Goal: Task Accomplishment & Management: Manage account settings

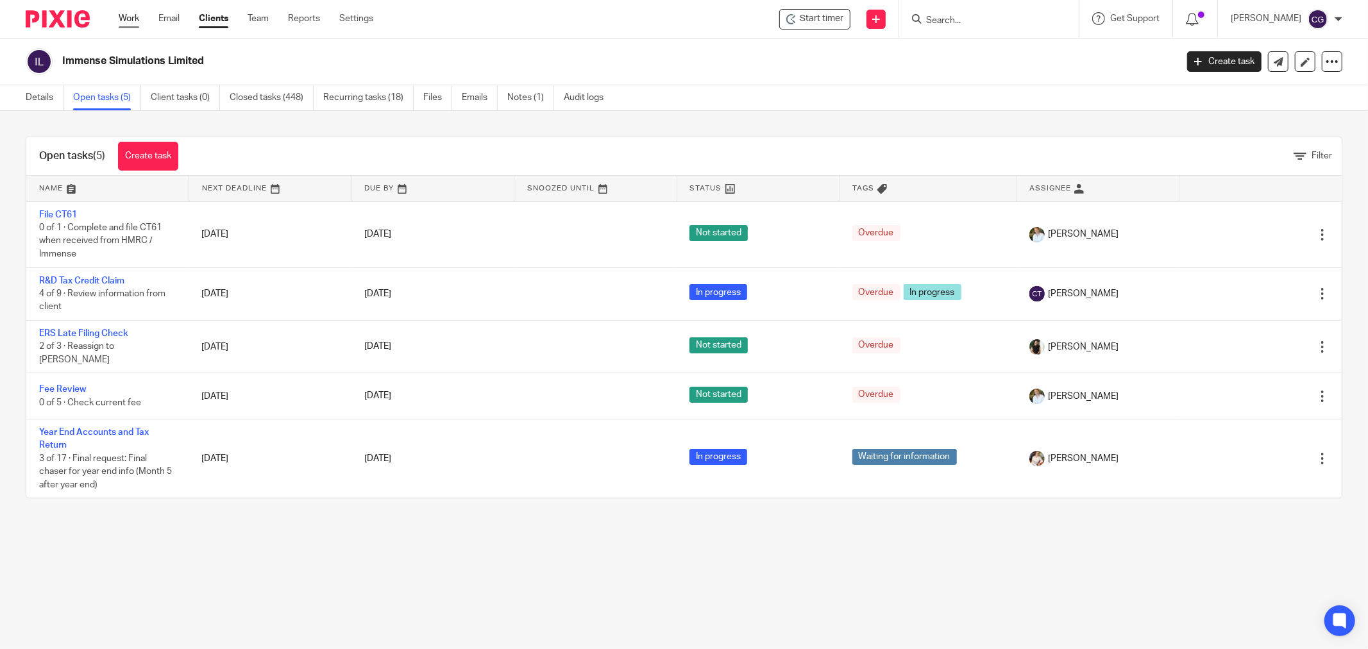
drag, startPoint x: 120, startPoint y: 18, endPoint x: 119, endPoint y: 27, distance: 9.0
click at [120, 19] on link "Work" at bounding box center [129, 18] width 21 height 13
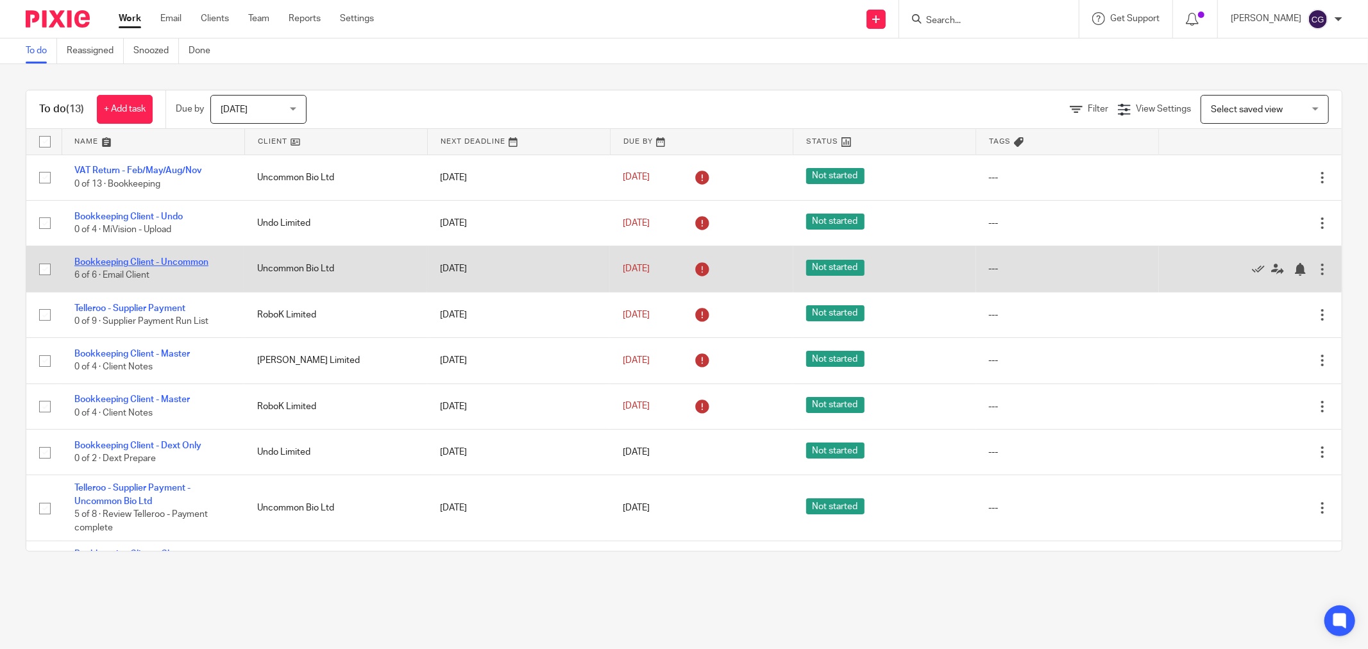
click at [146, 260] on link "Bookkeeping Client - Uncommon" at bounding box center [141, 262] width 134 height 9
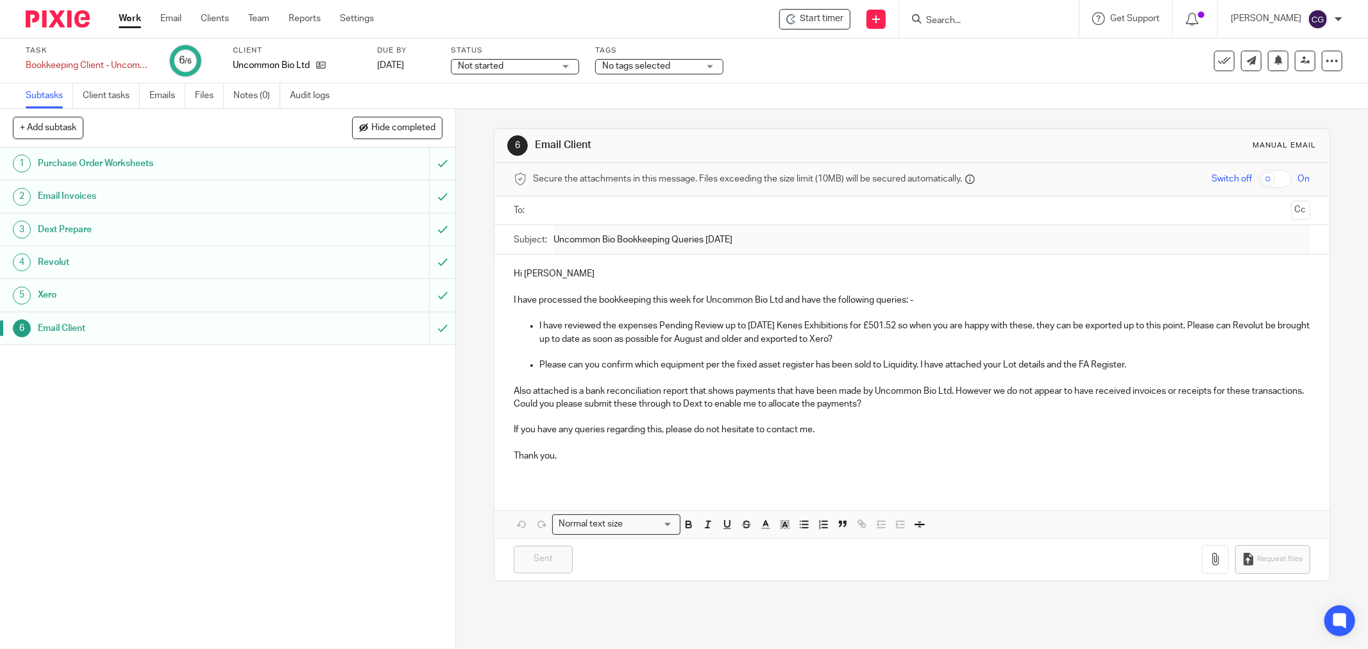
click at [125, 19] on link "Work" at bounding box center [130, 18] width 22 height 13
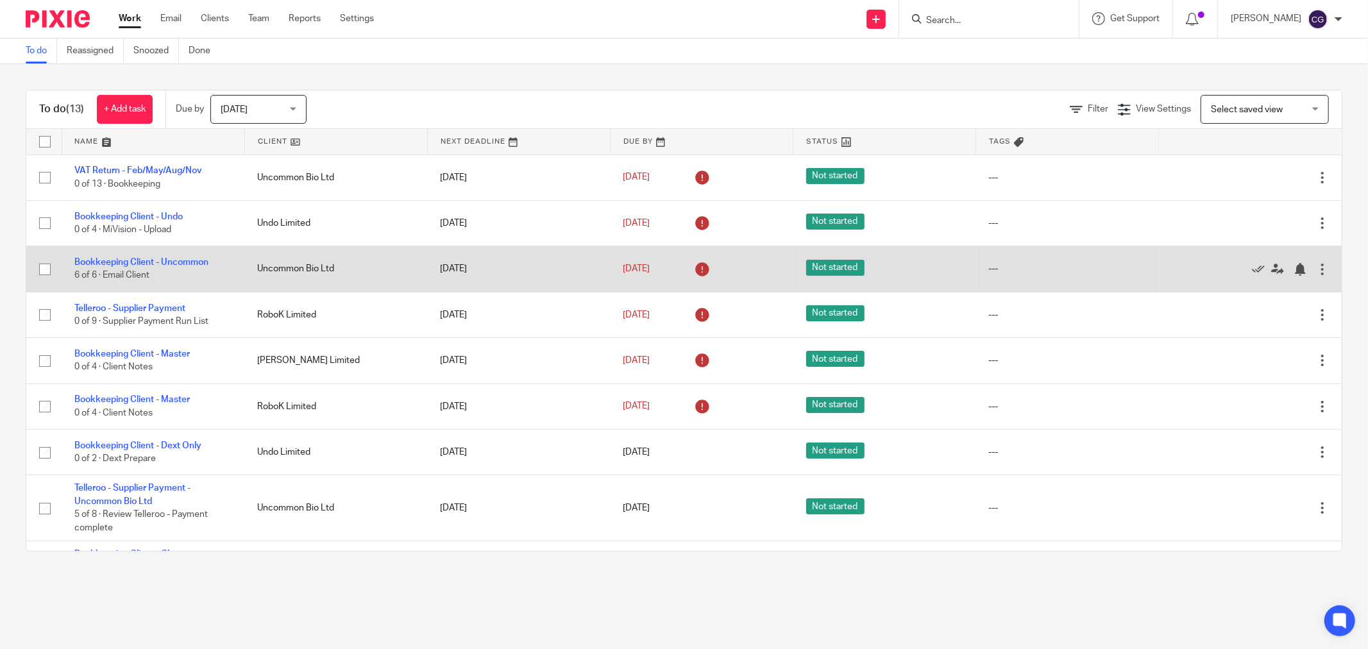
click at [1211, 268] on div at bounding box center [1244, 268] width 144 height 13
click at [1252, 269] on icon at bounding box center [1258, 269] width 13 height 13
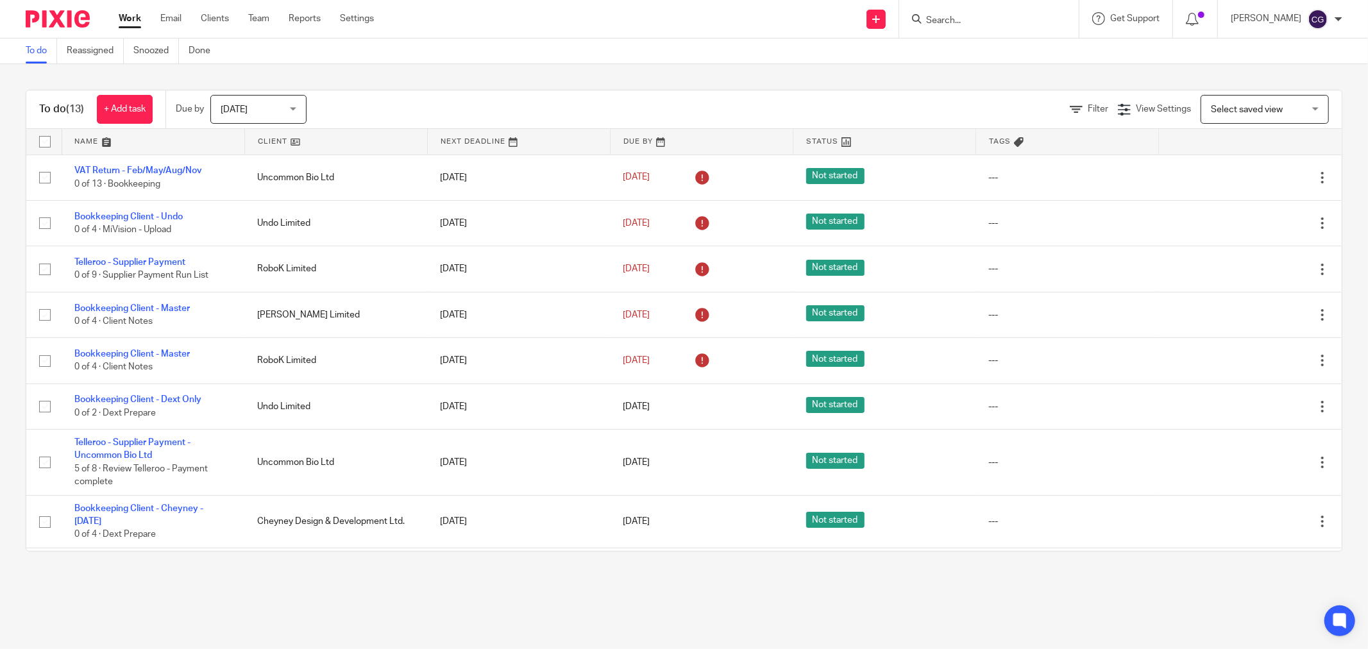
click at [277, 138] on link at bounding box center [336, 142] width 182 height 26
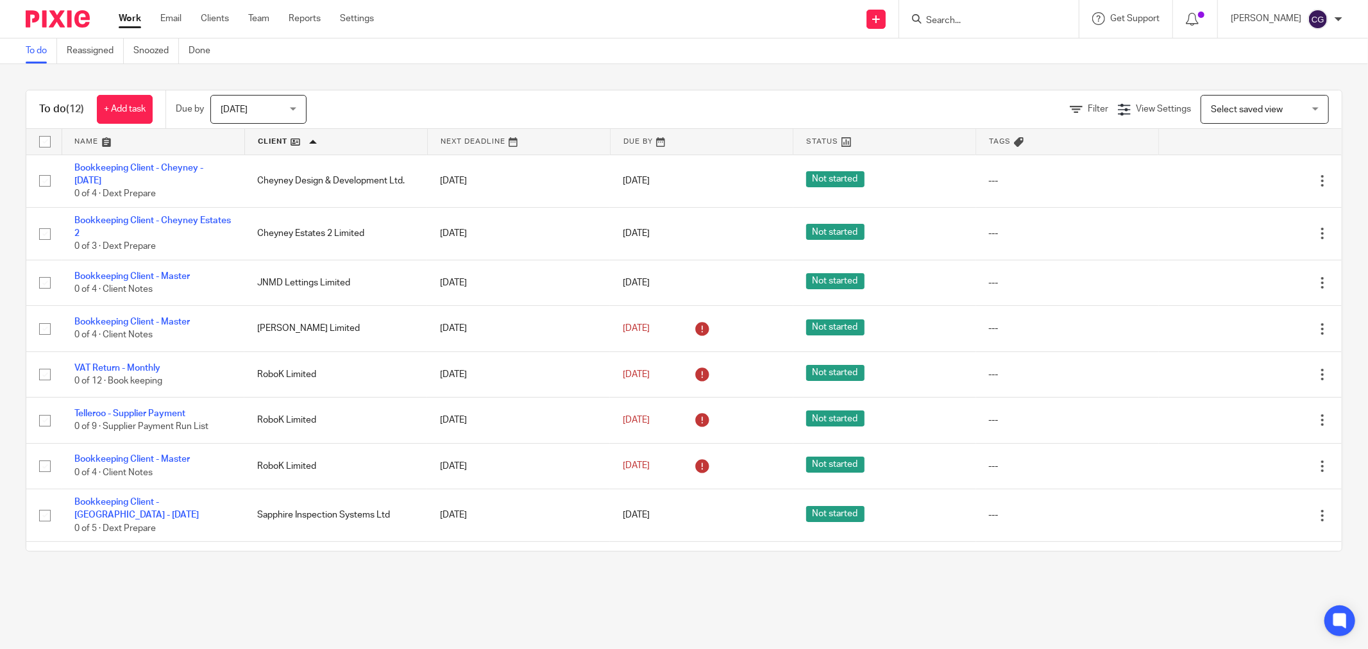
click at [277, 139] on link at bounding box center [336, 142] width 182 height 26
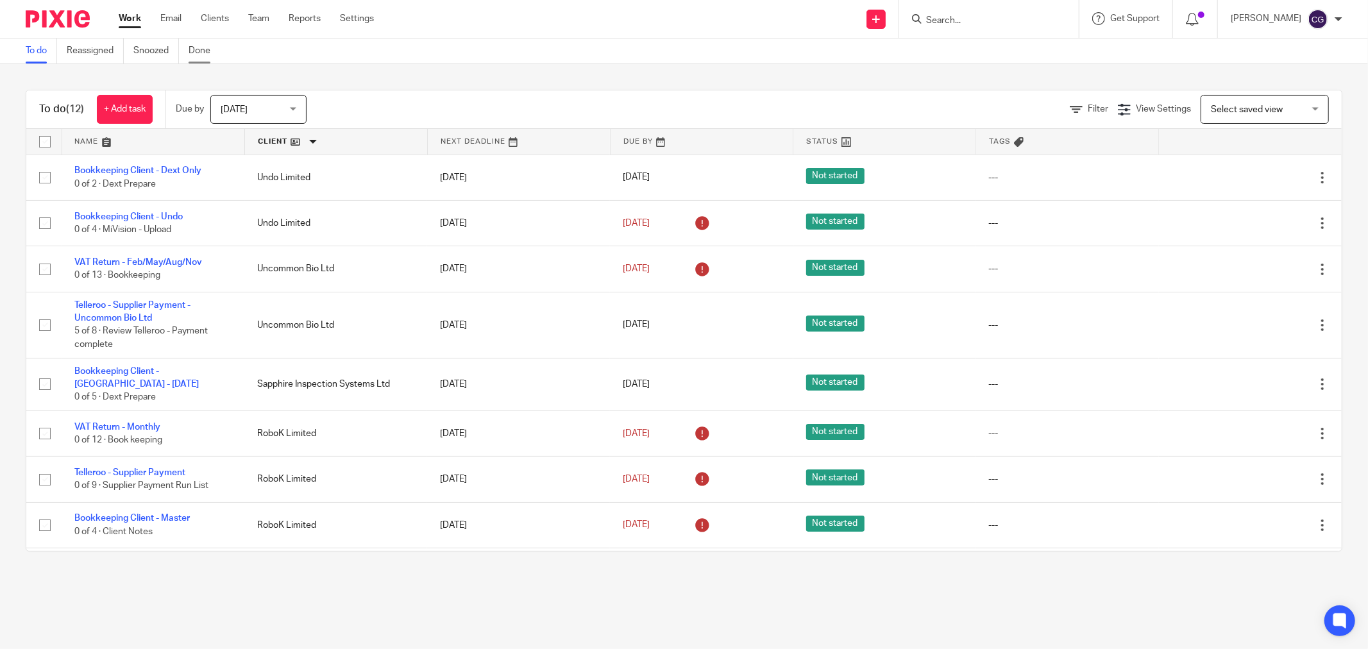
click at [206, 53] on link "Done" at bounding box center [204, 50] width 31 height 25
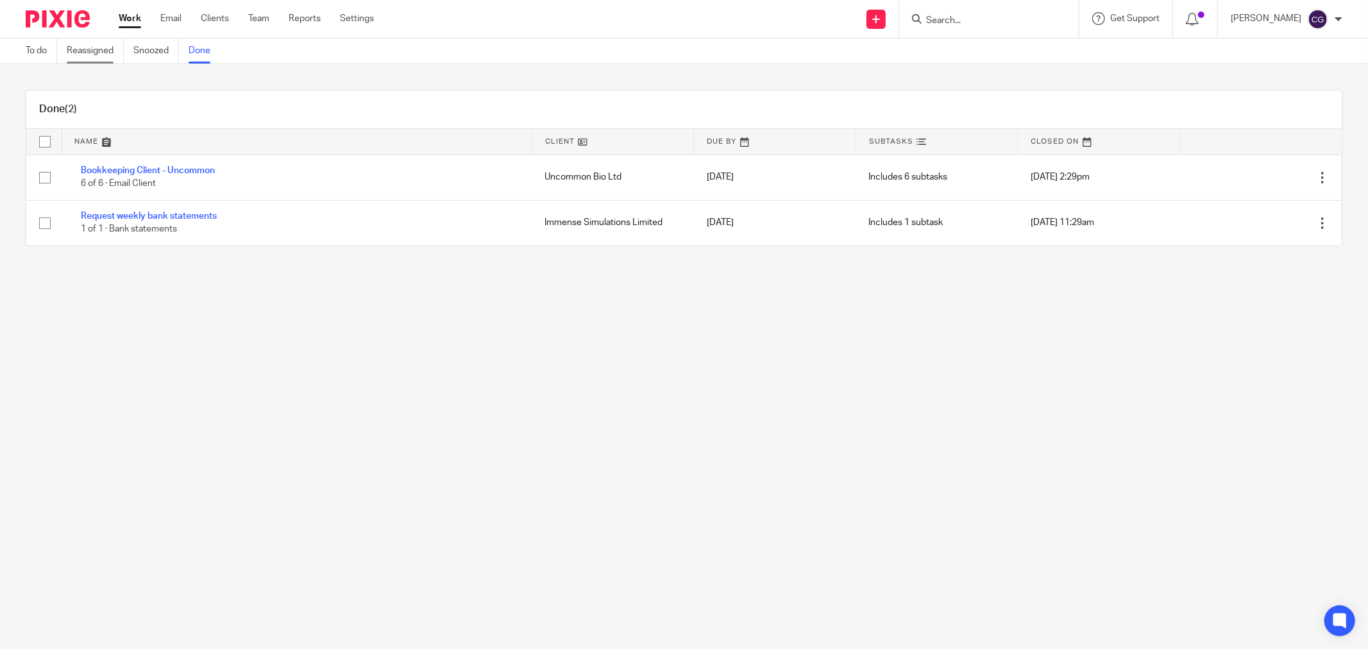
click at [98, 49] on link "Reassigned" at bounding box center [95, 50] width 57 height 25
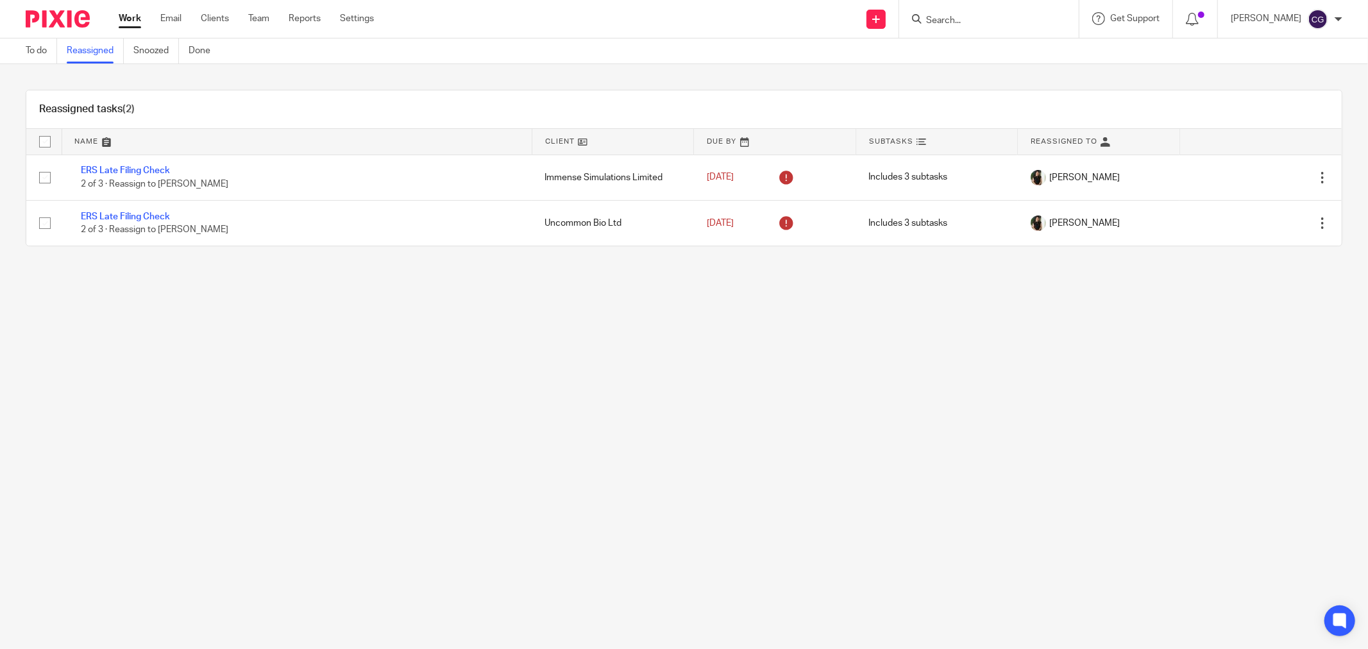
drag, startPoint x: 951, startPoint y: 24, endPoint x: 937, endPoint y: 22, distance: 14.3
click at [948, 24] on input "Search" at bounding box center [982, 21] width 115 height 12
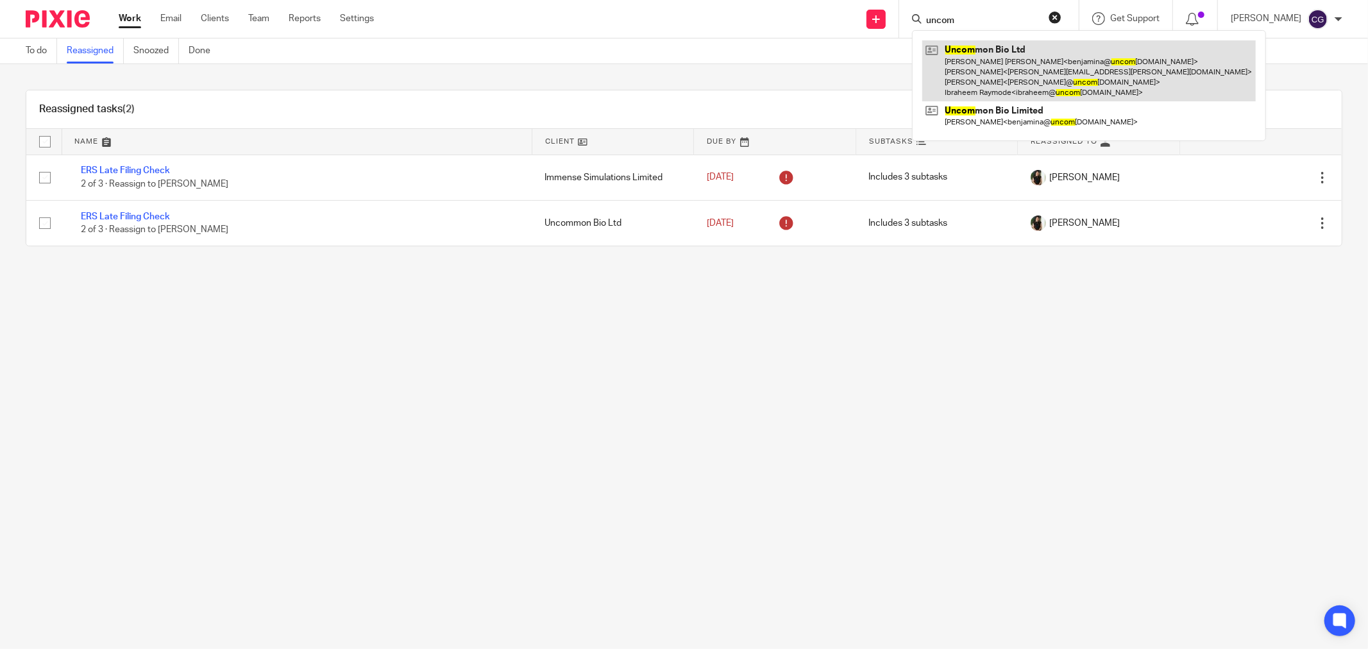
type input "uncom"
click at [1027, 61] on link at bounding box center [1090, 70] width 334 height 61
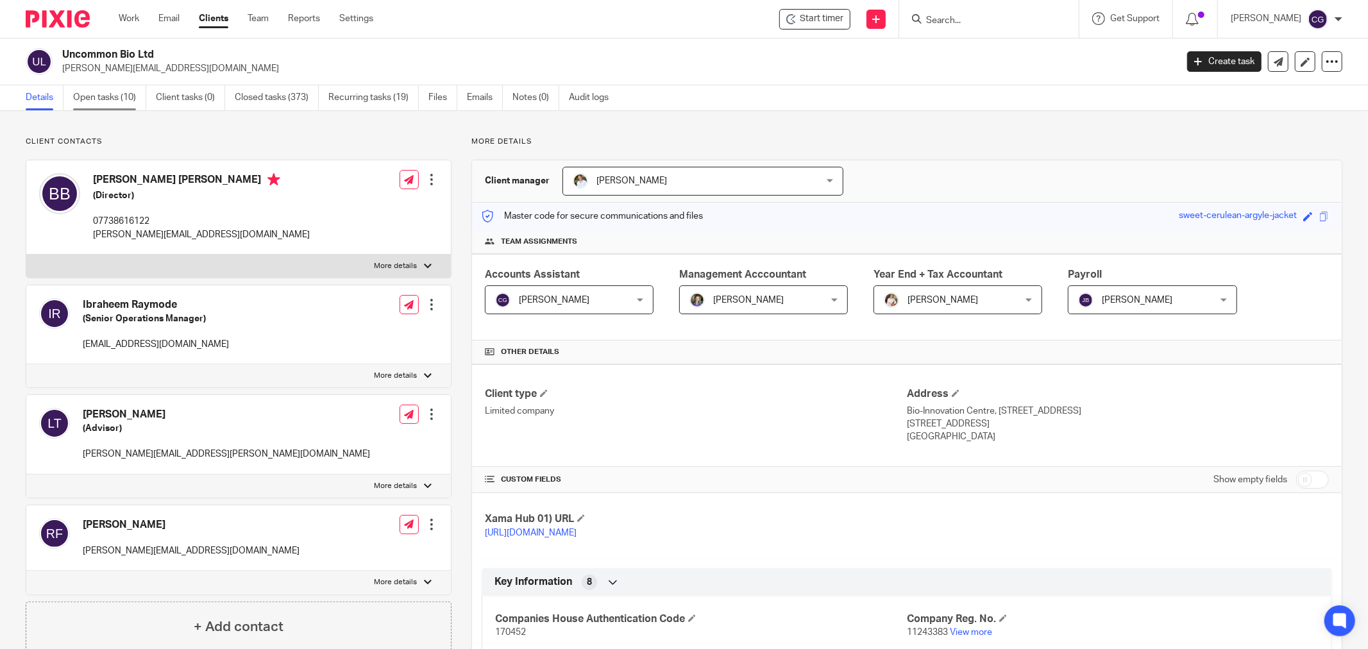
click at [106, 100] on link "Open tasks (10)" at bounding box center [109, 97] width 73 height 25
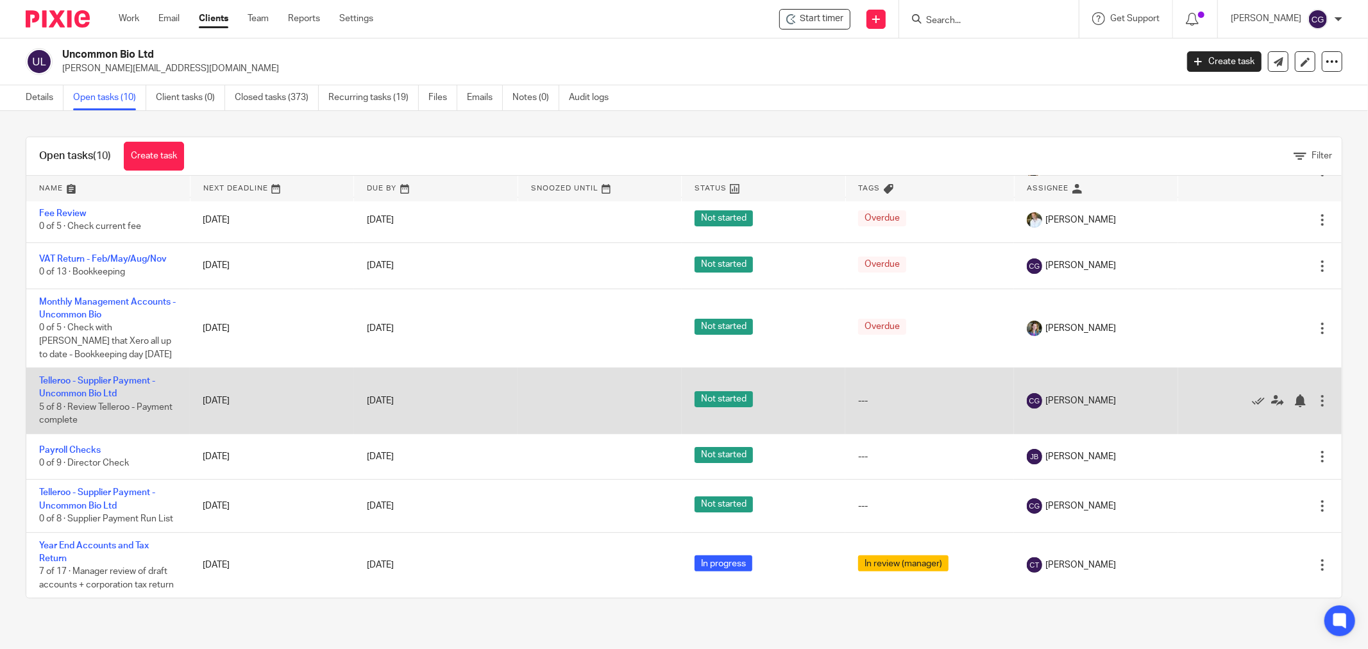
scroll to position [188, 0]
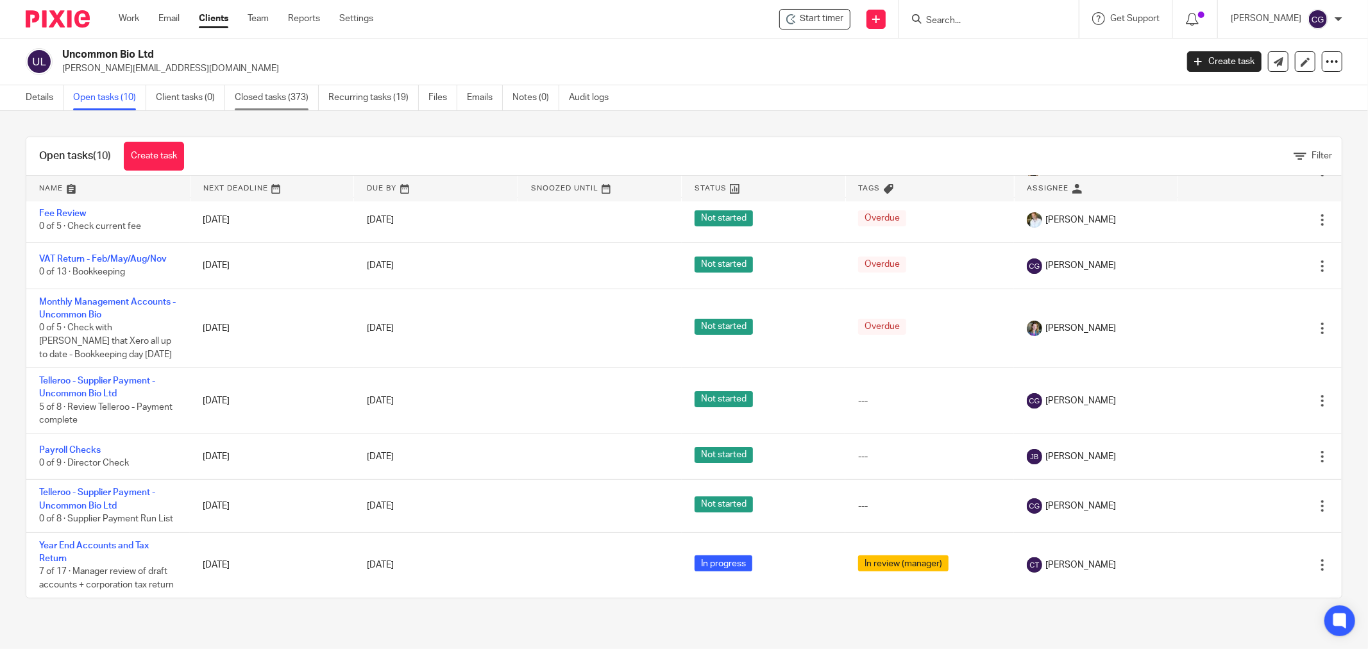
click at [266, 97] on link "Closed tasks (373)" at bounding box center [277, 97] width 84 height 25
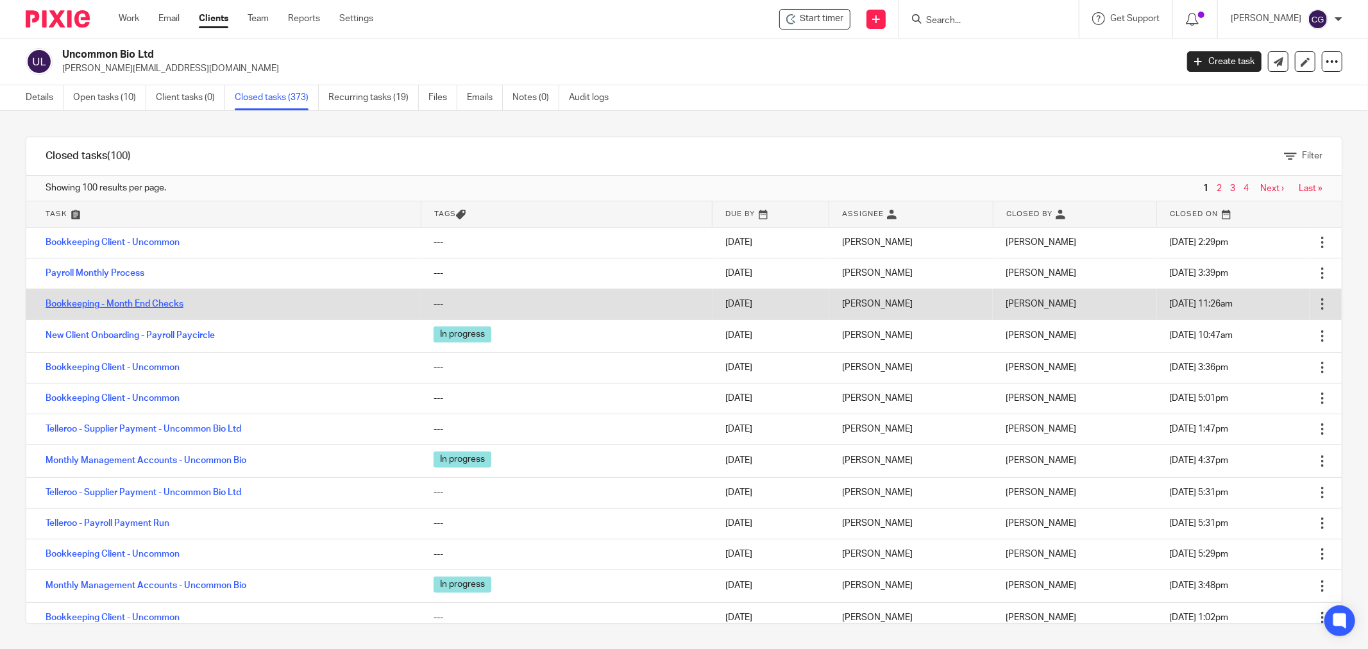
click at [175, 303] on link "Bookkeeping - Month End Checks" at bounding box center [115, 304] width 138 height 9
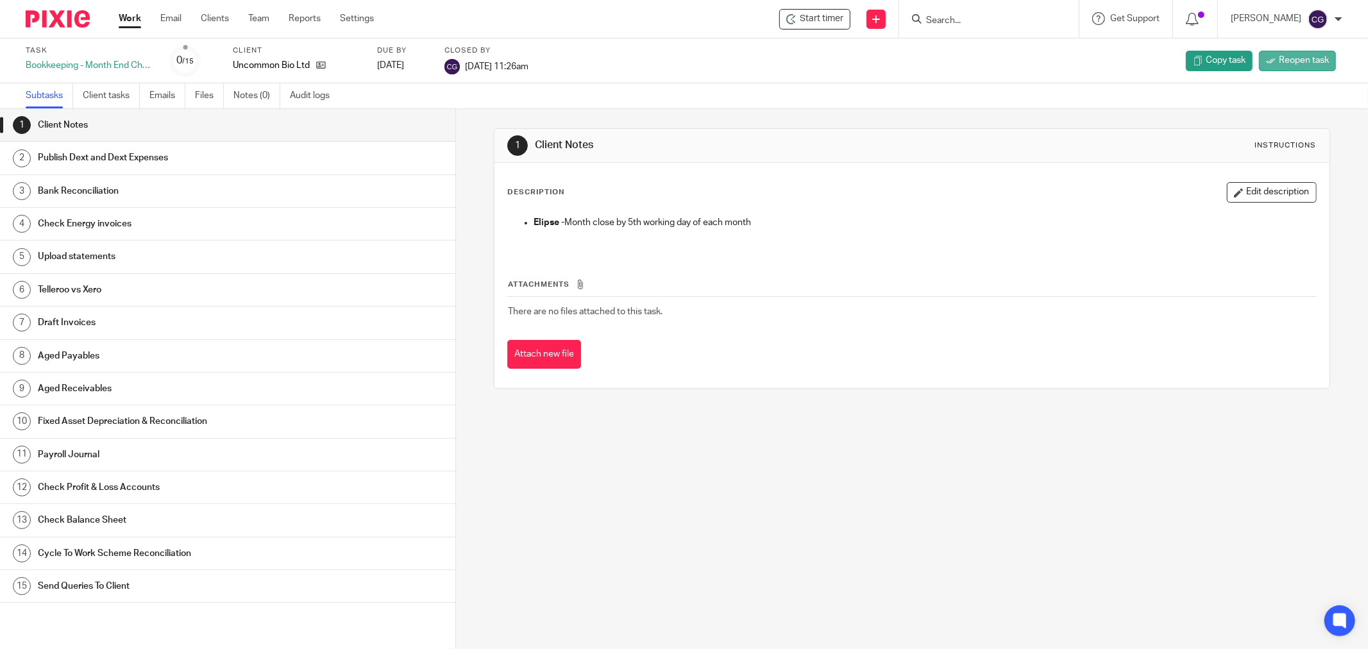
click at [1279, 60] on span "Reopen task" at bounding box center [1304, 60] width 50 height 13
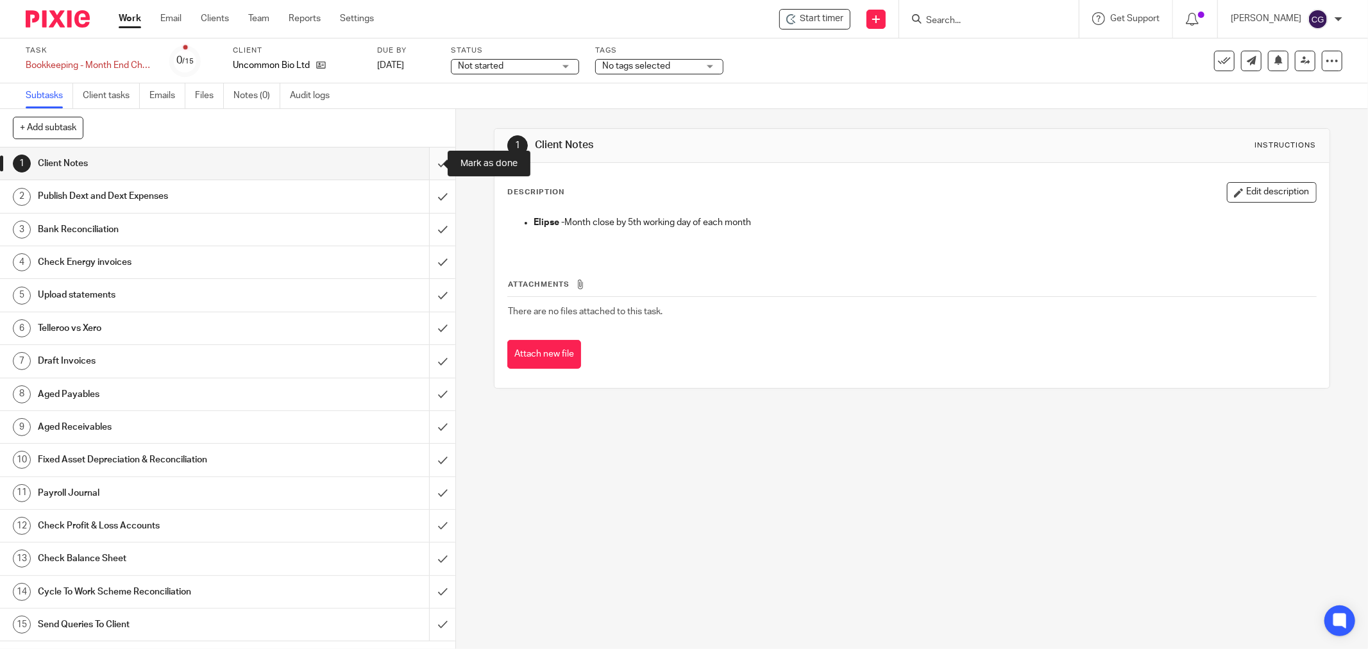
click at [427, 171] on input "submit" at bounding box center [228, 164] width 456 height 32
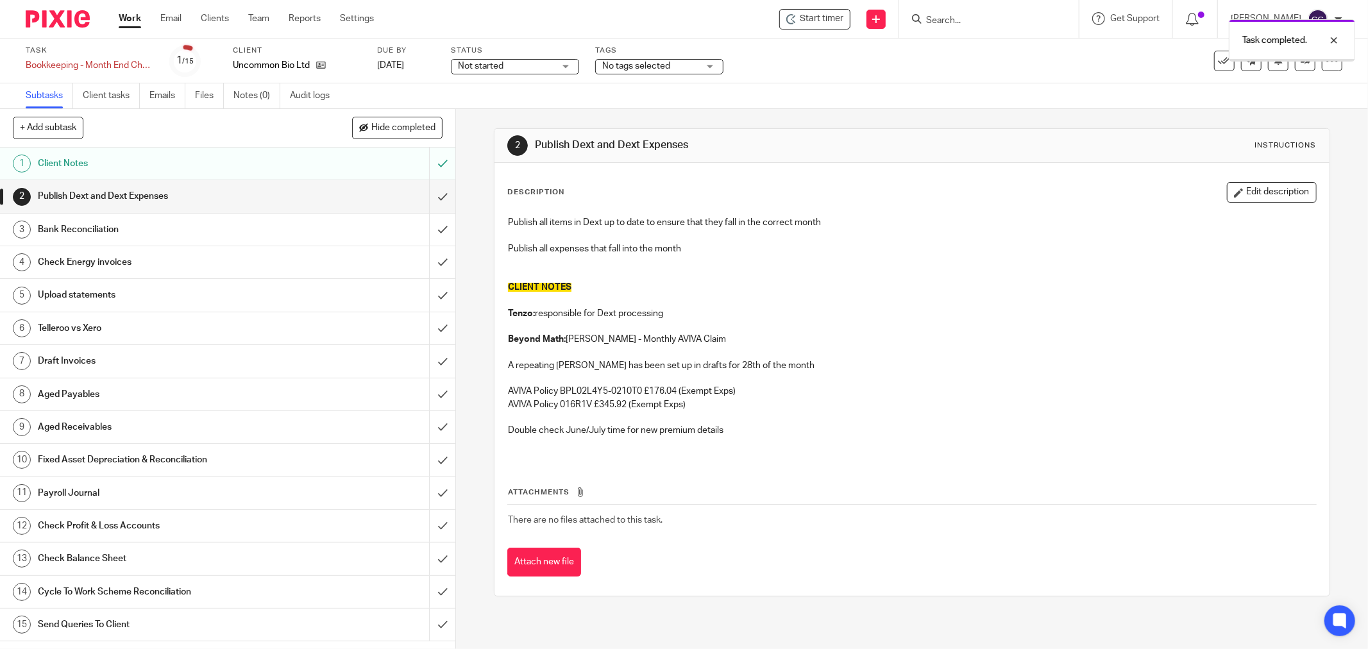
click at [427, 206] on input "submit" at bounding box center [228, 196] width 456 height 32
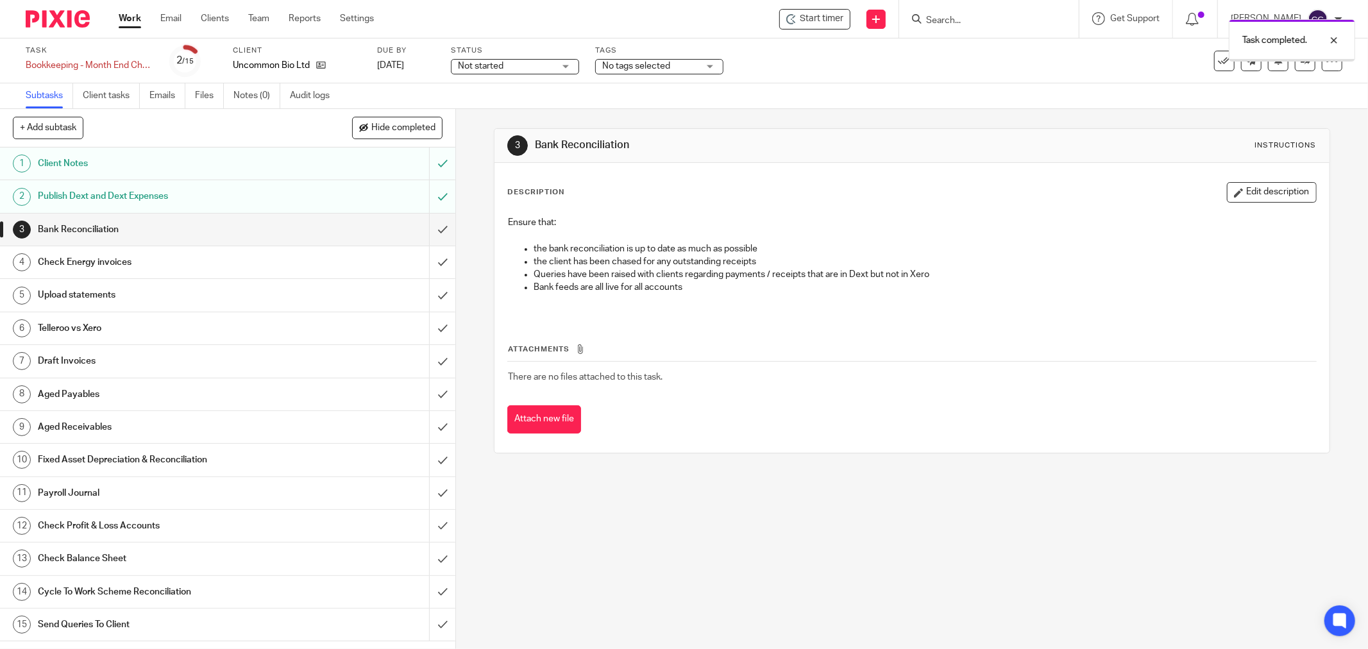
click at [425, 231] on input "submit" at bounding box center [228, 230] width 456 height 32
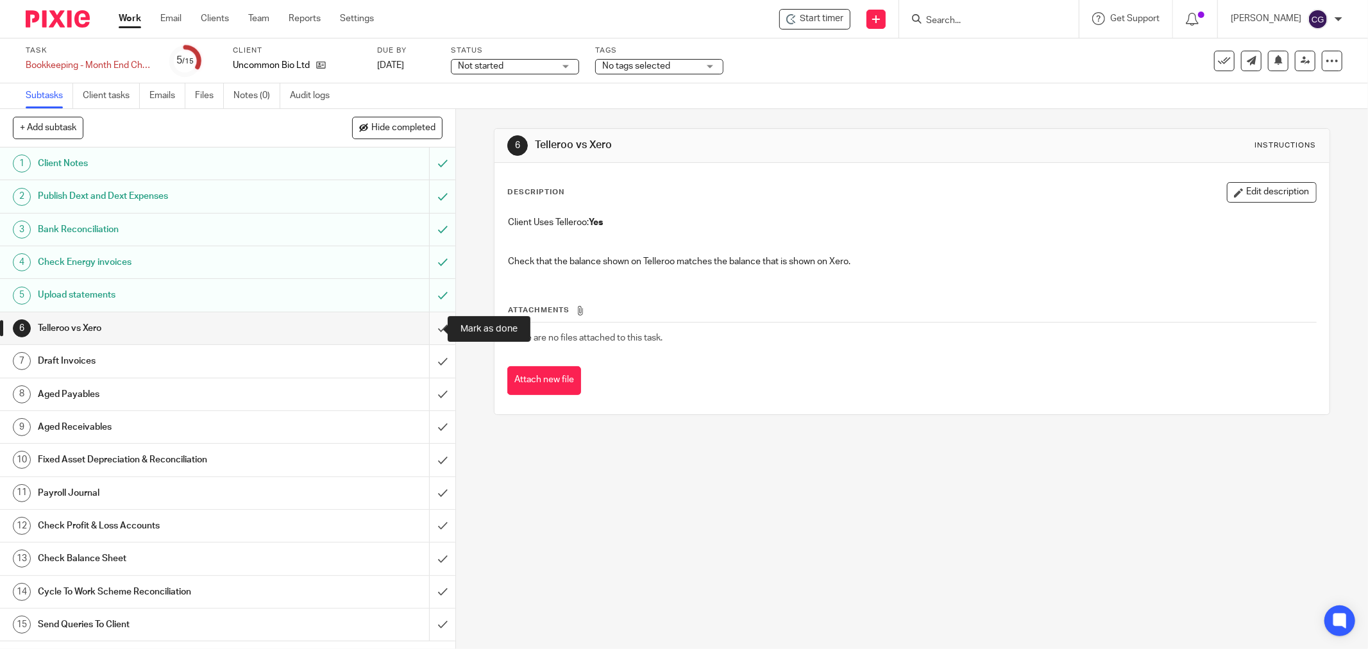
click at [432, 324] on input "submit" at bounding box center [228, 328] width 456 height 32
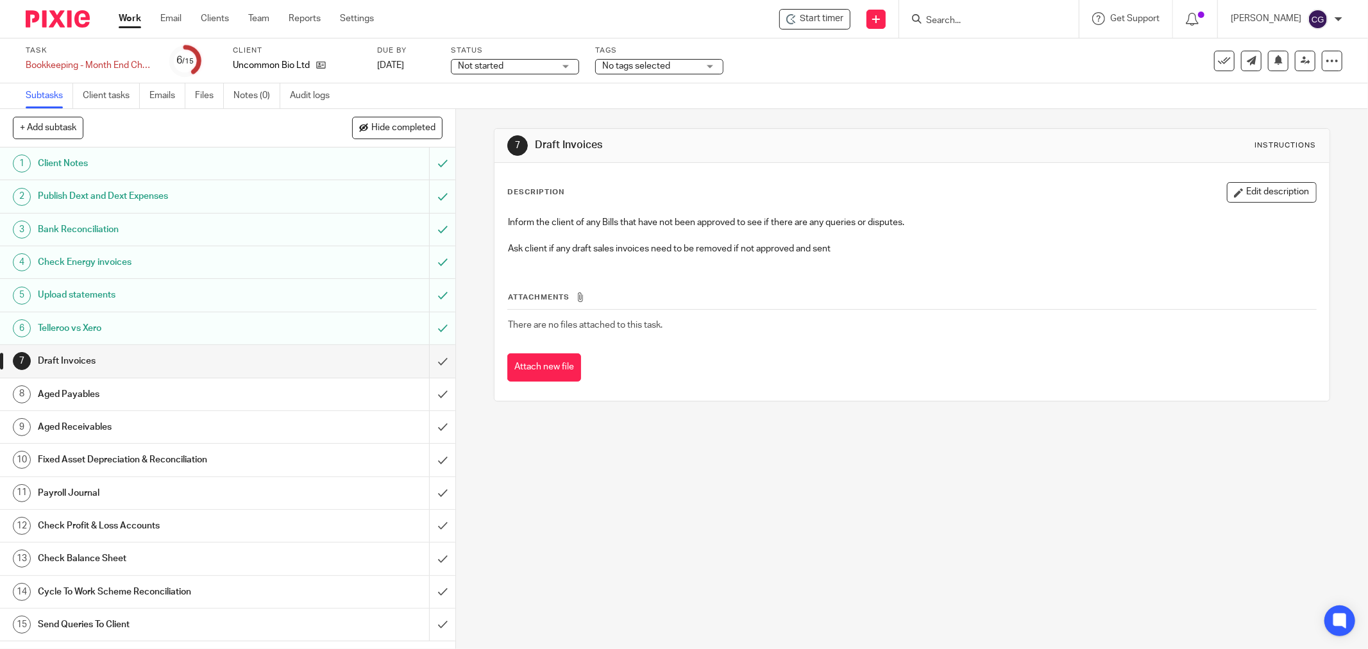
click at [251, 629] on h1 "Send Queries To Client" at bounding box center [164, 624] width 253 height 19
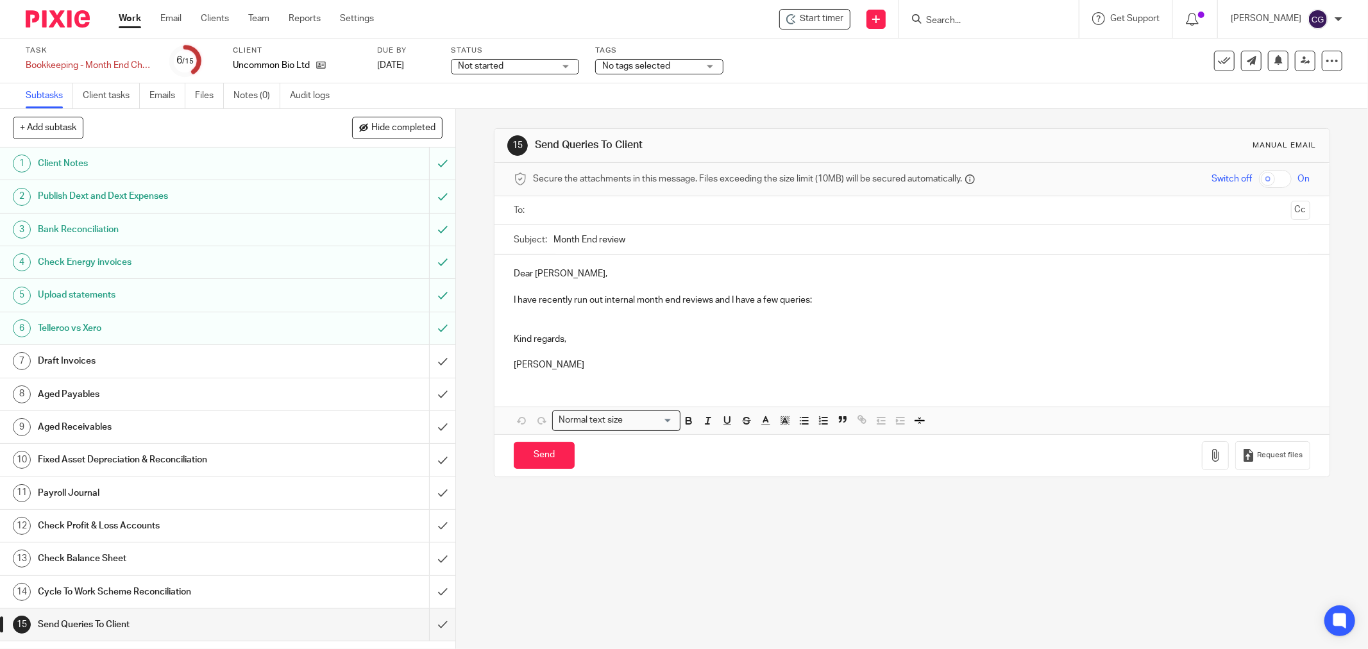
click at [568, 212] on input "text" at bounding box center [912, 210] width 748 height 15
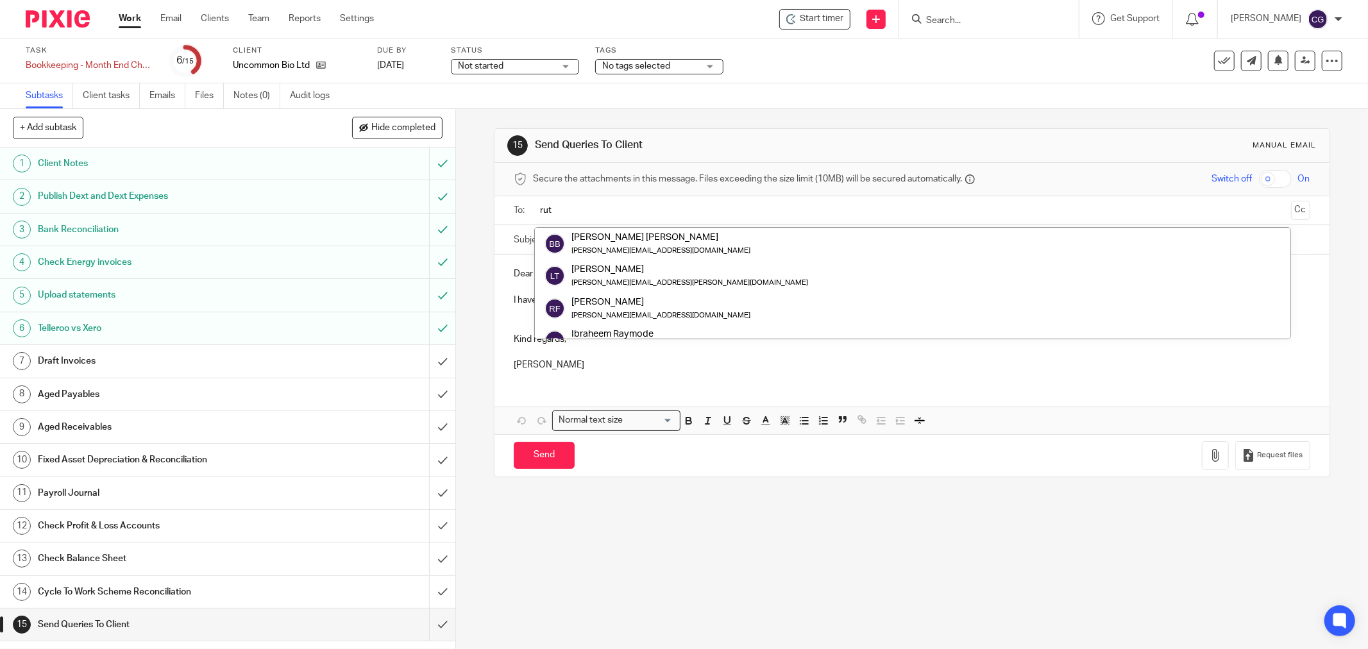
type input "ruth"
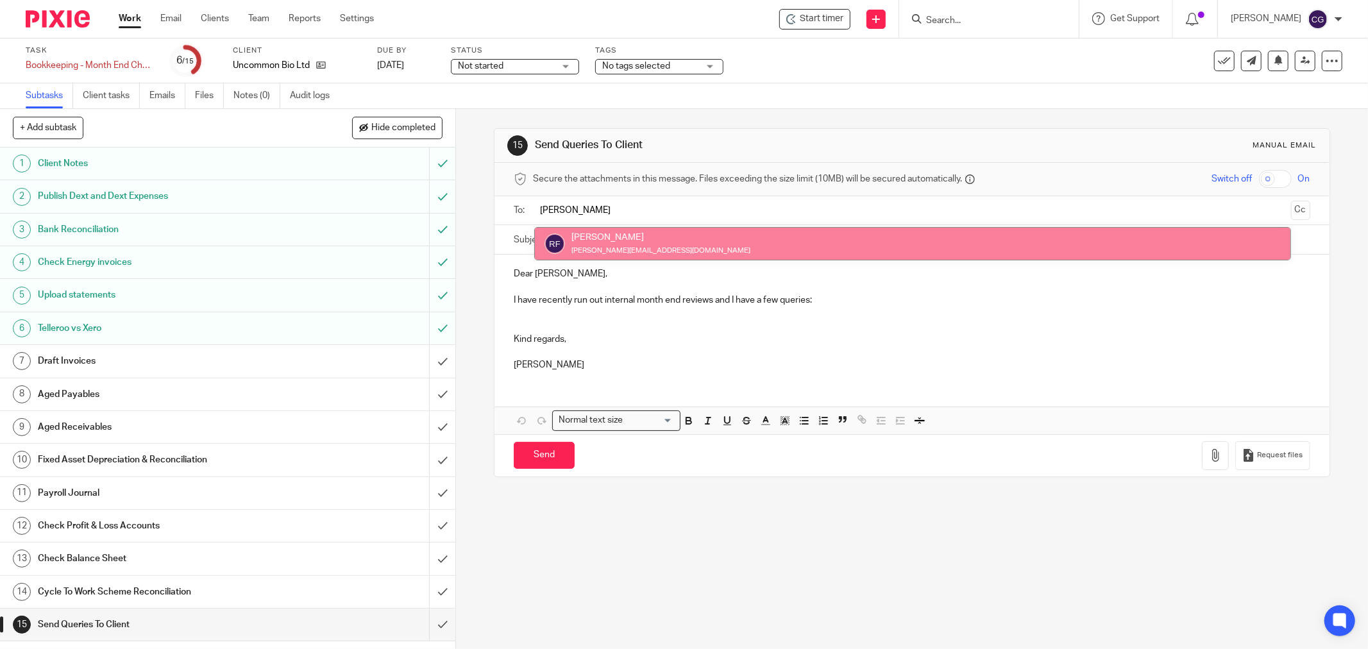
type input "ruth"
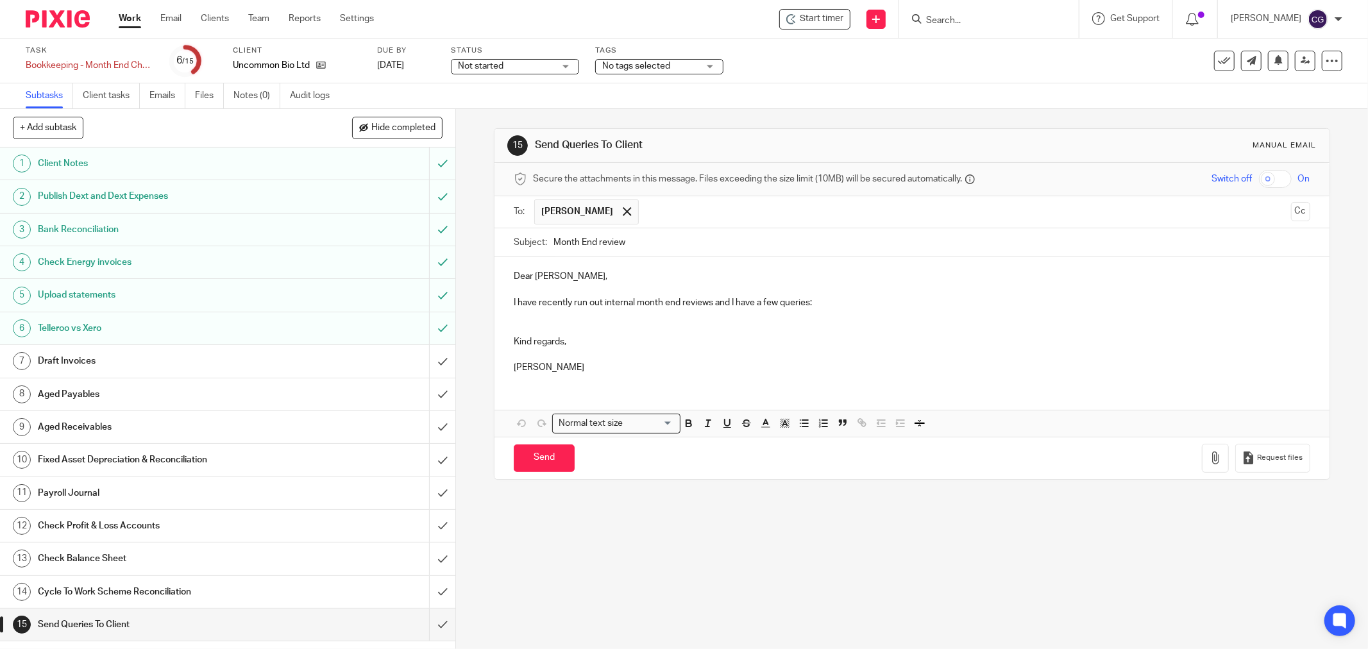
click at [645, 213] on input "text" at bounding box center [965, 212] width 641 height 25
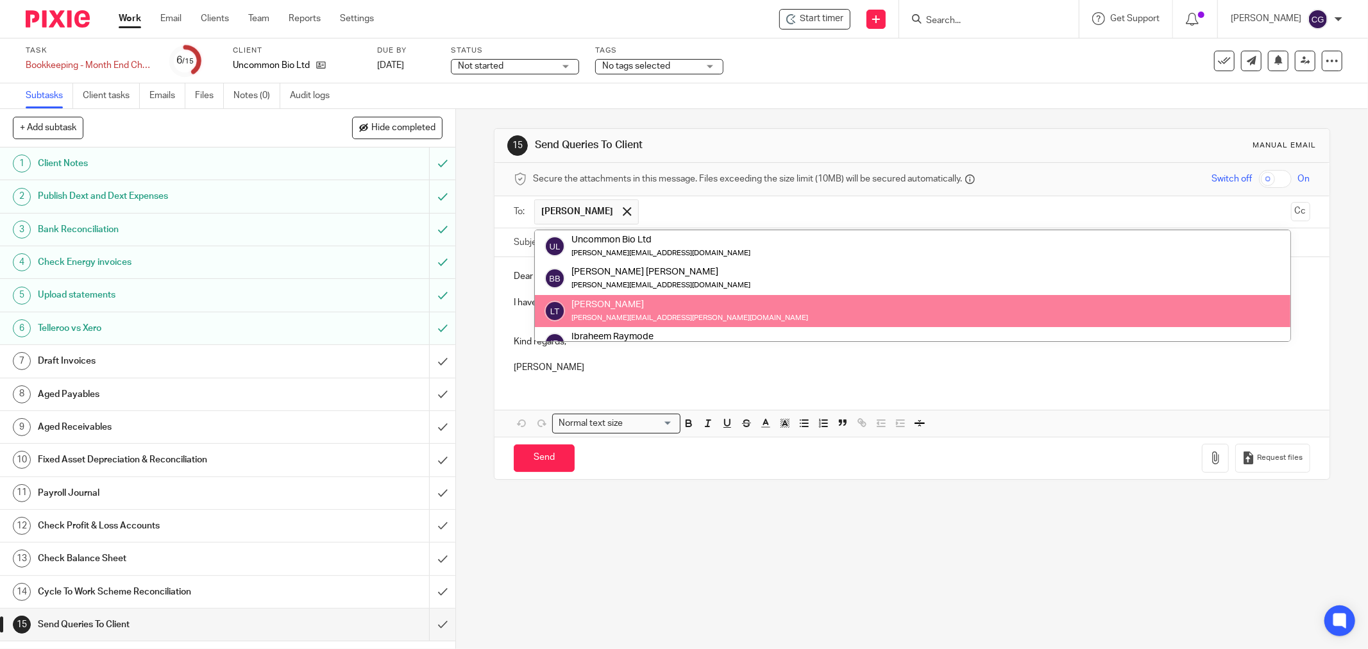
scroll to position [32, 0]
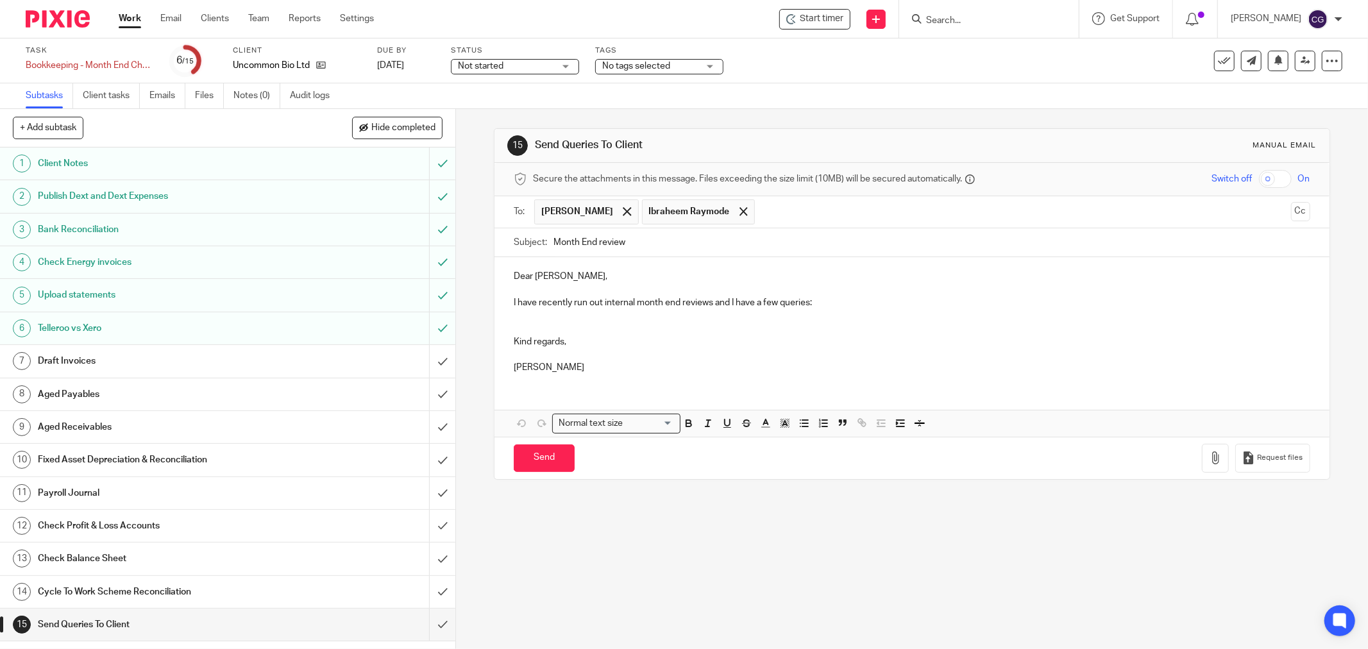
click at [554, 235] on input "Month End review" at bounding box center [932, 242] width 757 height 29
click at [597, 244] on input "Uncommon Month End review for August 2025" at bounding box center [932, 242] width 757 height 29
type input "UncommonBio Month End review for August 2025"
drag, startPoint x: 592, startPoint y: 277, endPoint x: 461, endPoint y: 262, distance: 132.3
click at [461, 262] on div "15 Send Queries To Client Manual email Secure the attachments in this message. …" at bounding box center [912, 379] width 912 height 540
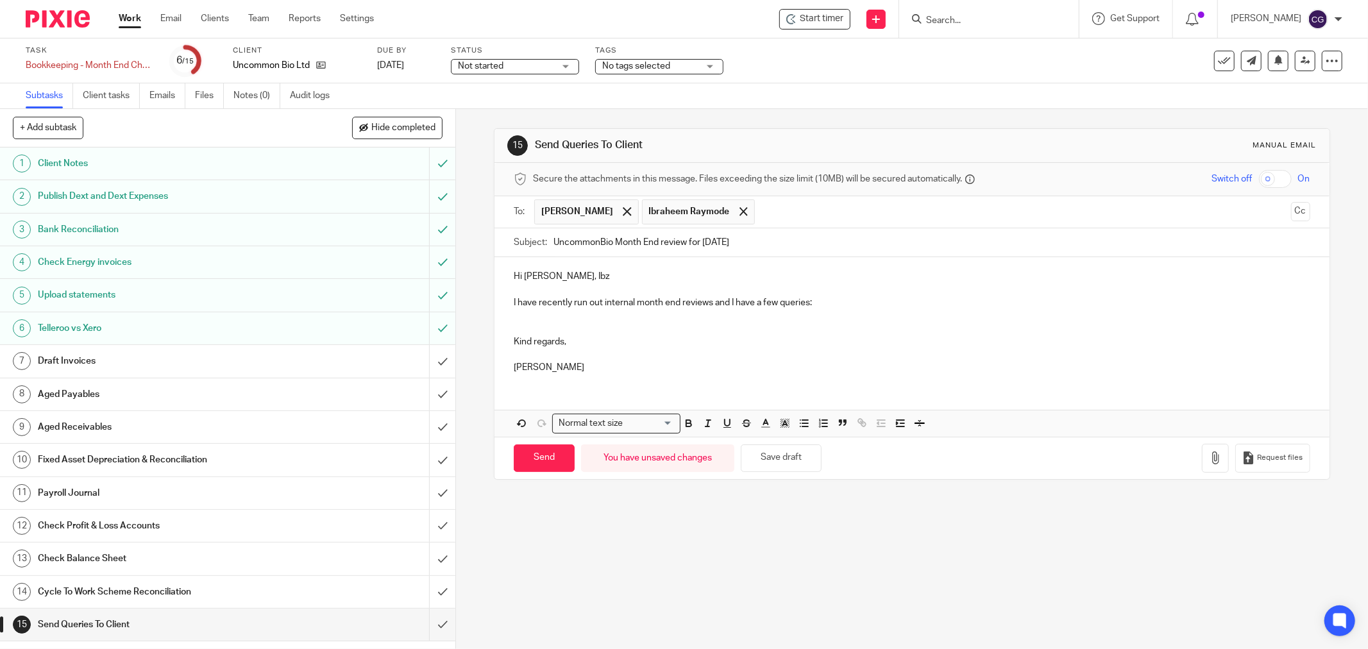
drag, startPoint x: 812, startPoint y: 302, endPoint x: 862, endPoint y: 331, distance: 57.5
click at [816, 302] on p "I have recently run out internal month end reviews and I have a few queries:" at bounding box center [912, 302] width 797 height 13
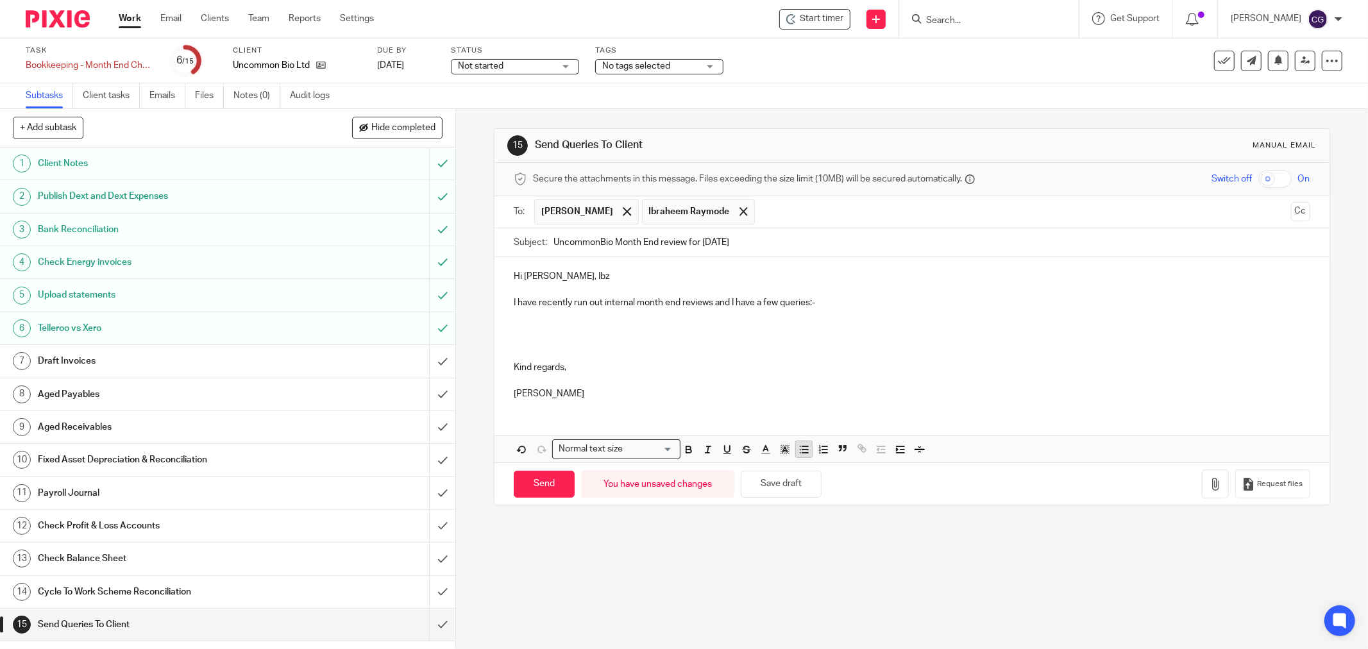
click at [803, 453] on line "button" at bounding box center [806, 453] width 6 height 0
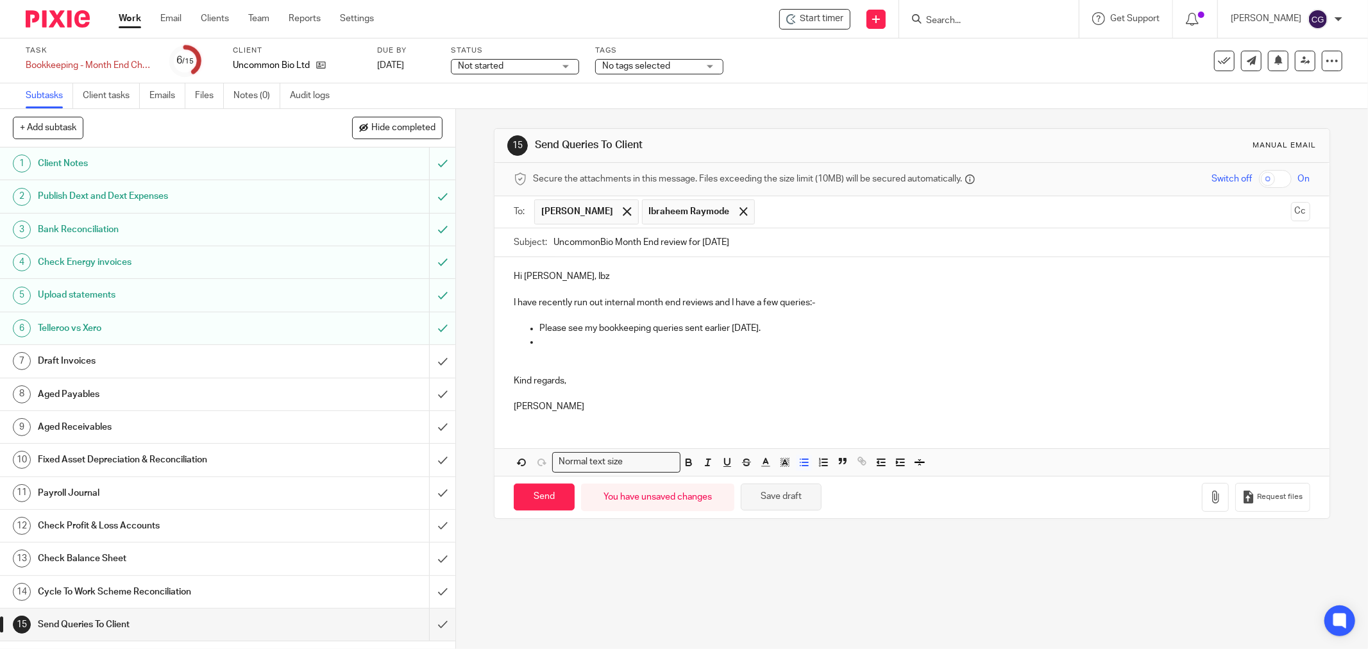
click at [778, 499] on button "Save draft" at bounding box center [781, 498] width 81 height 28
click at [567, 350] on p at bounding box center [912, 361] width 797 height 26
click at [550, 338] on p at bounding box center [925, 342] width 771 height 13
click at [615, 342] on p "There is a July draft invoice for zero to Molly" at bounding box center [925, 342] width 771 height 13
drag, startPoint x: 742, startPoint y: 342, endPoint x: 749, endPoint y: 340, distance: 6.7
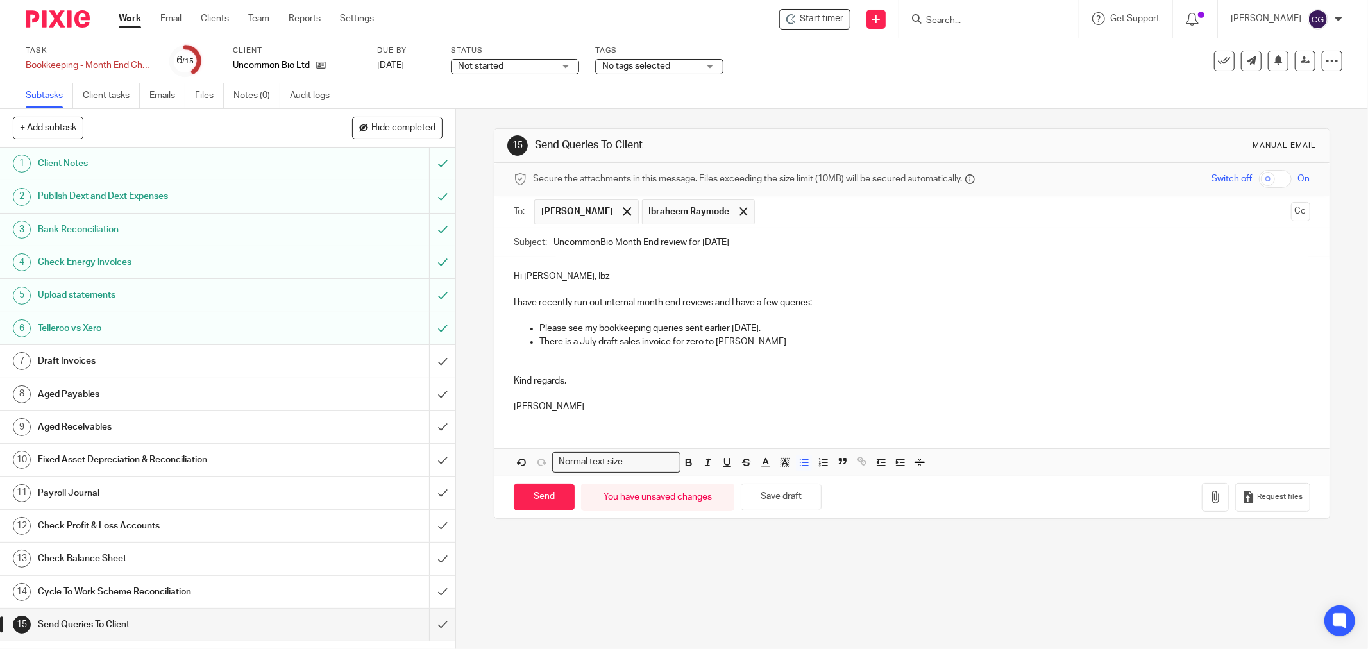
click at [742, 341] on p "There is a July draft sales invoice for zero to Molly" at bounding box center [925, 342] width 771 height 13
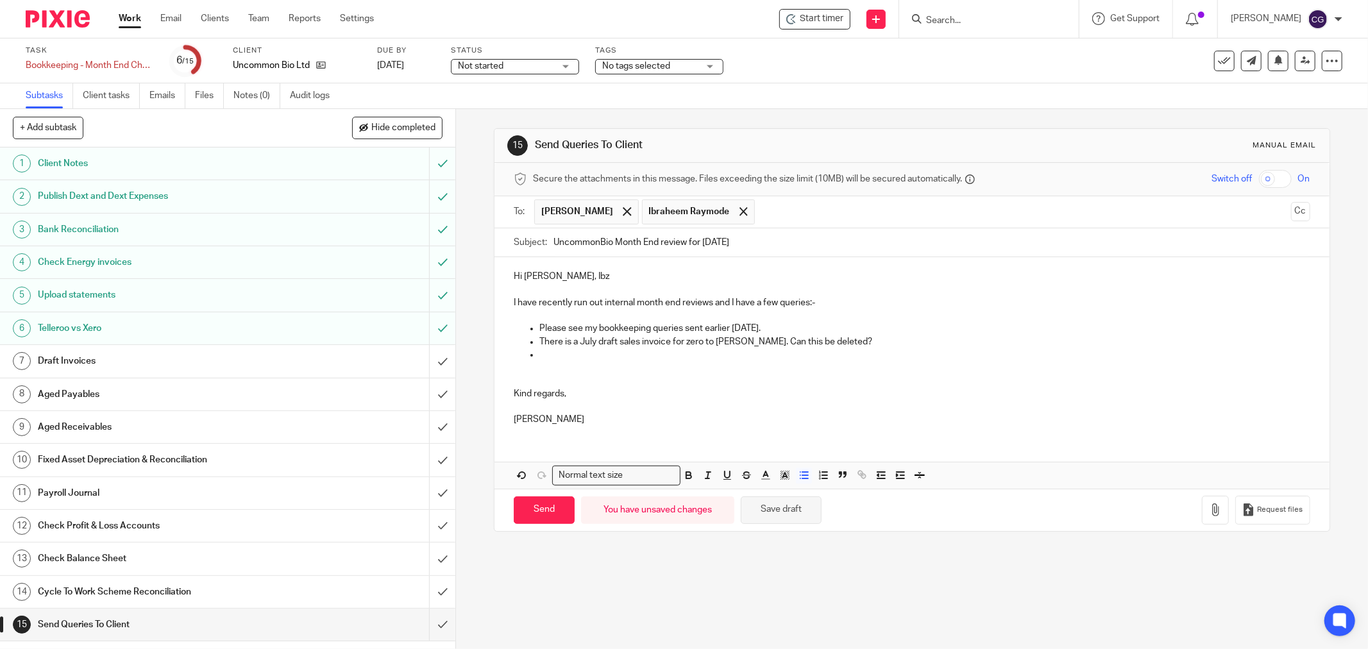
click at [805, 504] on button "Save draft" at bounding box center [781, 511] width 81 height 28
click at [765, 329] on p "Please see my bookkeeping queries sent earlier today." at bounding box center [925, 328] width 771 height 13
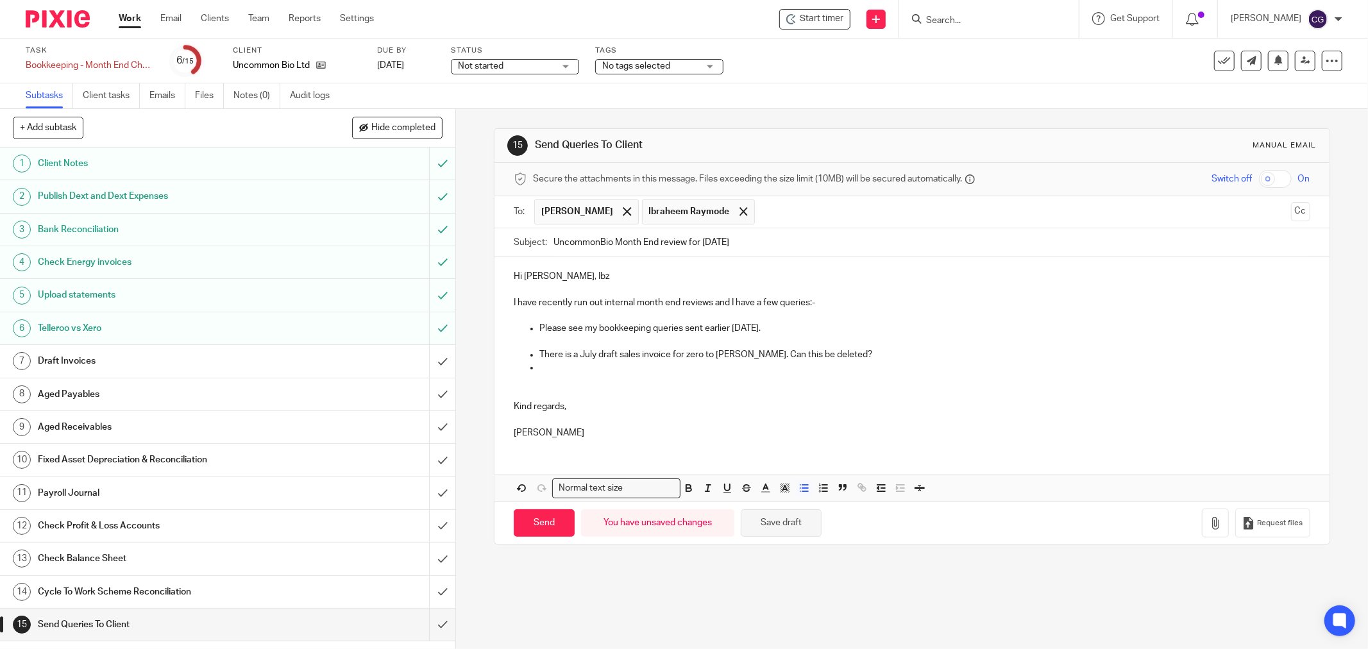
click at [772, 527] on button "Save draft" at bounding box center [781, 523] width 81 height 28
click at [428, 367] on input "submit" at bounding box center [228, 361] width 456 height 32
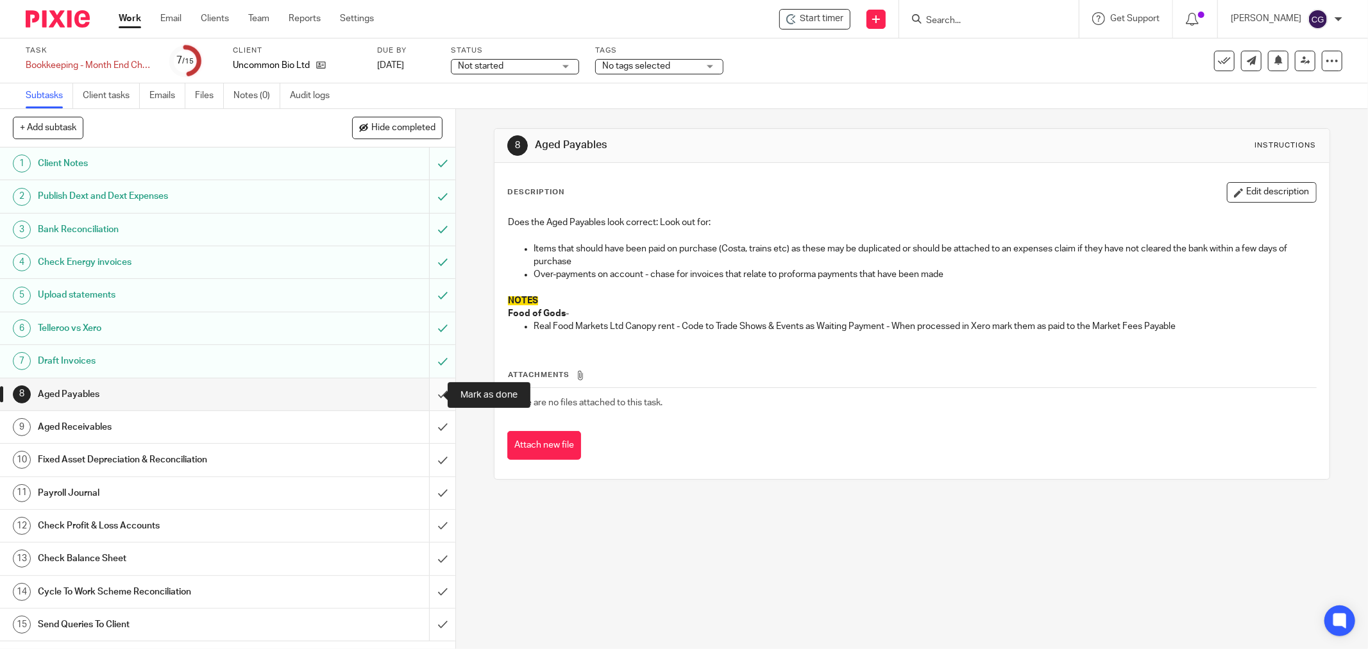
click at [430, 395] on input "submit" at bounding box center [228, 395] width 456 height 32
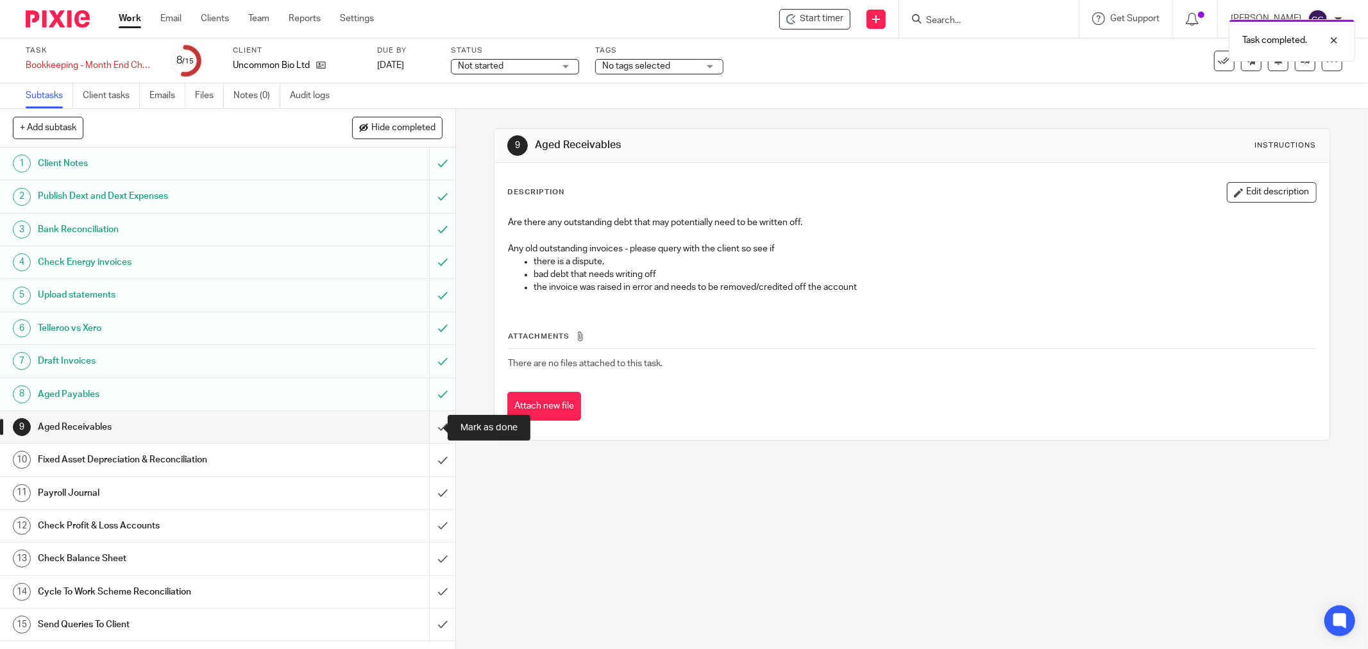
click at [430, 435] on input "submit" at bounding box center [228, 427] width 456 height 32
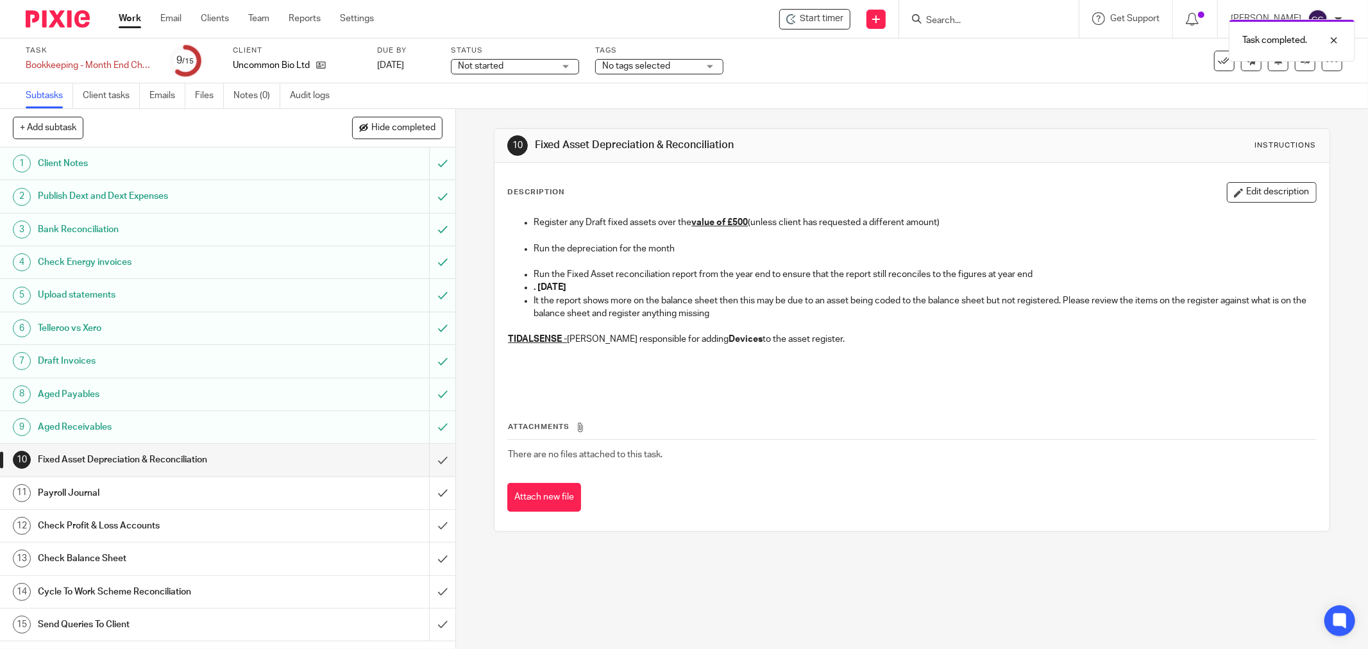
click at [377, 626] on div "Send Queries To Client" at bounding box center [227, 624] width 379 height 19
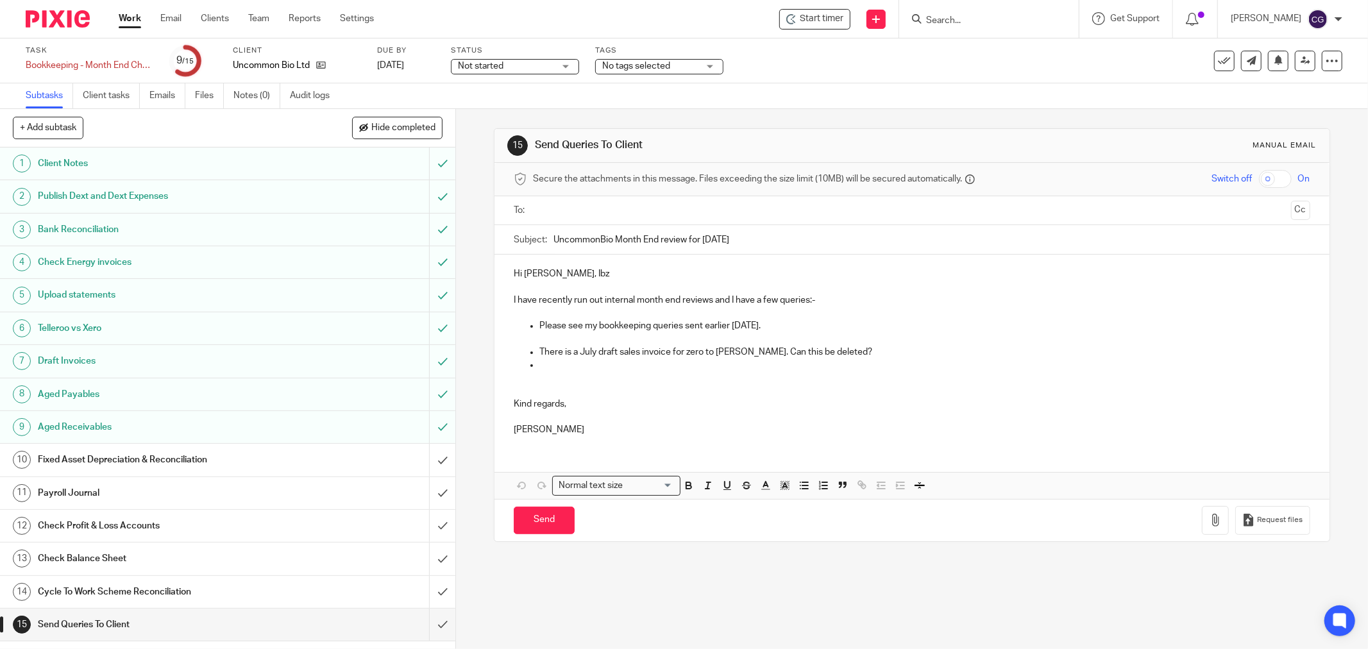
drag, startPoint x: 545, startPoint y: 368, endPoint x: 566, endPoint y: 367, distance: 20.5
click at [550, 367] on p at bounding box center [925, 365] width 771 height 13
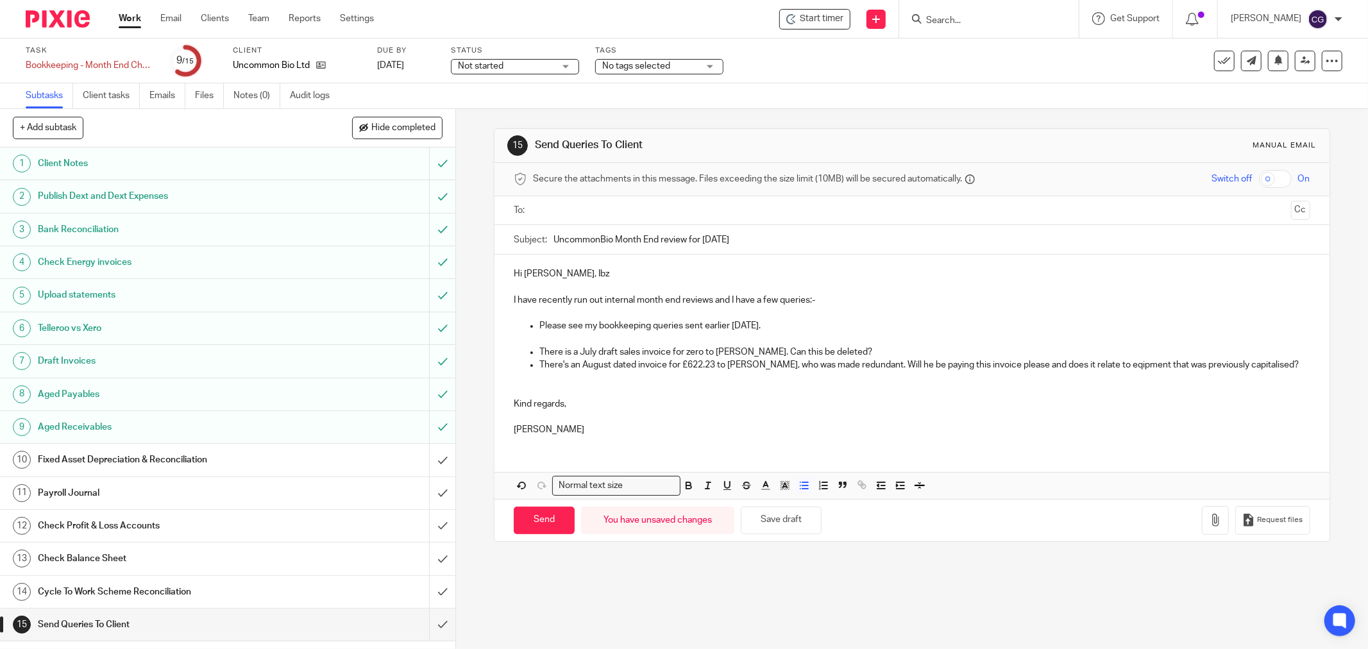
click at [1114, 367] on p "There's an August dated invoice for £622.23 to David Barr, who was made redunda…" at bounding box center [925, 365] width 771 height 13
click at [867, 348] on p "There is a July draft sales invoice for zero to Molly. Can this be deleted?" at bounding box center [925, 352] width 771 height 13
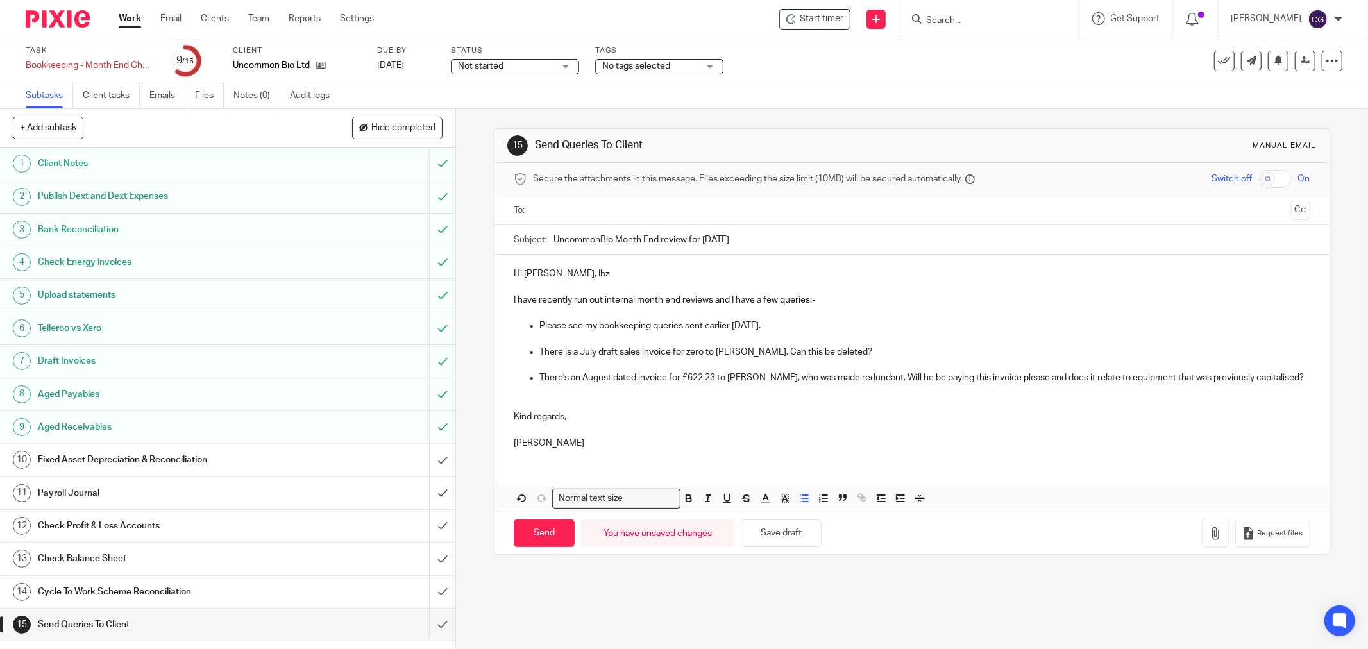
drag, startPoint x: 1291, startPoint y: 379, endPoint x: 1263, endPoint y: 370, distance: 30.1
click at [1290, 379] on div "Hi Ruth, Ibz I have recently run out internal month end reviews and I have a fe…" at bounding box center [912, 357] width 835 height 205
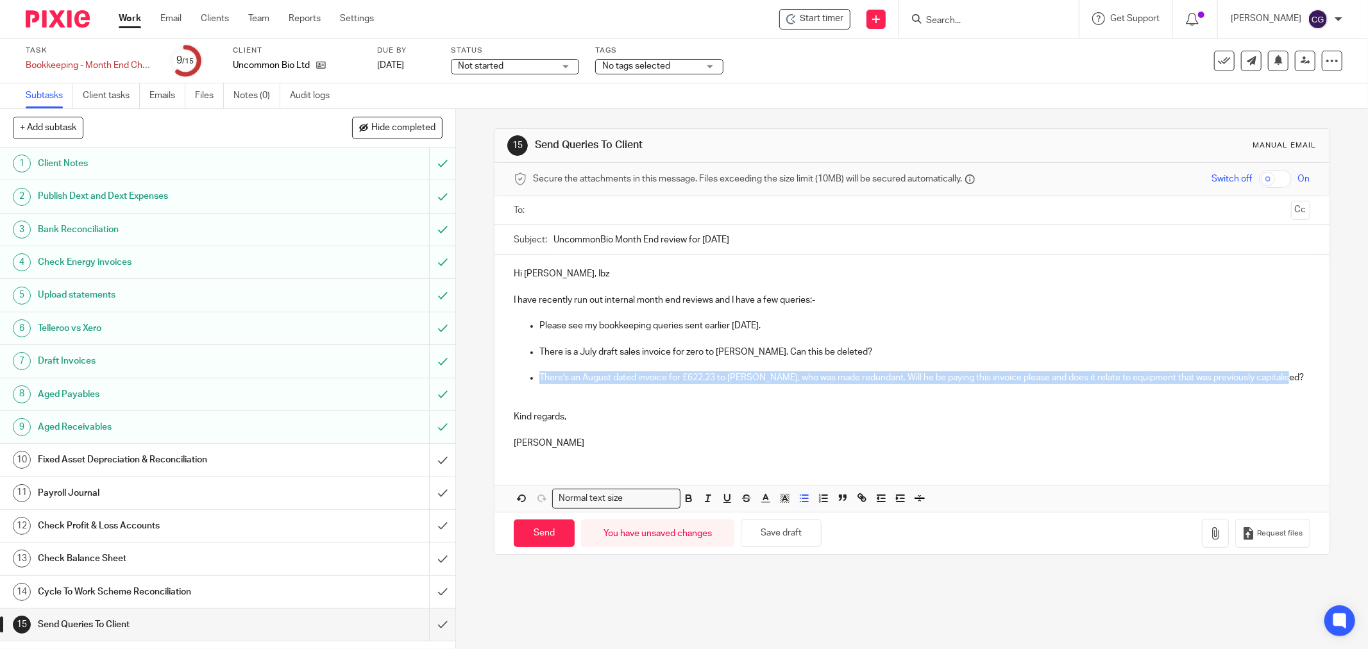
drag, startPoint x: 1286, startPoint y: 384, endPoint x: 1218, endPoint y: 422, distance: 77.8
click at [1286, 383] on p "There's an August dated invoice for £622.23 to David Barr, who was made redunda…" at bounding box center [925, 377] width 771 height 13
click at [1145, 375] on p "There's an August dated invoice for £622.23 to David Barr, who was made redunda…" at bounding box center [925, 377] width 771 height 13
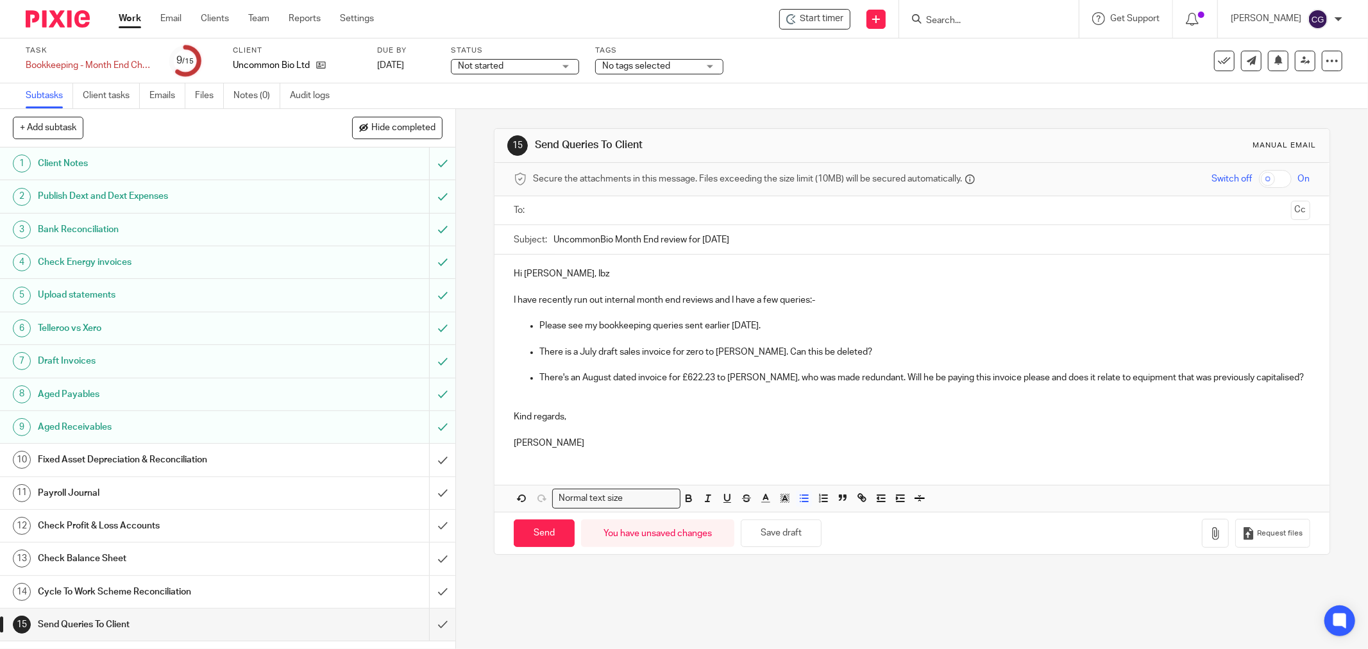
click at [842, 346] on p "There is a July draft sales invoice for zero to Molly. Can this be deleted?" at bounding box center [925, 352] width 771 height 13
click at [1284, 377] on p "There's an August dated invoice for £622.23 to David Barr, who was made redunda…" at bounding box center [925, 377] width 771 height 13
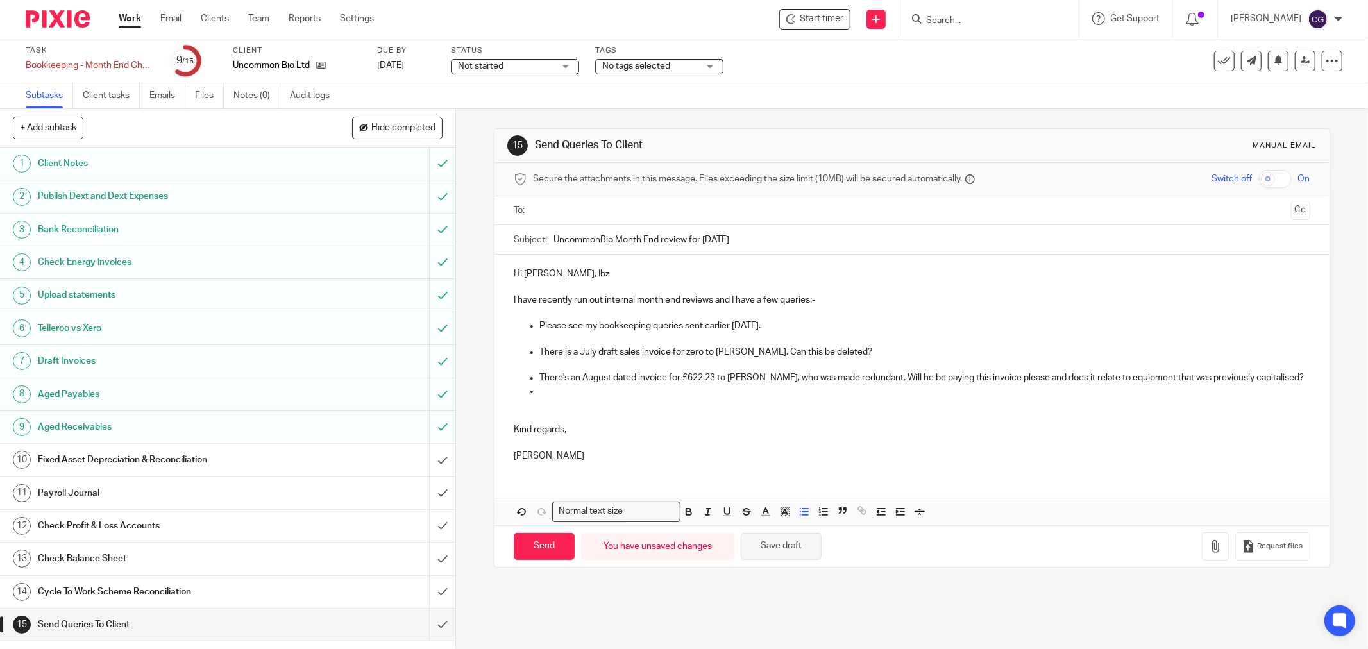
click at [800, 549] on button "Save draft" at bounding box center [781, 547] width 81 height 28
click at [824, 18] on span "Start timer" at bounding box center [822, 18] width 44 height 13
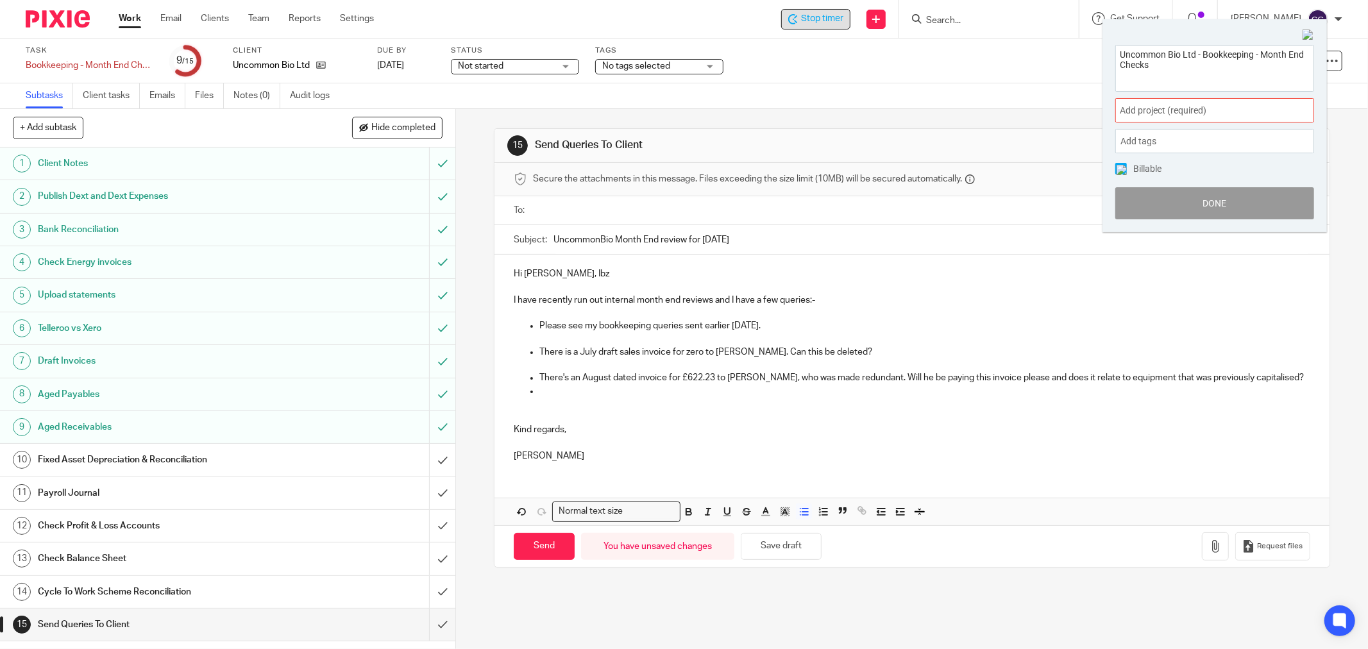
click at [1200, 109] on span "Add project (required) :" at bounding box center [1201, 110] width 162 height 13
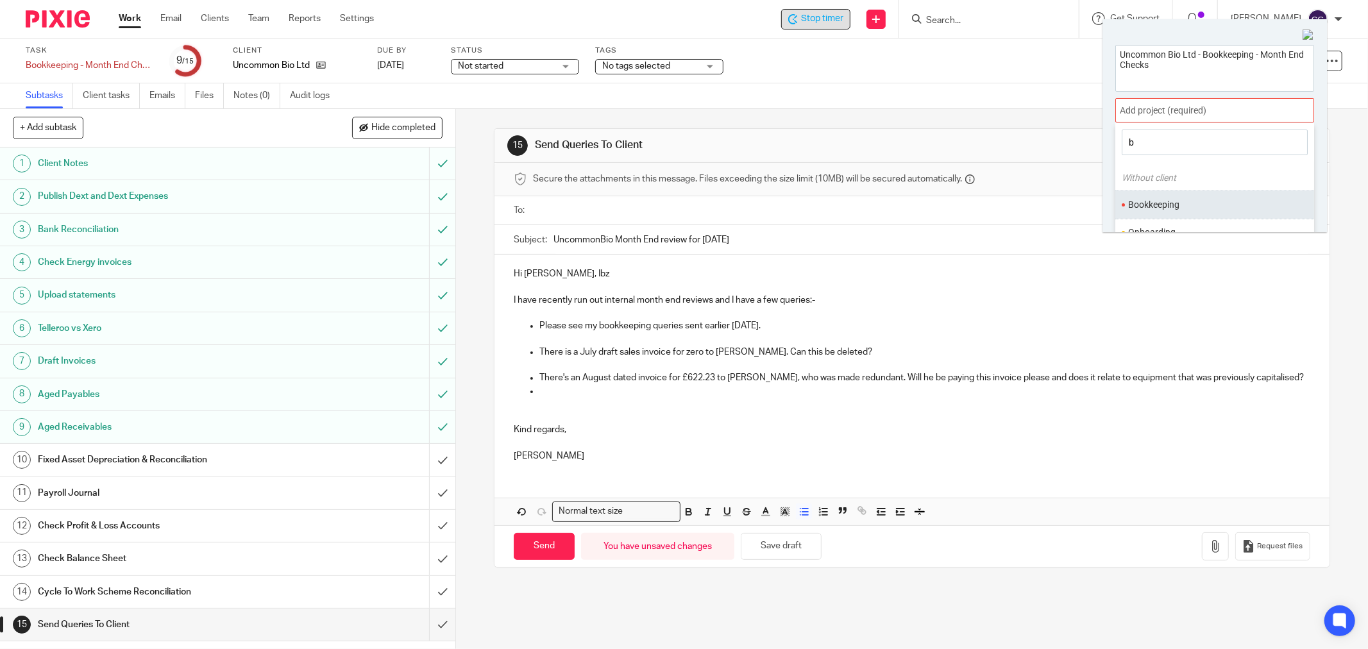
type input "b"
click at [1156, 197] on ul "Bookkeeping" at bounding box center [1215, 205] width 199 height 28
click at [1162, 203] on li "Bookkeeping" at bounding box center [1212, 204] width 167 height 13
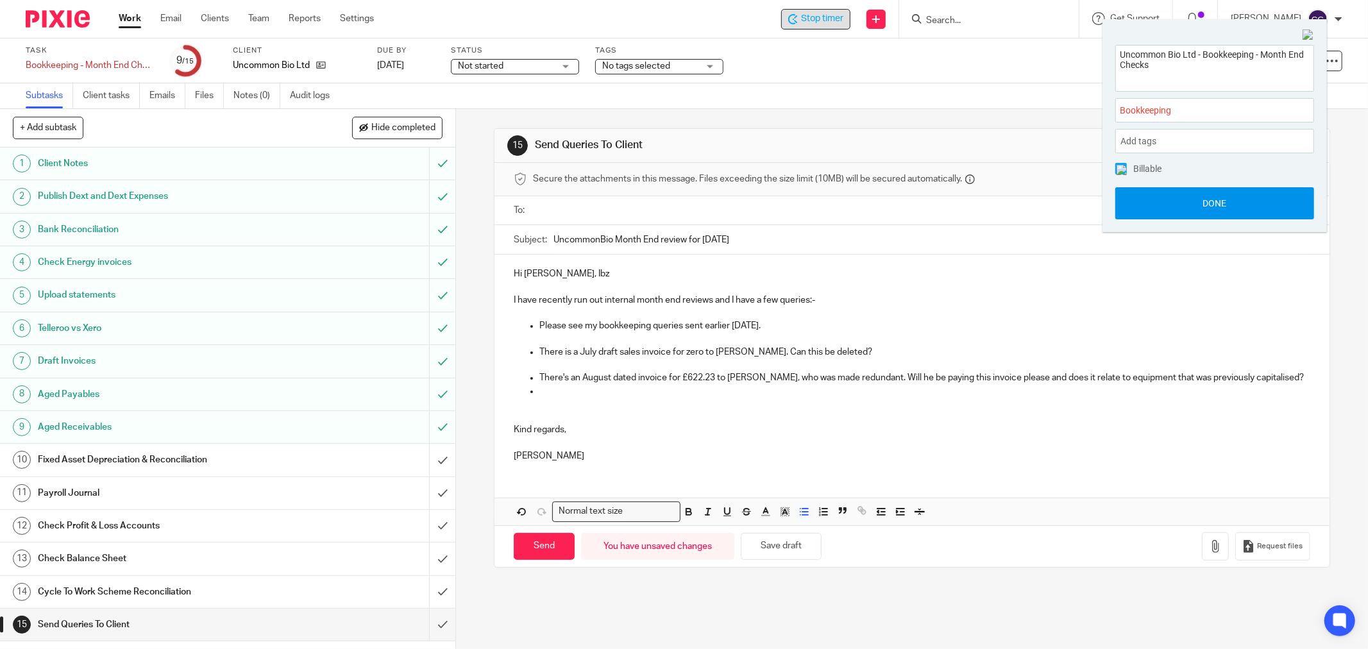
click at [1210, 200] on button "Done" at bounding box center [1215, 203] width 199 height 32
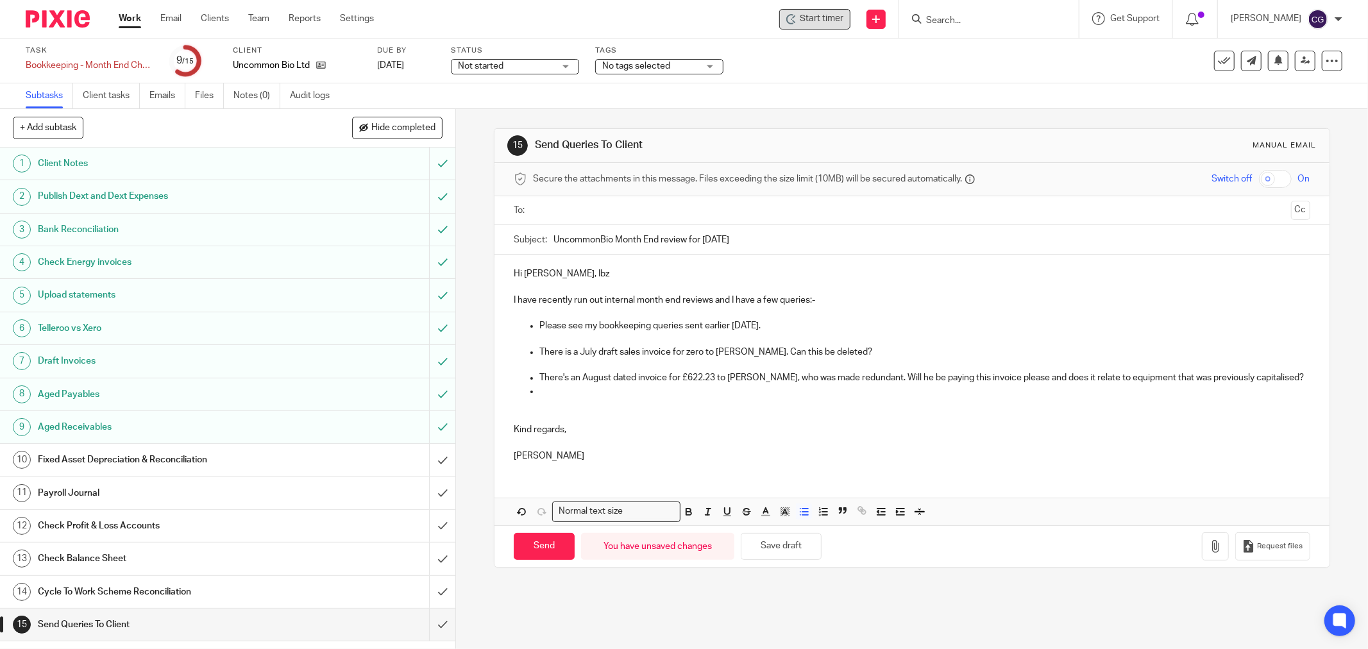
click at [563, 396] on p at bounding box center [925, 391] width 771 height 13
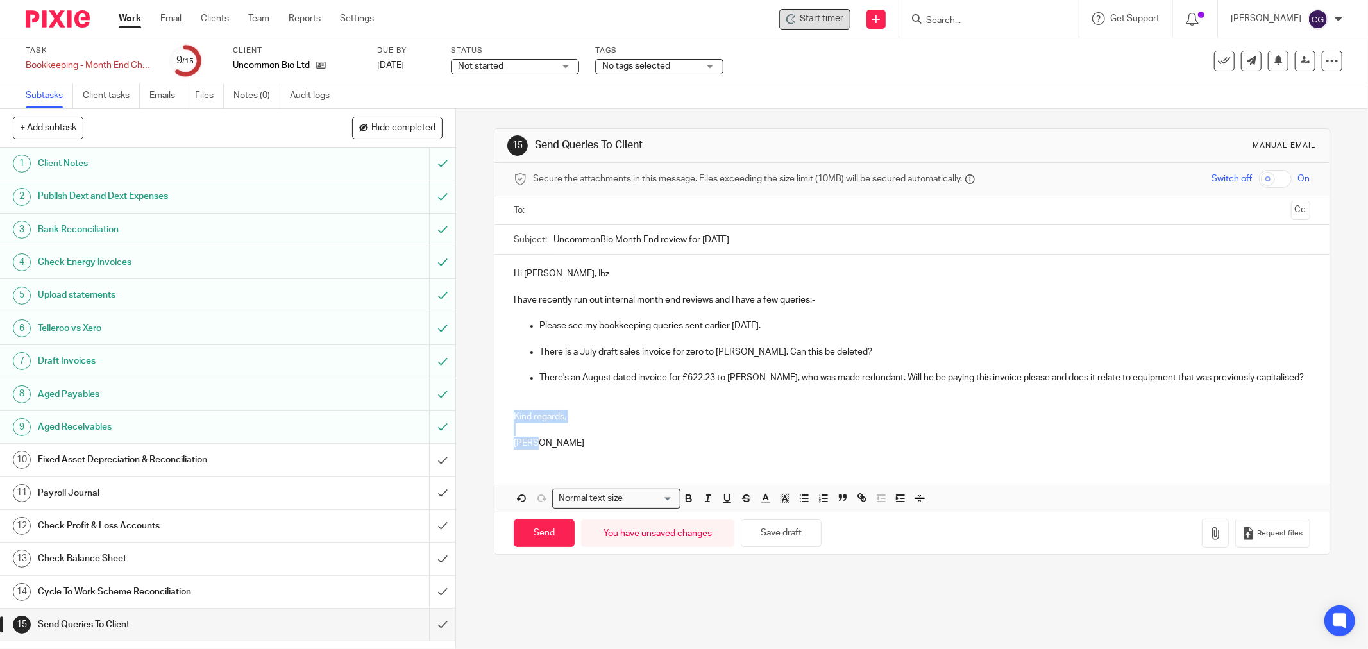
drag, startPoint x: 531, startPoint y: 432, endPoint x: 507, endPoint y: 417, distance: 28.0
click at [507, 417] on div "Hi Ruth, Ibz I have recently run out internal month end reviews and I have a fe…" at bounding box center [912, 357] width 835 height 205
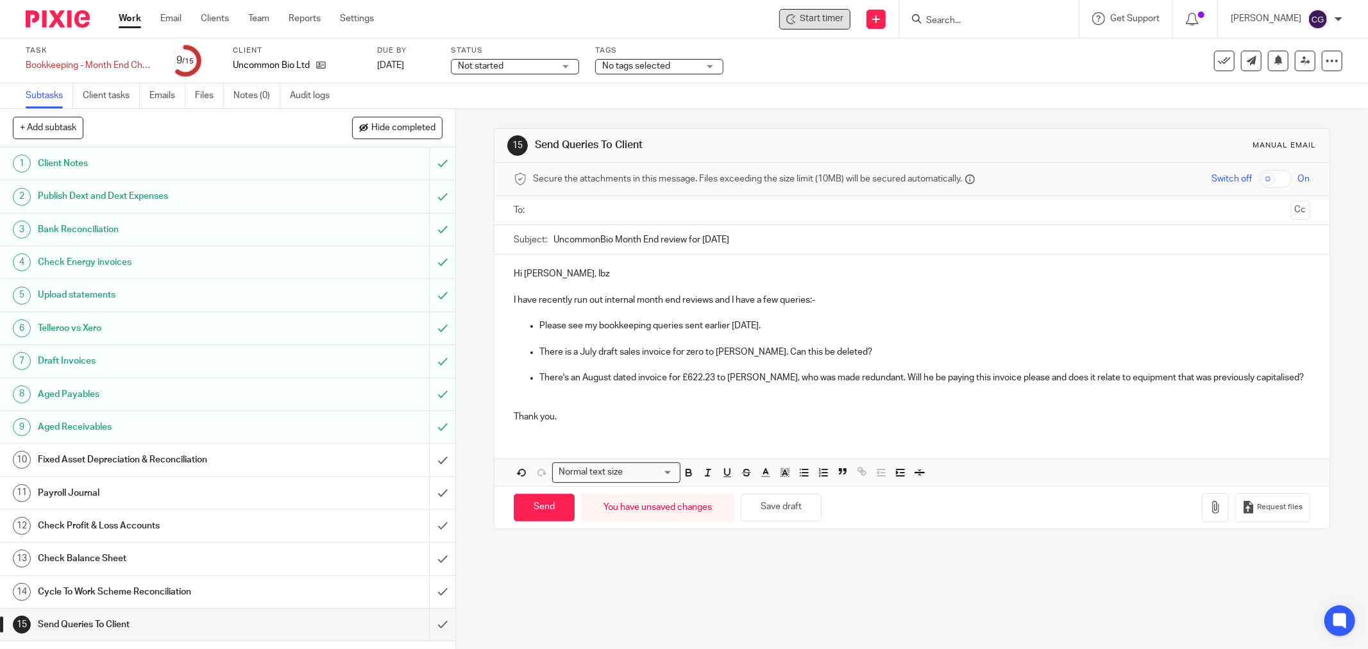
click at [633, 380] on p "There's an August dated invoice for £622.23 to David Barr, who was made redunda…" at bounding box center [925, 377] width 771 height 13
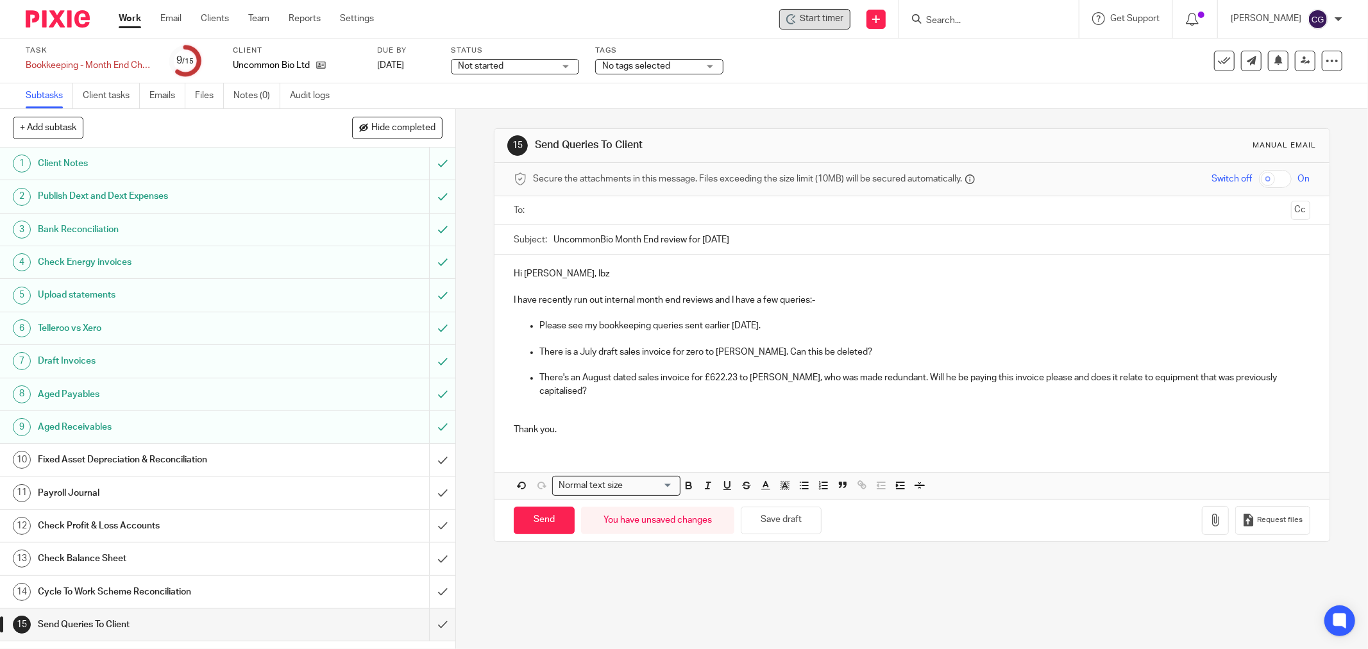
drag, startPoint x: 509, startPoint y: 430, endPoint x: 619, endPoint y: 447, distance: 111.0
click at [514, 432] on p "Thank you." at bounding box center [912, 429] width 797 height 13
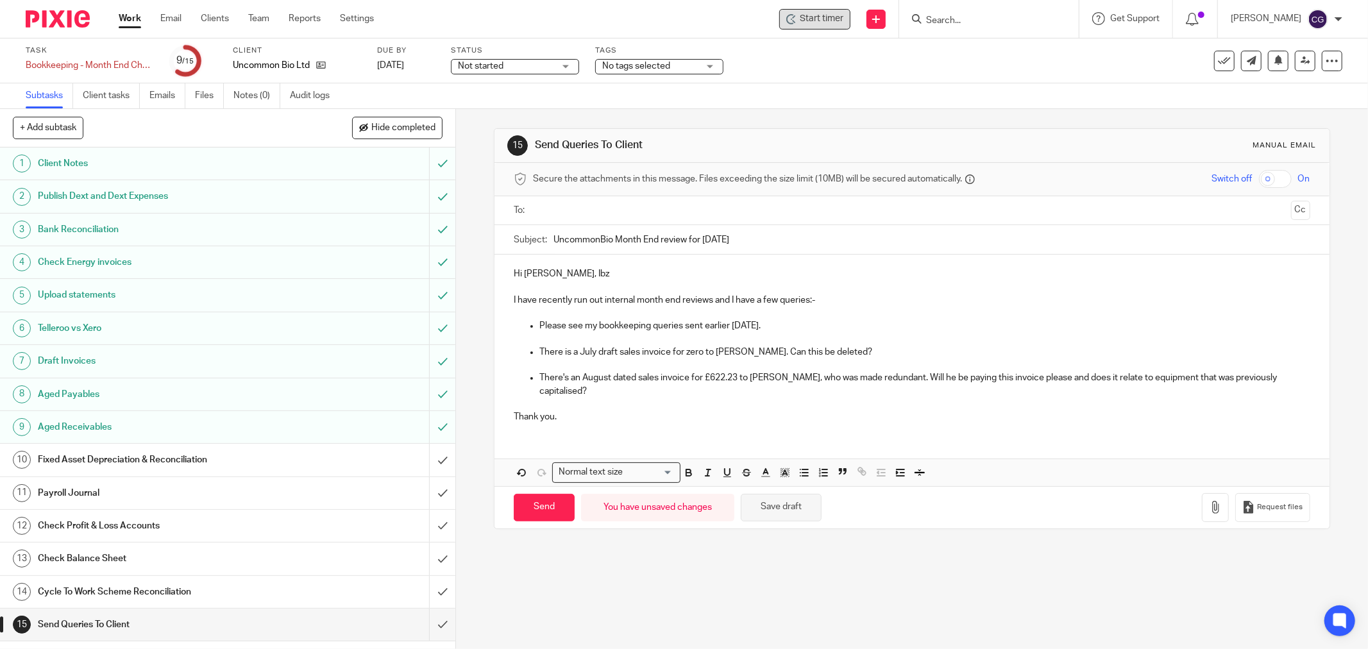
click at [781, 514] on button "Save draft" at bounding box center [781, 508] width 81 height 28
click at [571, 217] on input "text" at bounding box center [912, 210] width 748 height 15
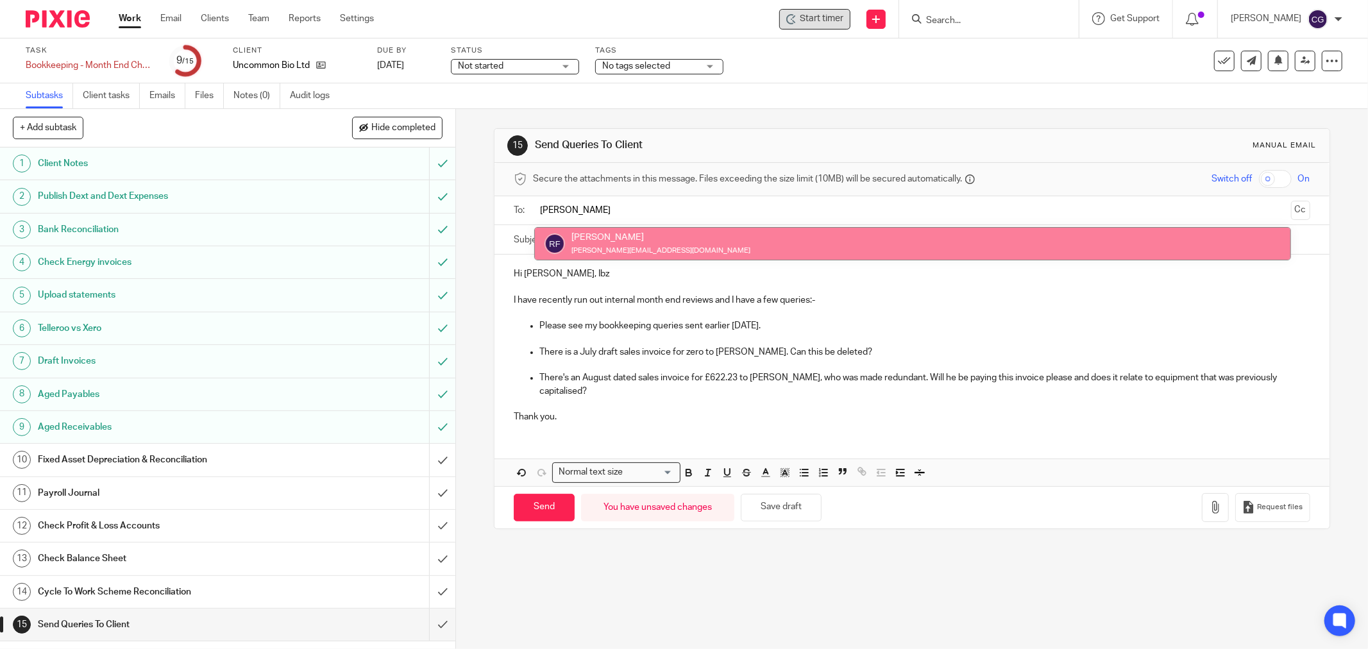
type input "ruth"
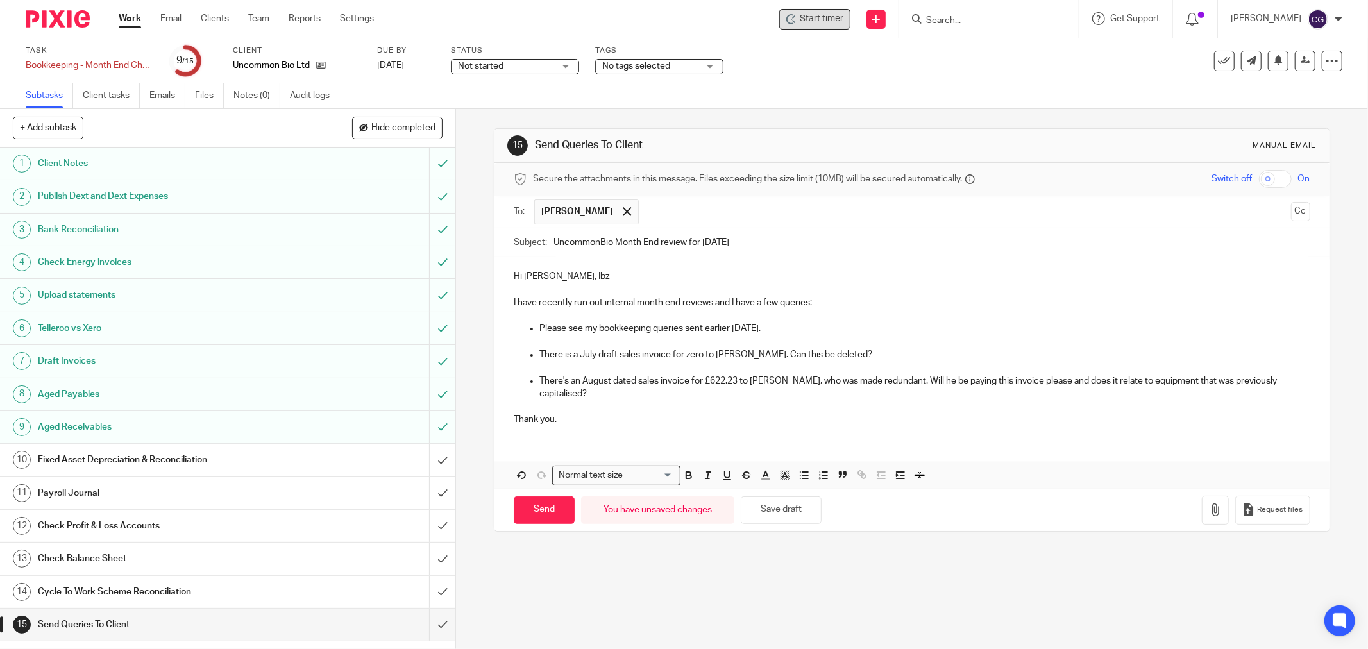
drag, startPoint x: 595, startPoint y: 239, endPoint x: 604, endPoint y: 214, distance: 26.4
click at [645, 207] on input "text" at bounding box center [965, 212] width 641 height 25
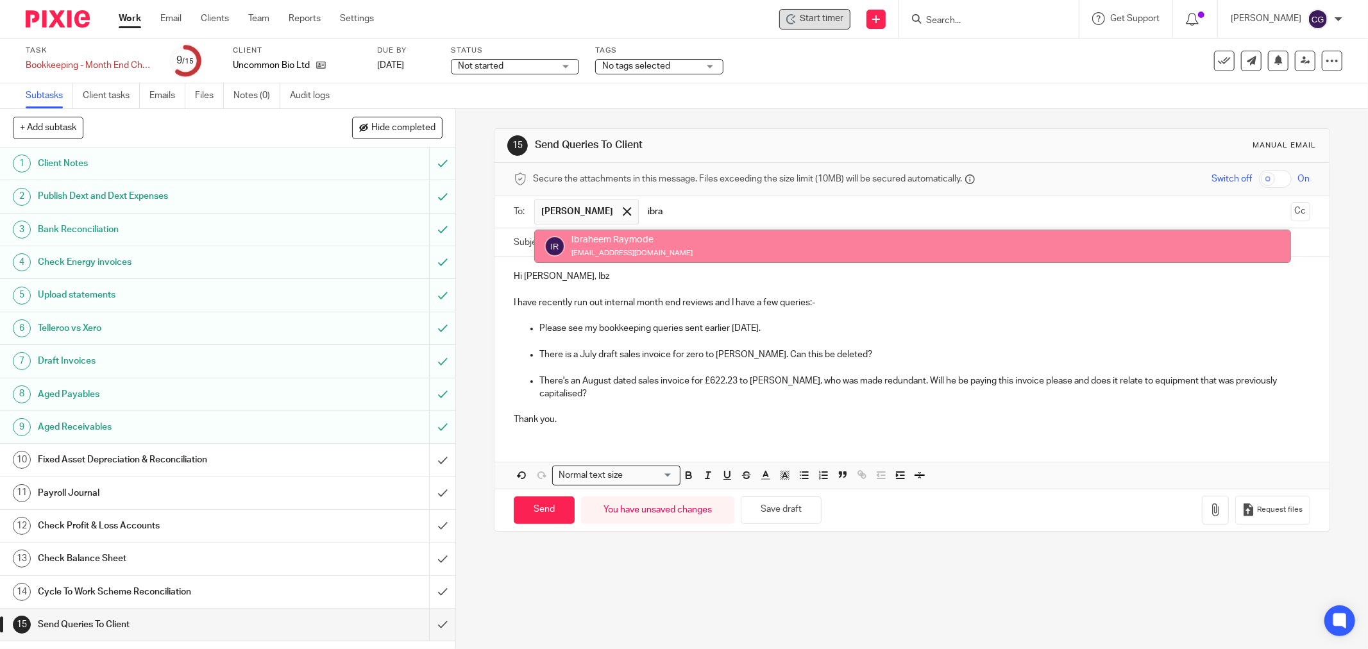
type input "ibra"
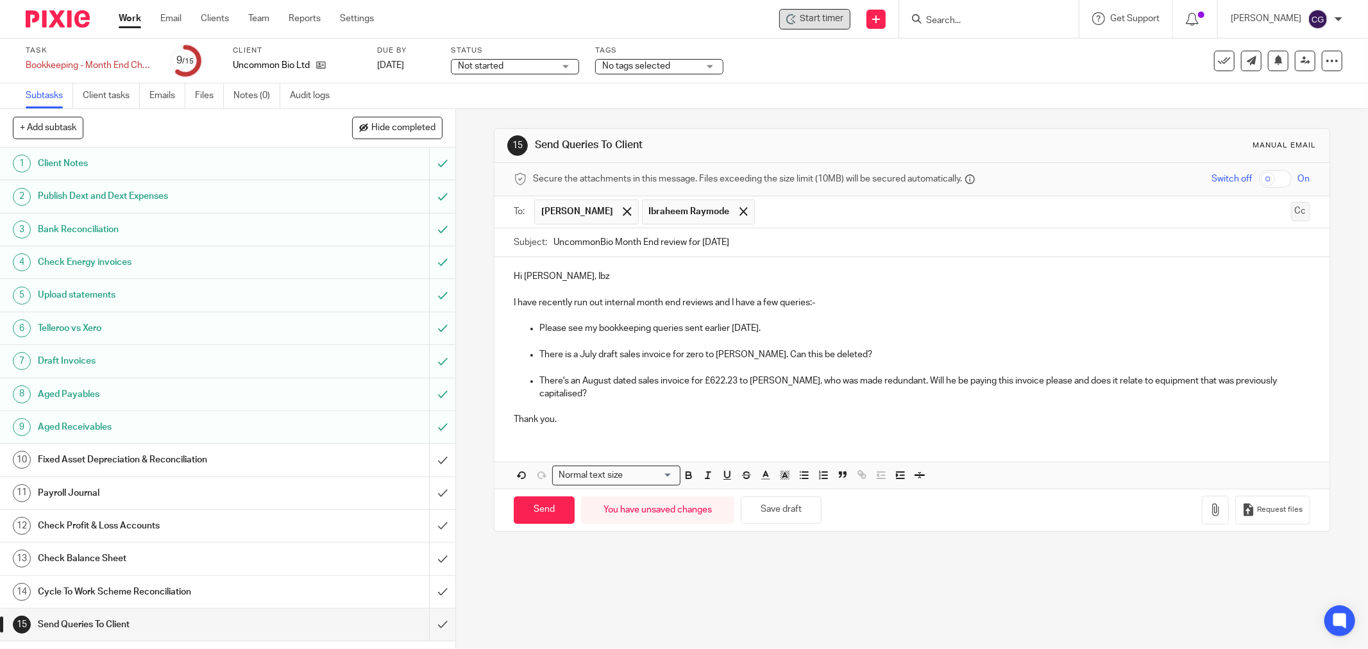
drag, startPoint x: 1278, startPoint y: 210, endPoint x: 982, endPoint y: 199, distance: 296.0
click at [1291, 210] on button "Cc" at bounding box center [1300, 211] width 19 height 19
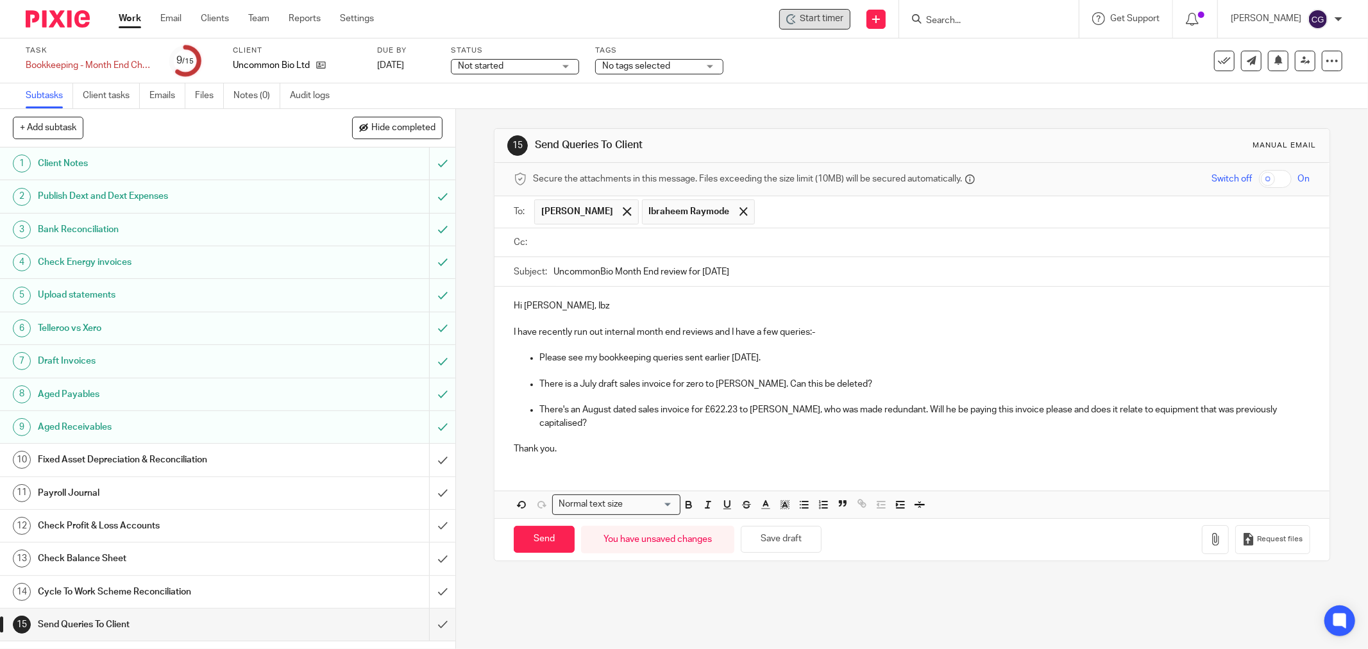
click at [682, 244] on input "text" at bounding box center [921, 242] width 767 height 15
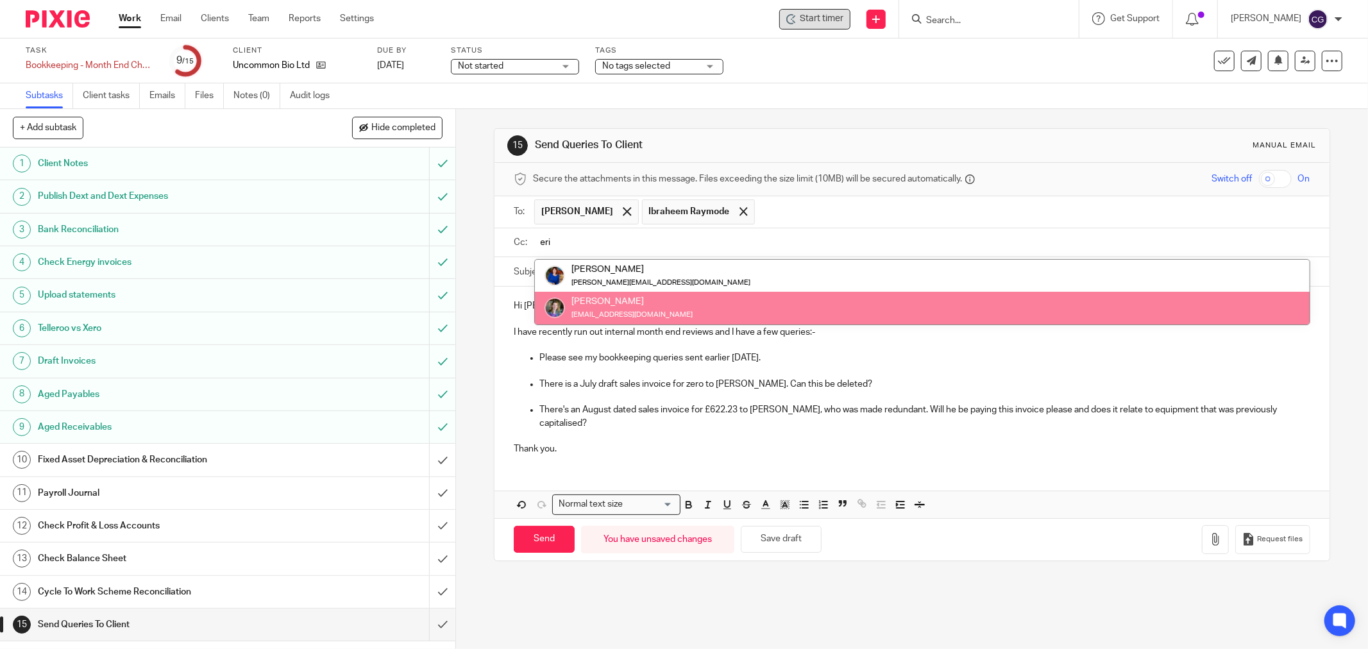
type input "eri"
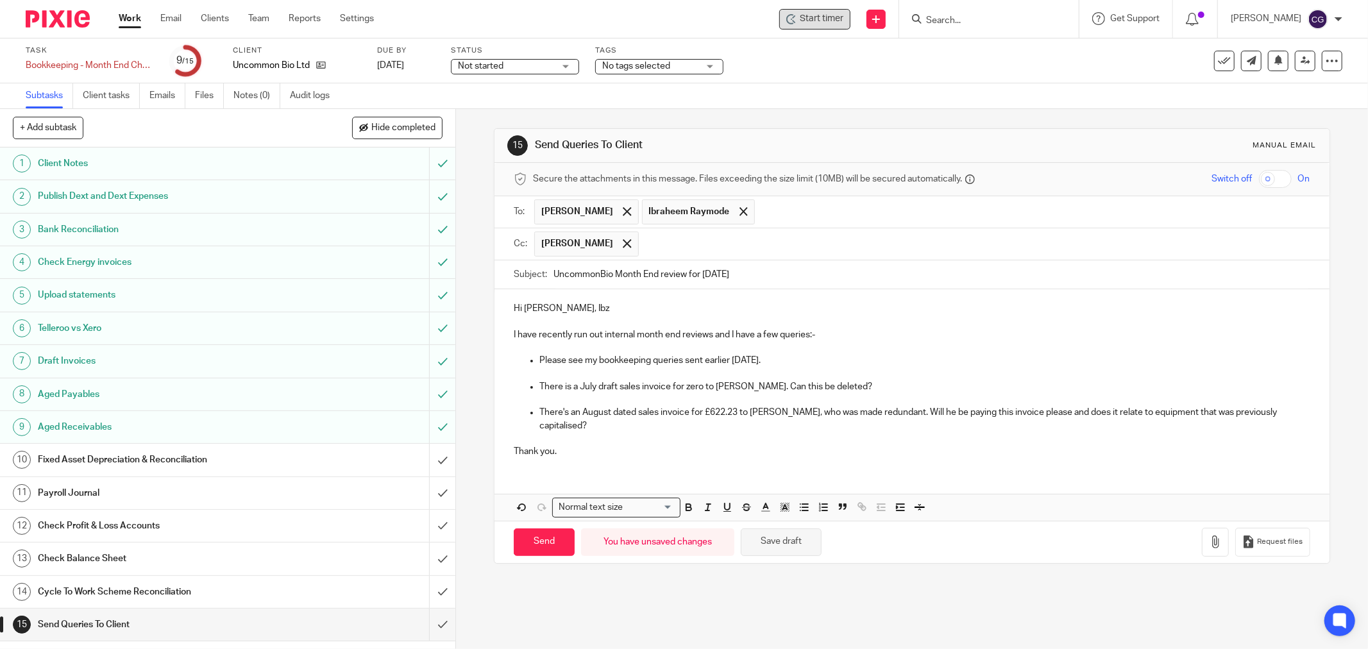
click at [767, 544] on button "Save draft" at bounding box center [781, 543] width 81 height 28
click at [537, 541] on input "Send" at bounding box center [544, 543] width 61 height 28
type input "Sent"
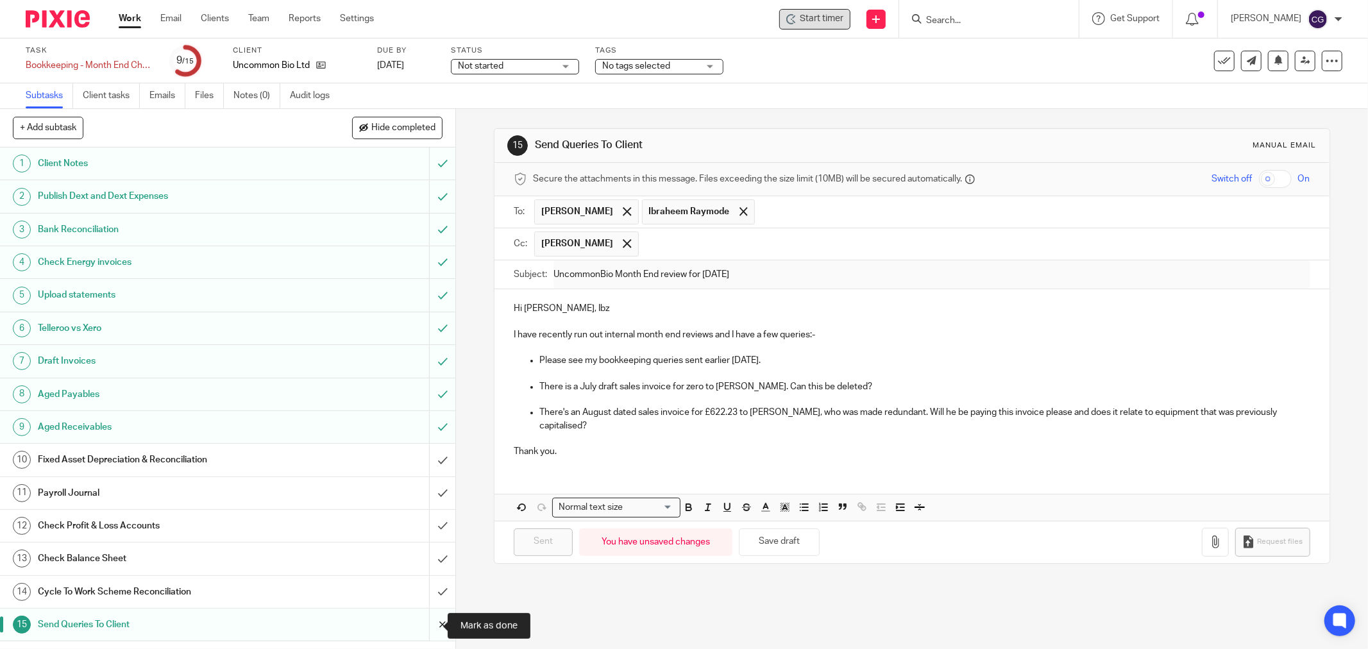
click at [432, 627] on input "submit" at bounding box center [228, 625] width 456 height 32
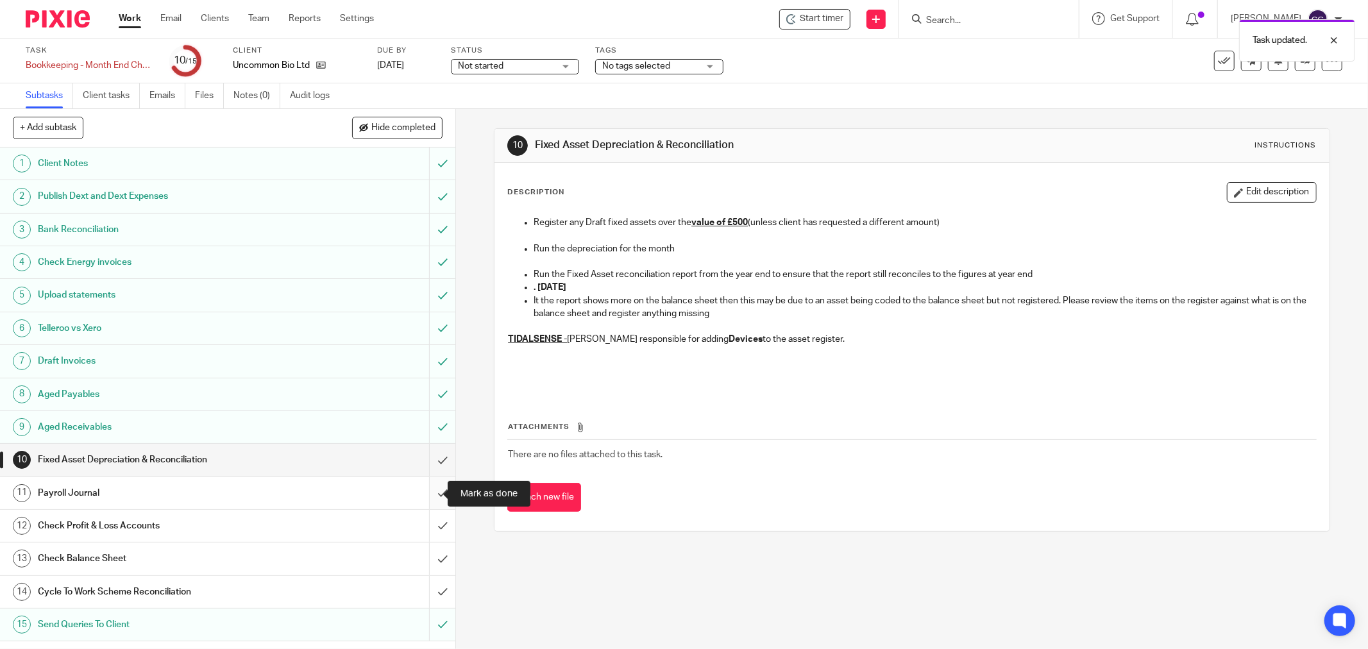
click at [430, 501] on input "submit" at bounding box center [228, 493] width 456 height 32
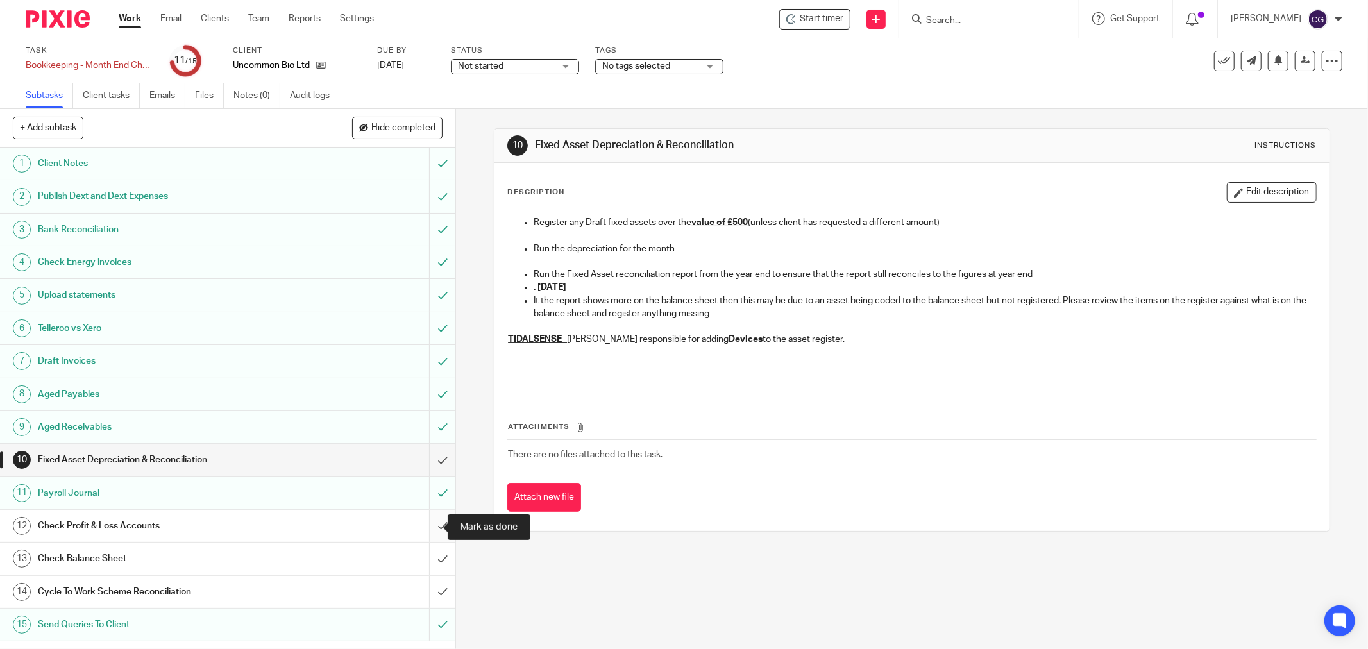
click at [420, 530] on input "submit" at bounding box center [228, 526] width 456 height 32
drag, startPoint x: 0, startPoint y: 0, endPoint x: 423, endPoint y: 590, distance: 726.4
click at [422, 592] on input "submit" at bounding box center [228, 592] width 456 height 32
click at [815, 17] on div "Start timer" at bounding box center [815, 18] width 57 height 13
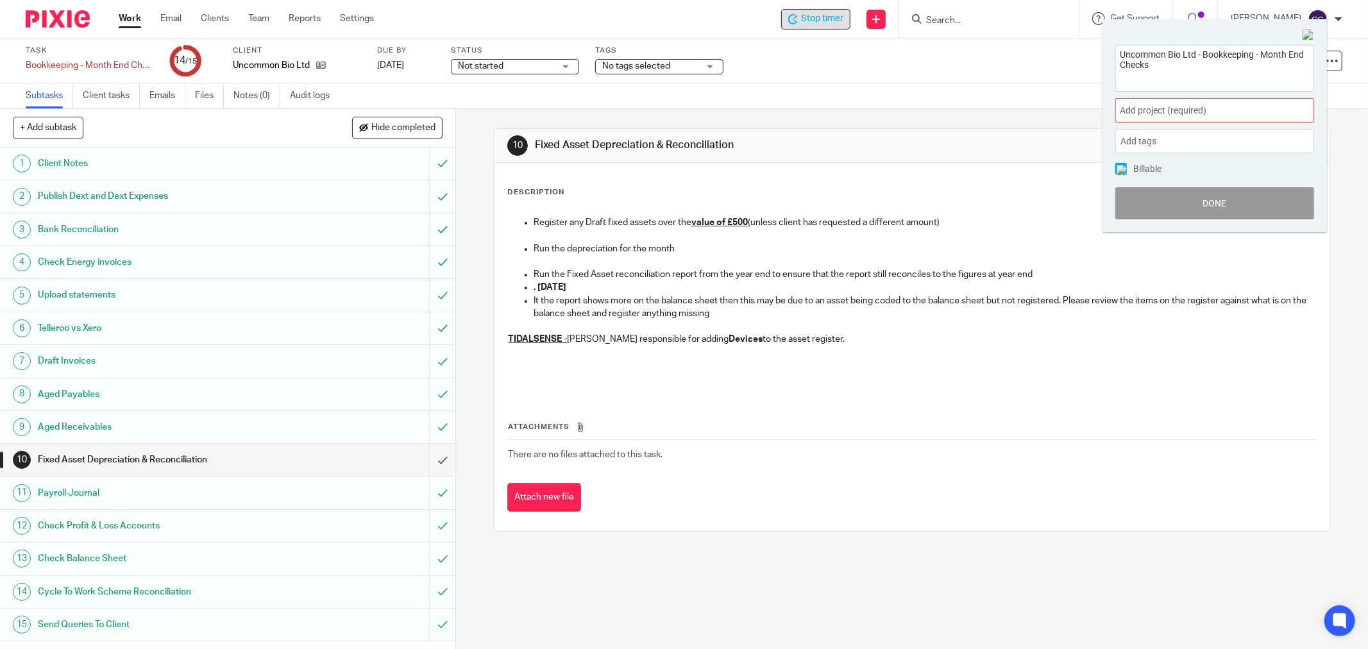
drag, startPoint x: 1306, startPoint y: 36, endPoint x: 1284, endPoint y: 35, distance: 21.2
click at [1306, 35] on img at bounding box center [1309, 36] width 12 height 12
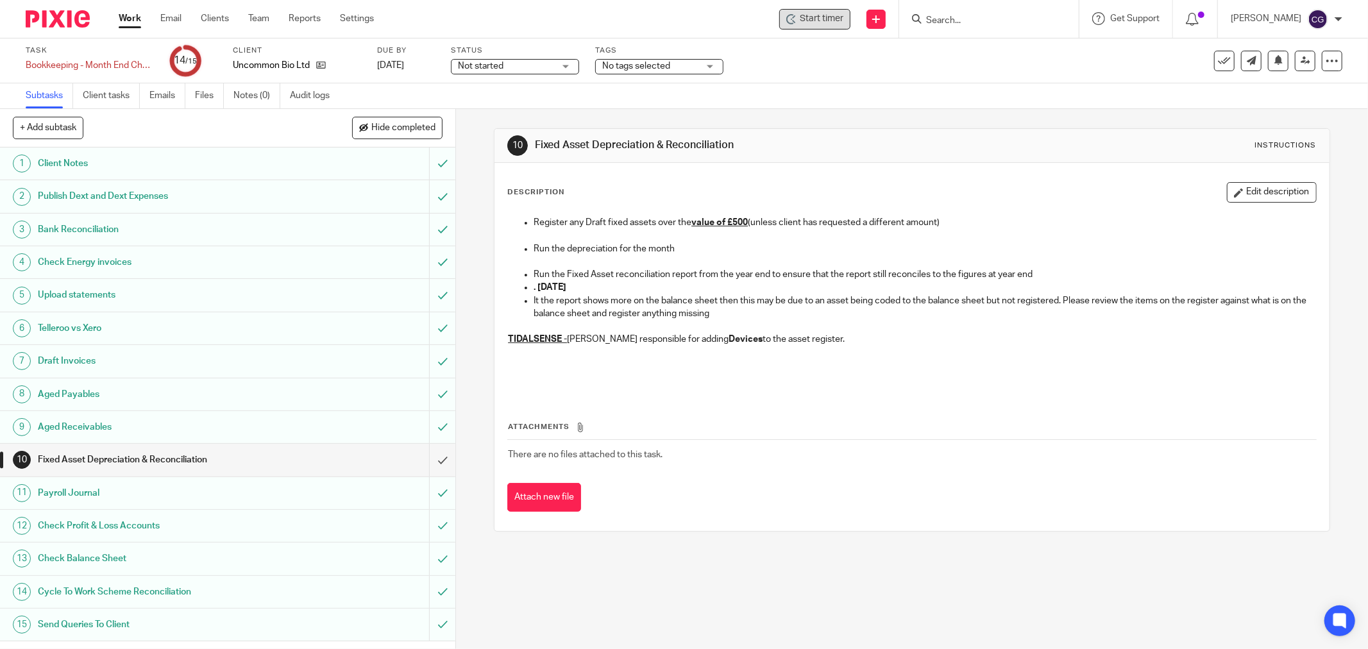
click at [119, 18] on link "Work" at bounding box center [130, 18] width 22 height 13
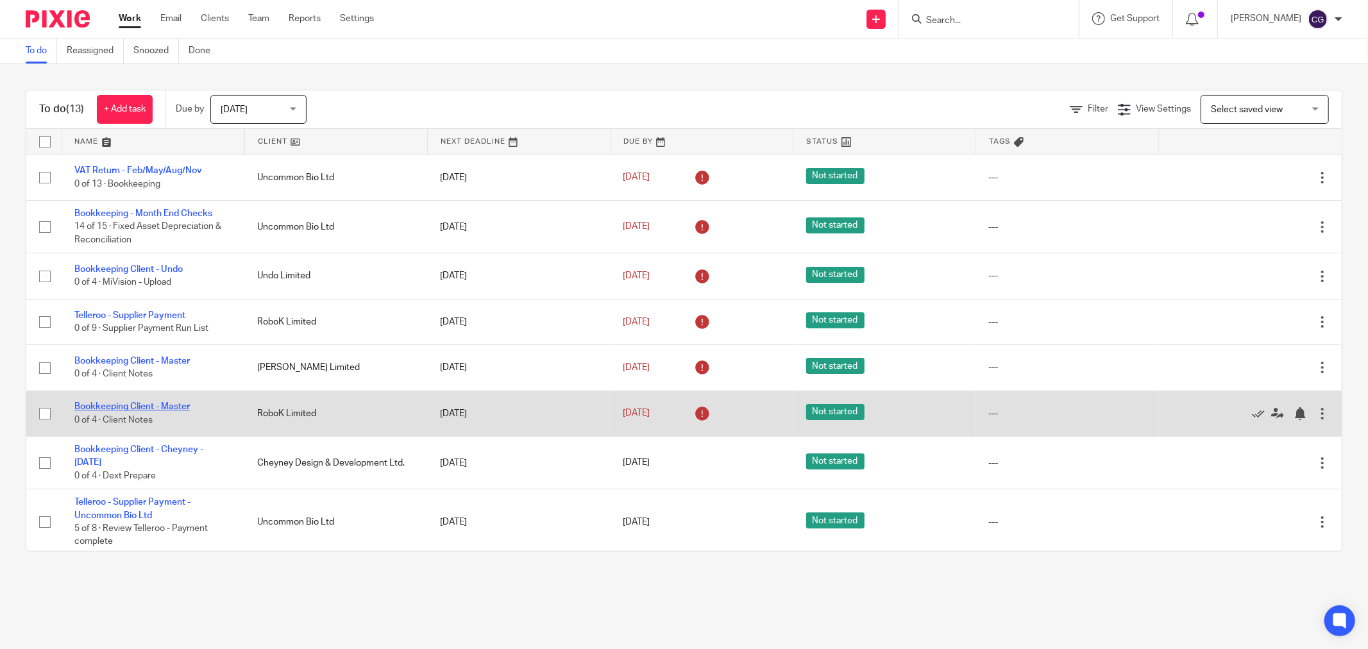
click at [146, 405] on link "Bookkeeping Client - Master" at bounding box center [131, 406] width 115 height 9
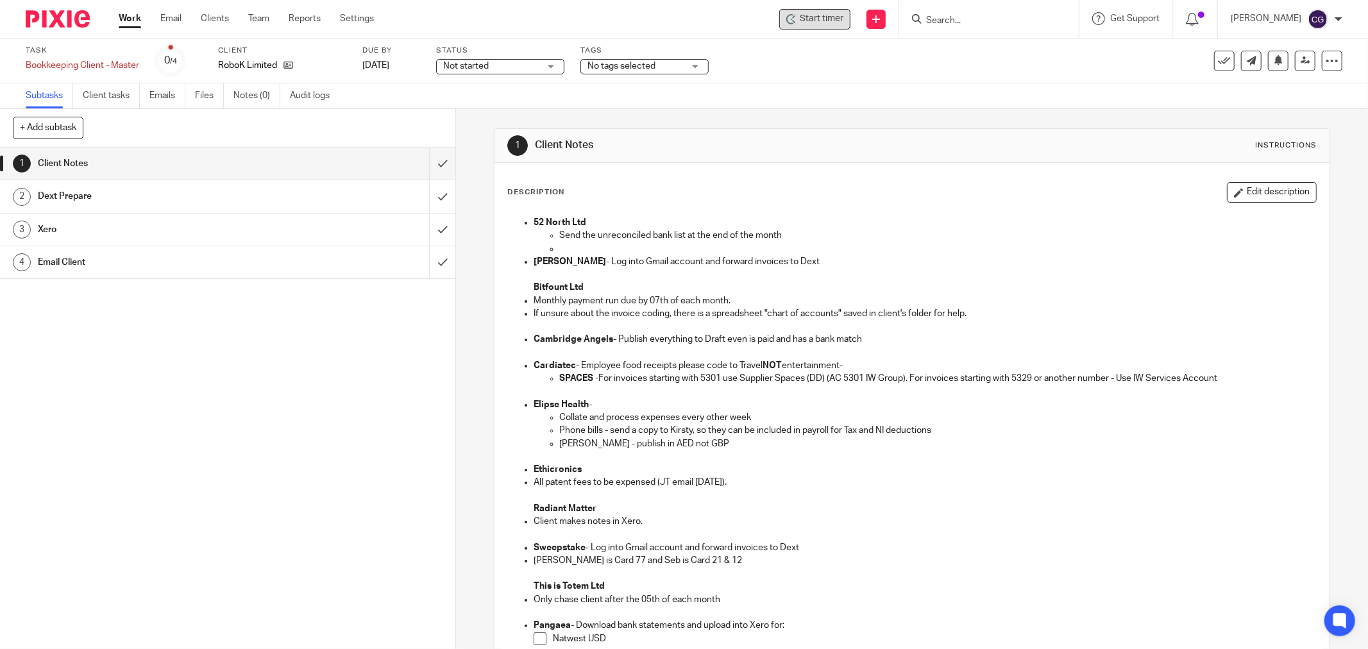
click at [844, 23] on span "Start timer" at bounding box center [822, 18] width 44 height 13
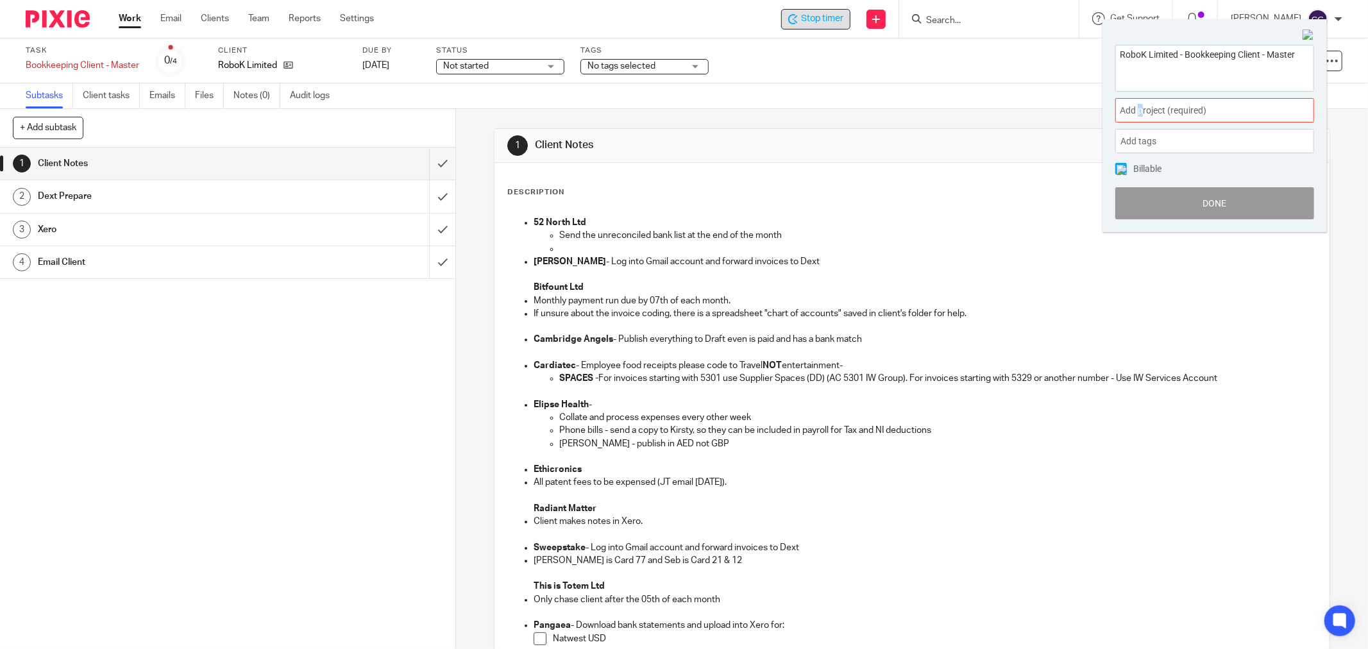
click at [1141, 111] on span "Add project (required) :" at bounding box center [1201, 110] width 162 height 13
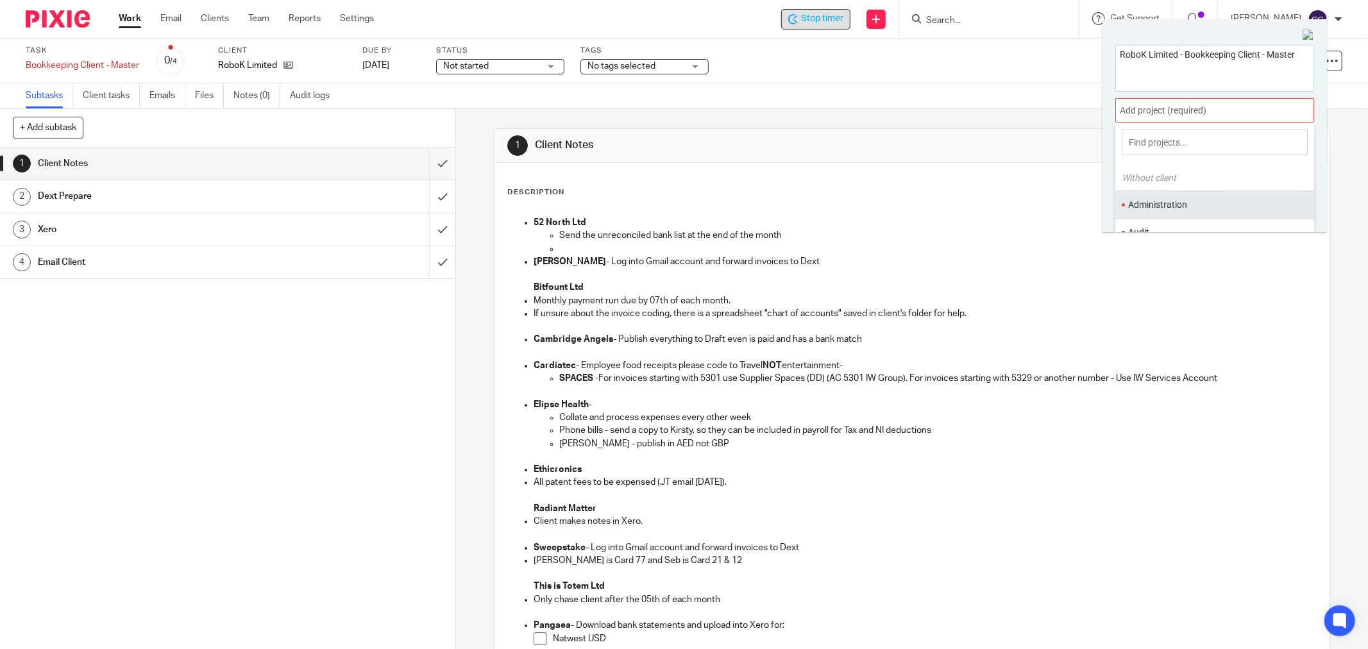
scroll to position [71, 0]
click at [1163, 190] on li "Bookkeeping" at bounding box center [1212, 189] width 167 height 13
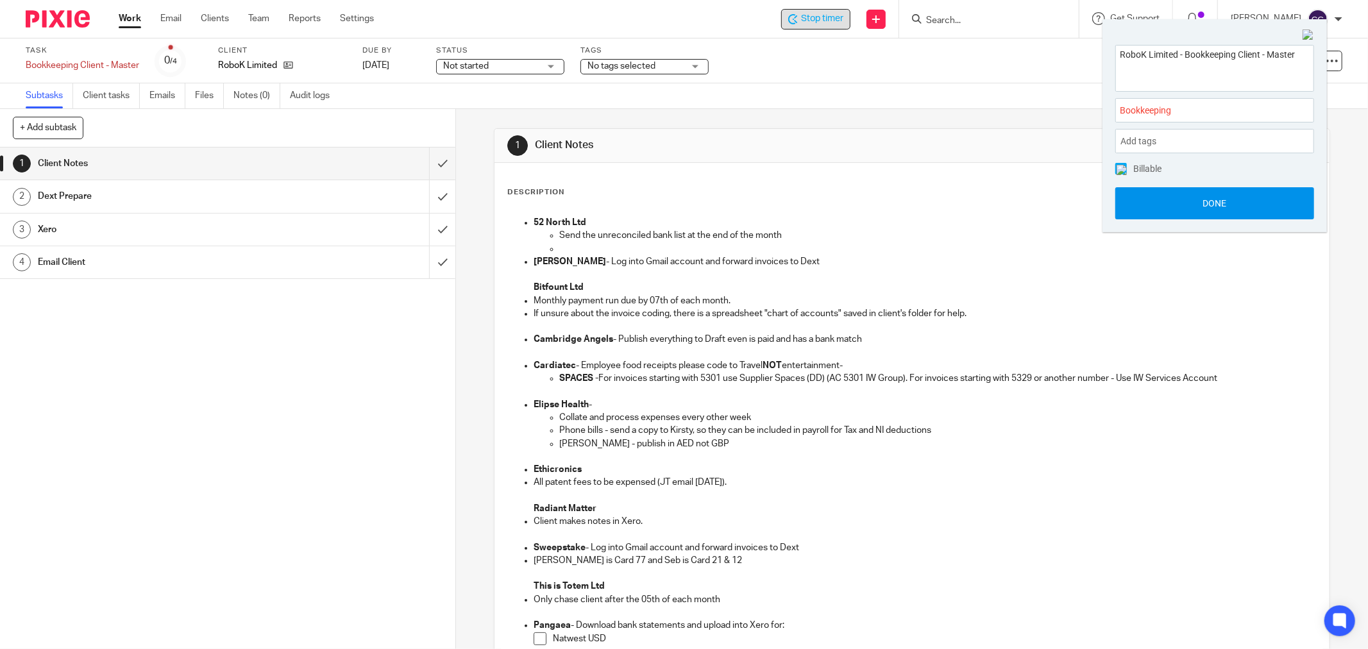
click at [1206, 203] on button "Done" at bounding box center [1215, 203] width 199 height 32
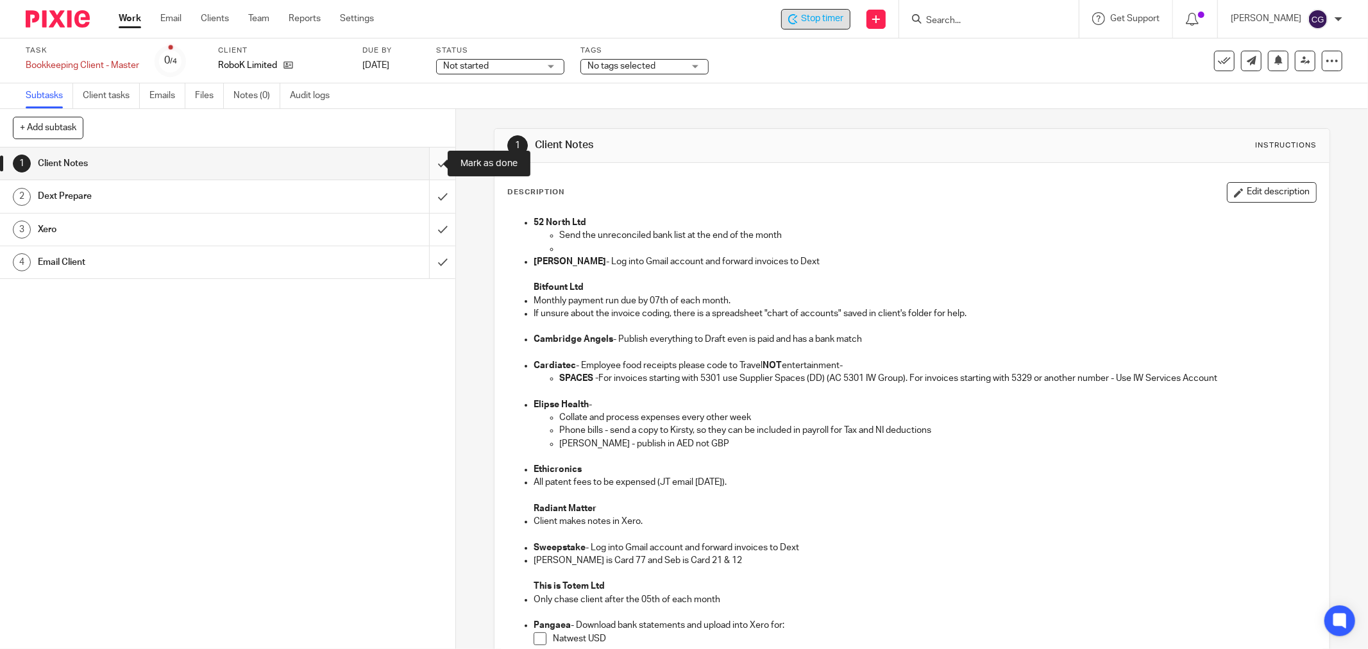
click at [425, 163] on input "submit" at bounding box center [228, 164] width 456 height 32
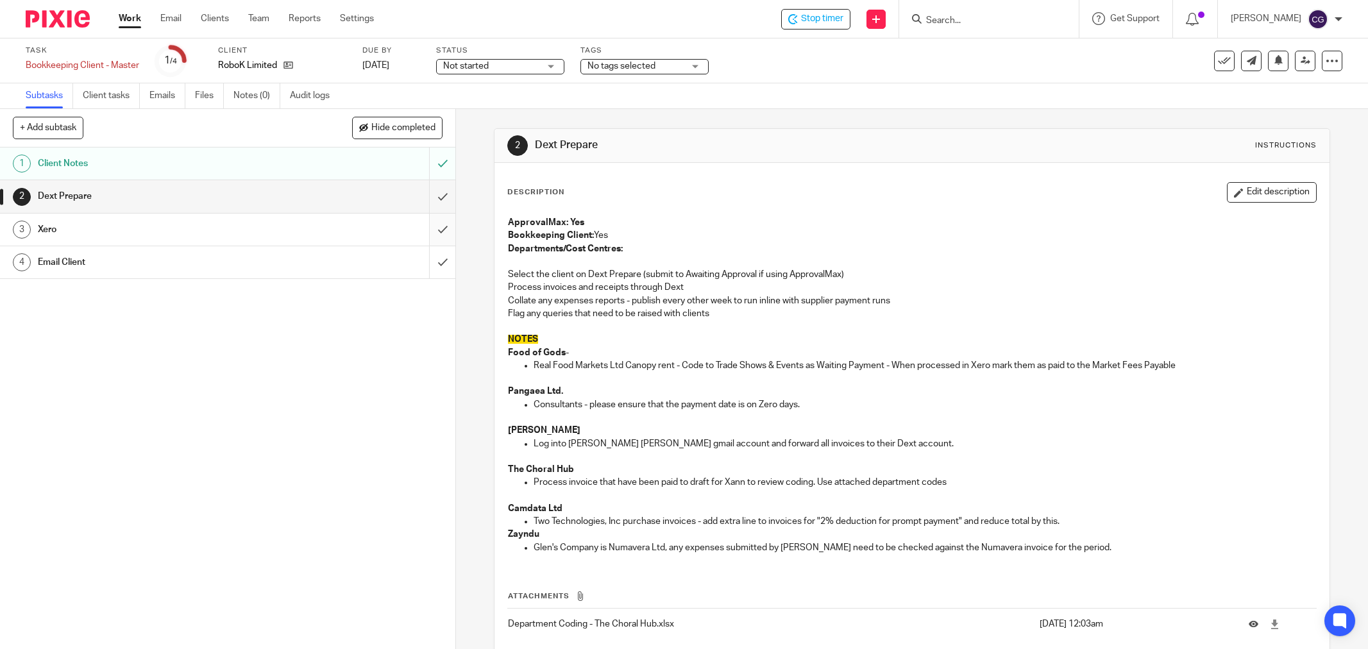
click at [423, 196] on input "submit" at bounding box center [228, 196] width 456 height 32
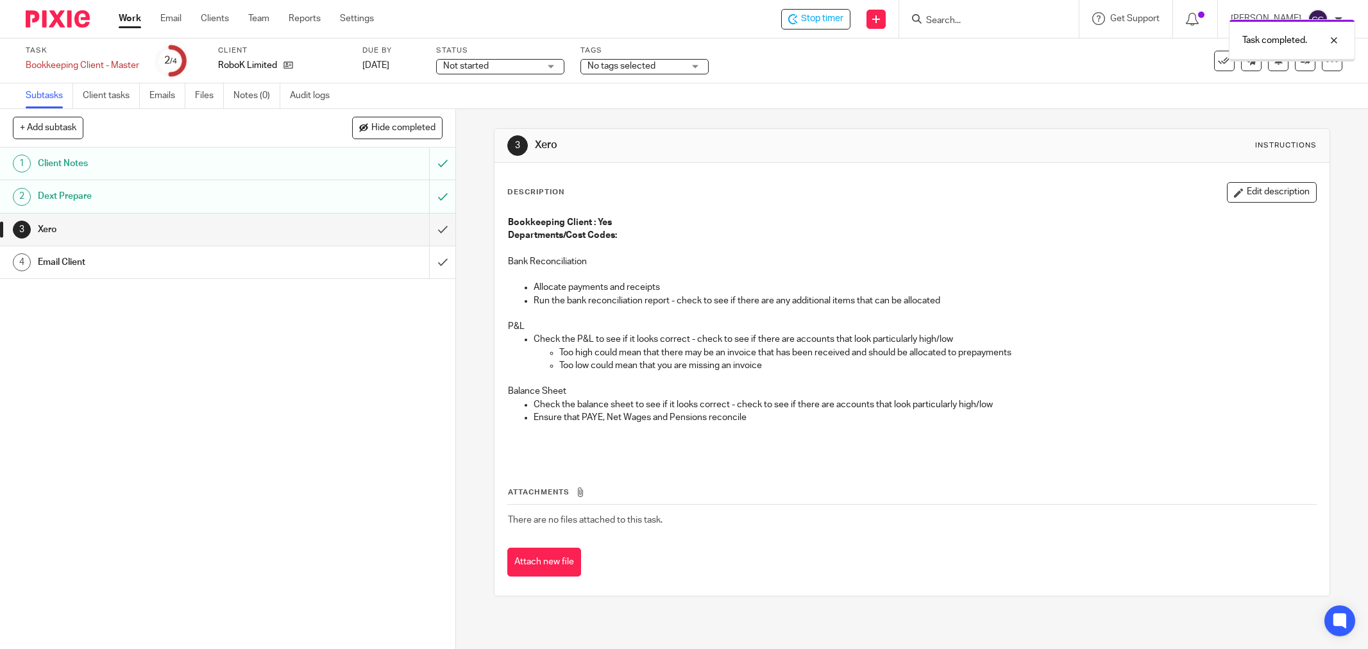
click at [427, 227] on input "submit" at bounding box center [228, 230] width 456 height 32
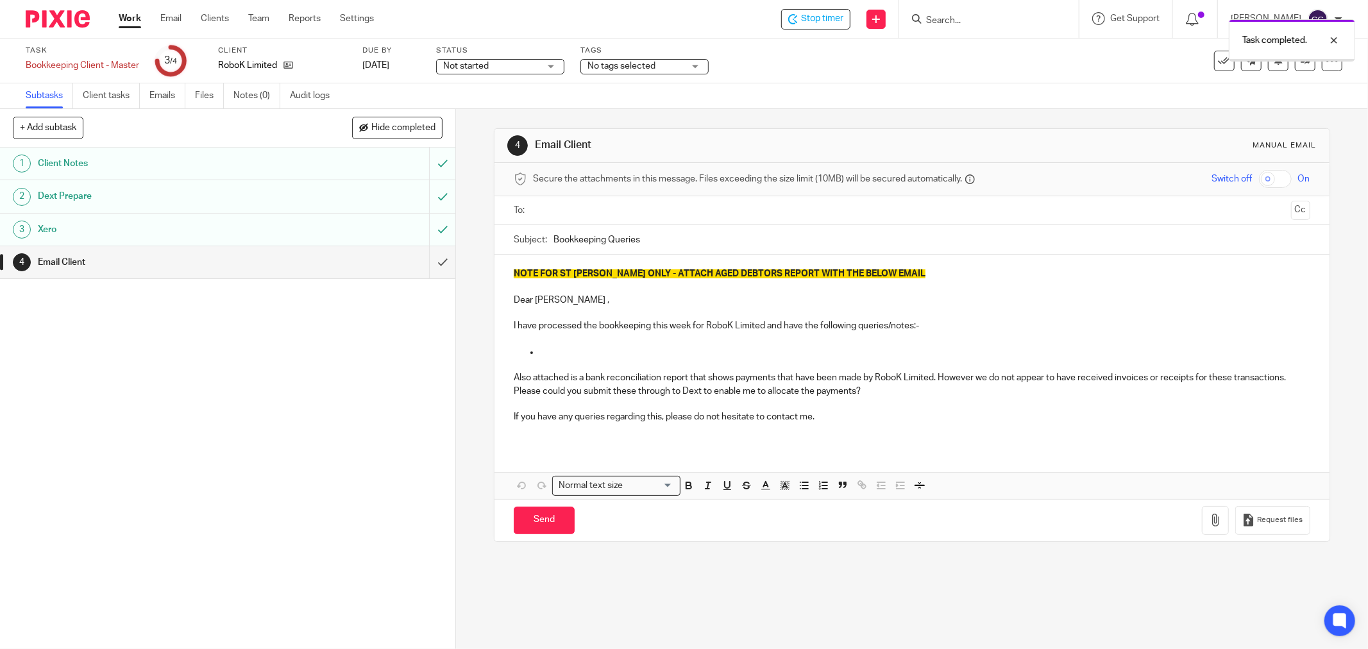
click at [557, 208] on input "text" at bounding box center [912, 210] width 748 height 15
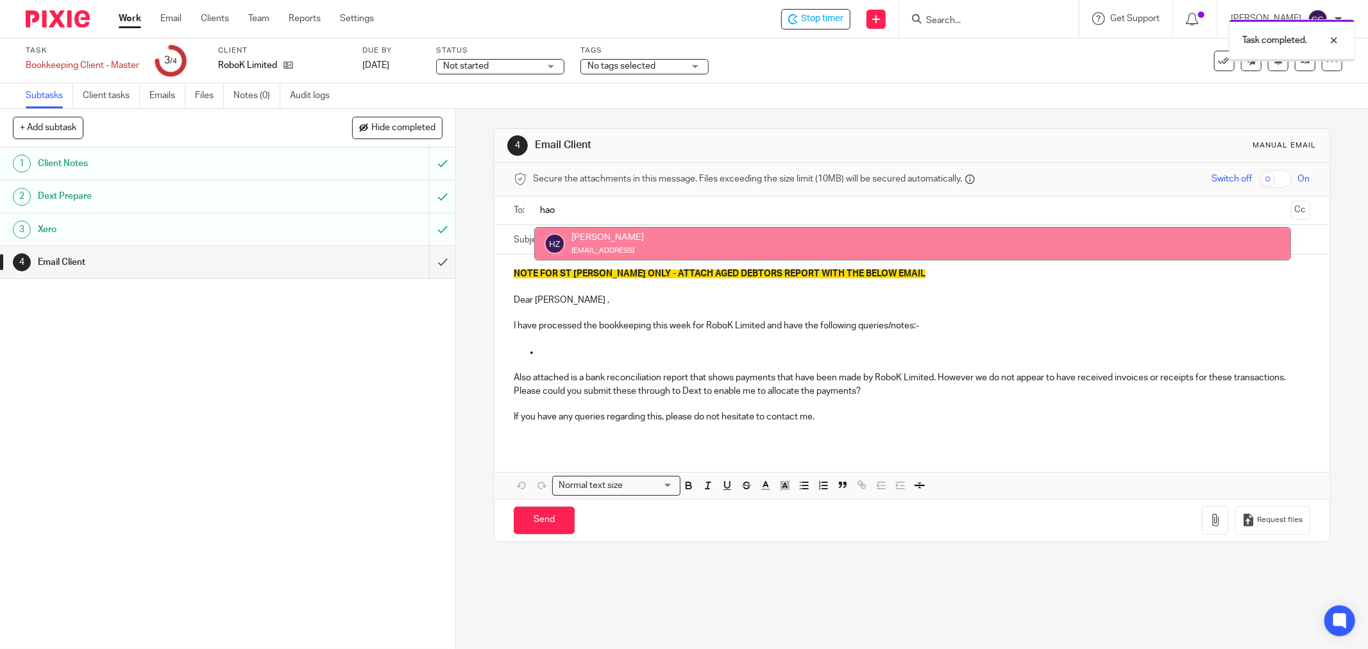
type input "hao"
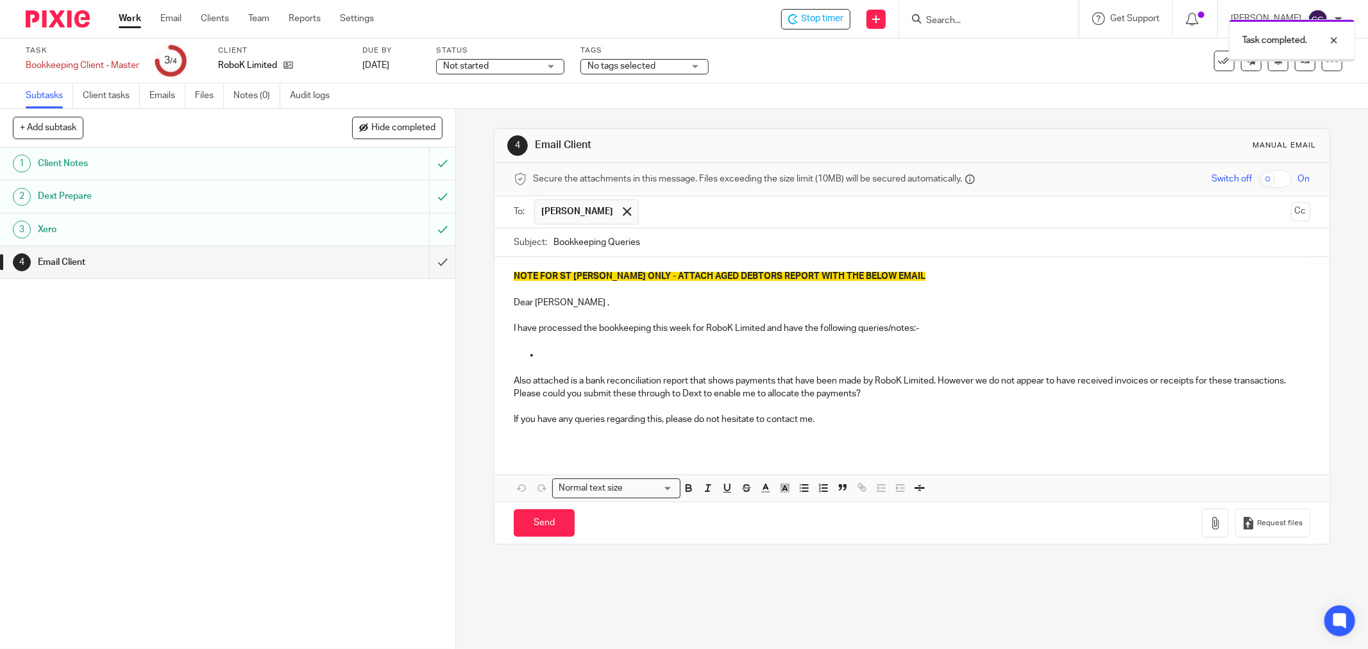
click at [554, 239] on input "Bookkeeping Queries" at bounding box center [932, 242] width 757 height 29
type input "Robok Bookkeeping Queries [DATE]"
drag, startPoint x: 546, startPoint y: 300, endPoint x: 504, endPoint y: 305, distance: 42.7
click at [504, 305] on div "NOTE FOR ST JOHN ONLY - ATTACH AGED DEBTORS REPORT WITH THE BELOW EMAIL Dear Ha…" at bounding box center [912, 352] width 835 height 191
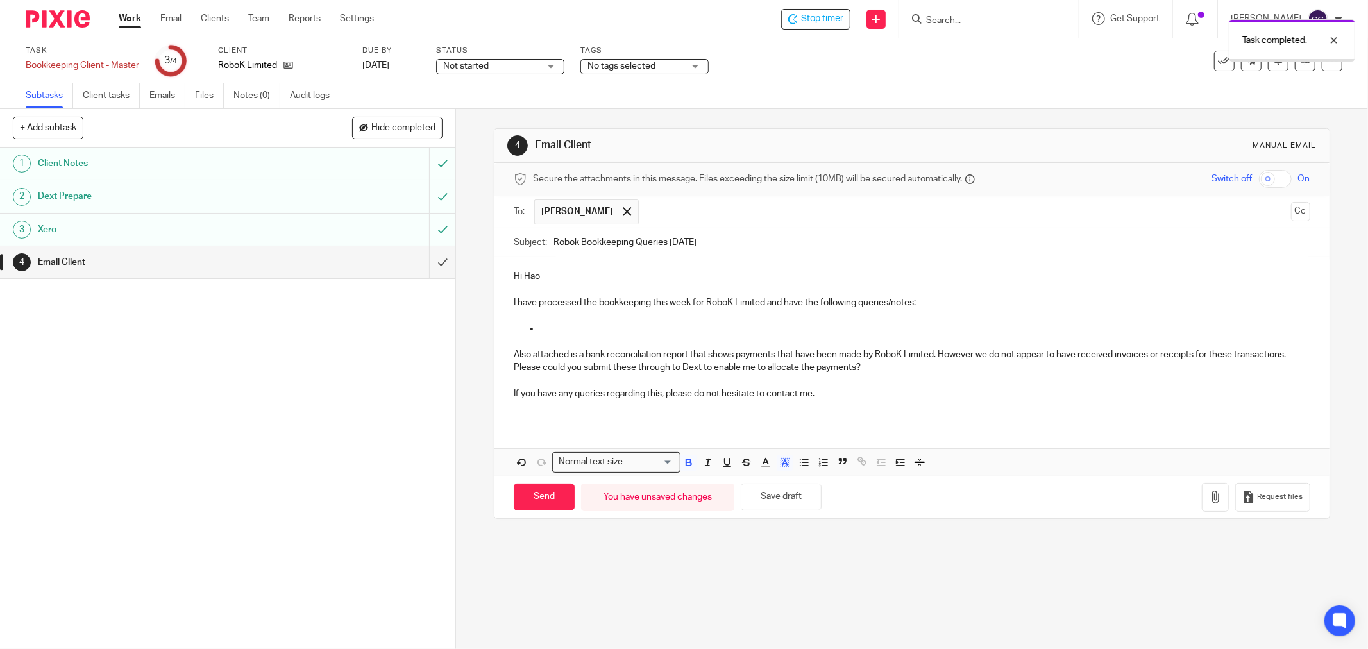
click at [586, 334] on p at bounding box center [925, 328] width 771 height 13
click at [826, 398] on p "If you have any queries regarding this, please do not hesitate to contact me." at bounding box center [912, 394] width 797 height 13
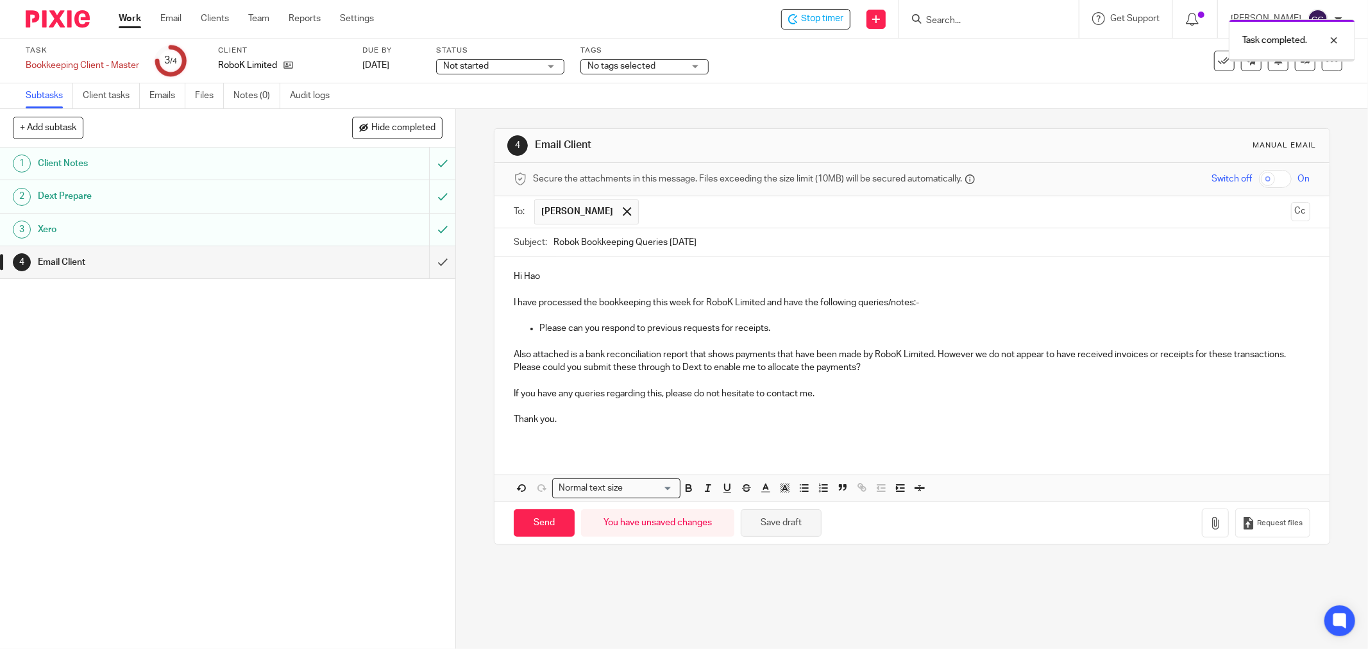
click at [784, 518] on button "Save draft" at bounding box center [781, 523] width 81 height 28
click at [1209, 524] on icon "button" at bounding box center [1215, 523] width 13 height 13
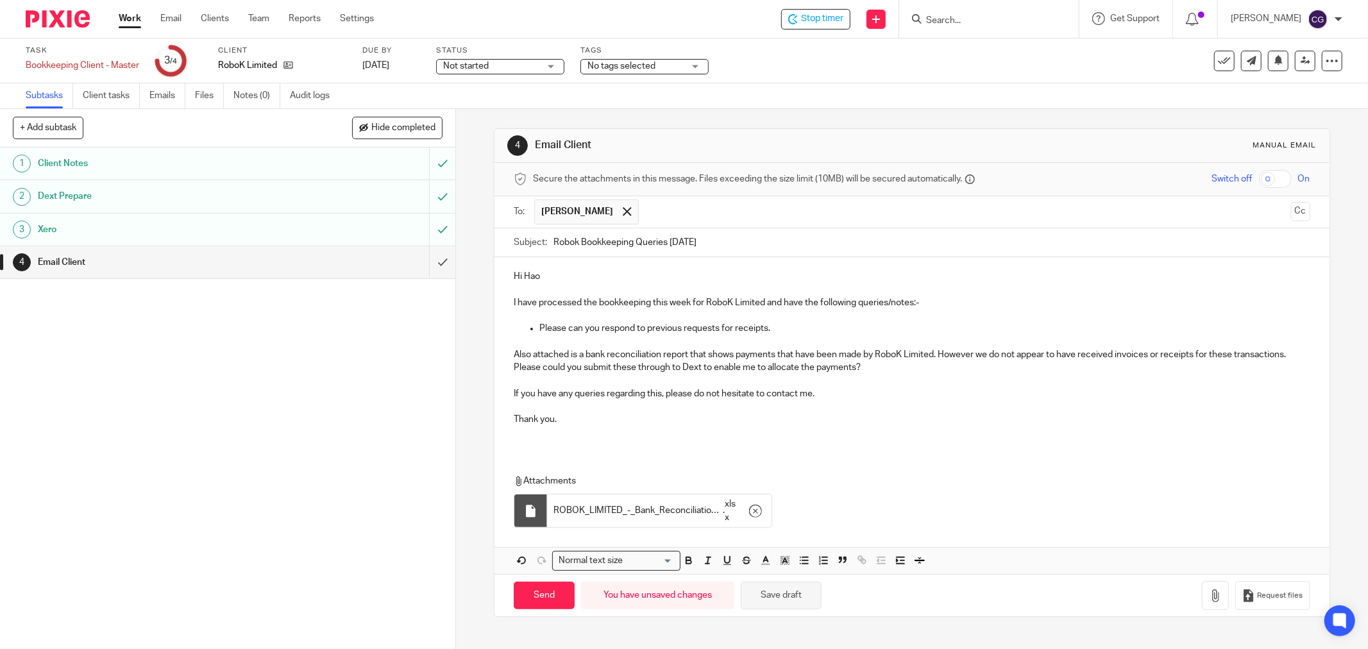
click at [799, 592] on button "Save draft" at bounding box center [781, 596] width 81 height 28
drag, startPoint x: 541, startPoint y: 600, endPoint x: 610, endPoint y: 531, distance: 97.1
click at [545, 597] on input "Send" at bounding box center [544, 596] width 61 height 28
type input "Sent"
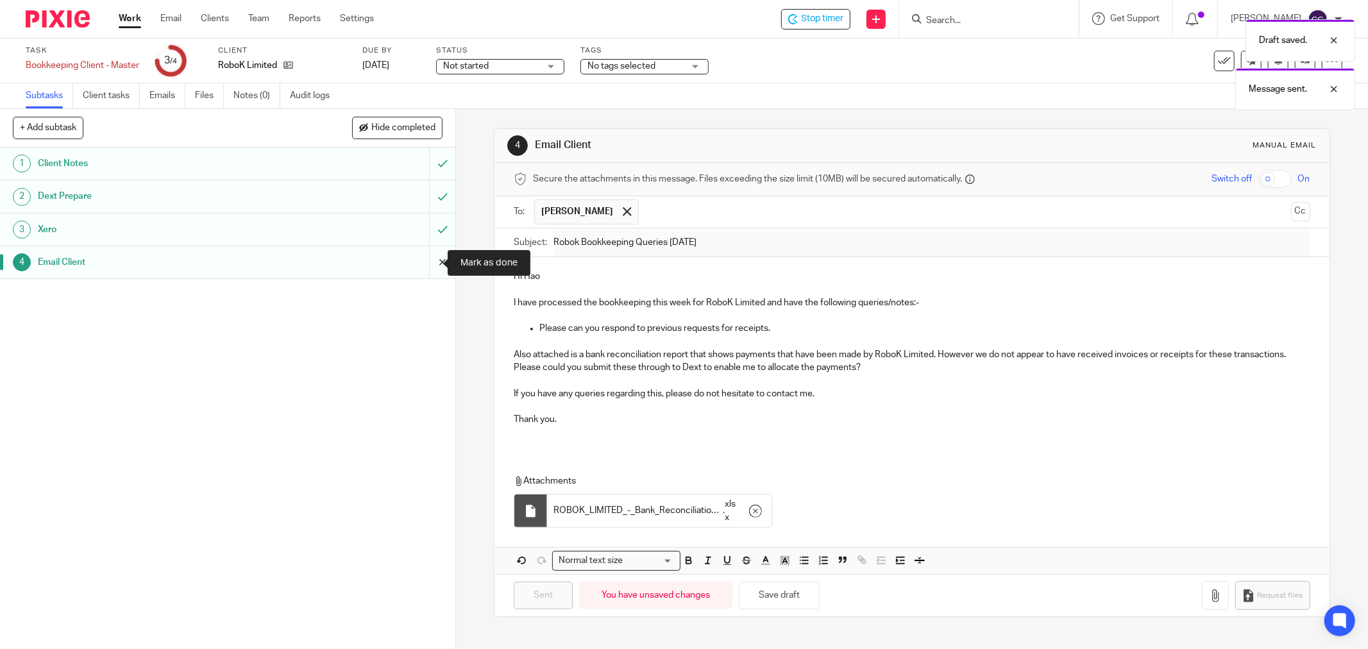
click at [429, 255] on input "submit" at bounding box center [228, 262] width 456 height 32
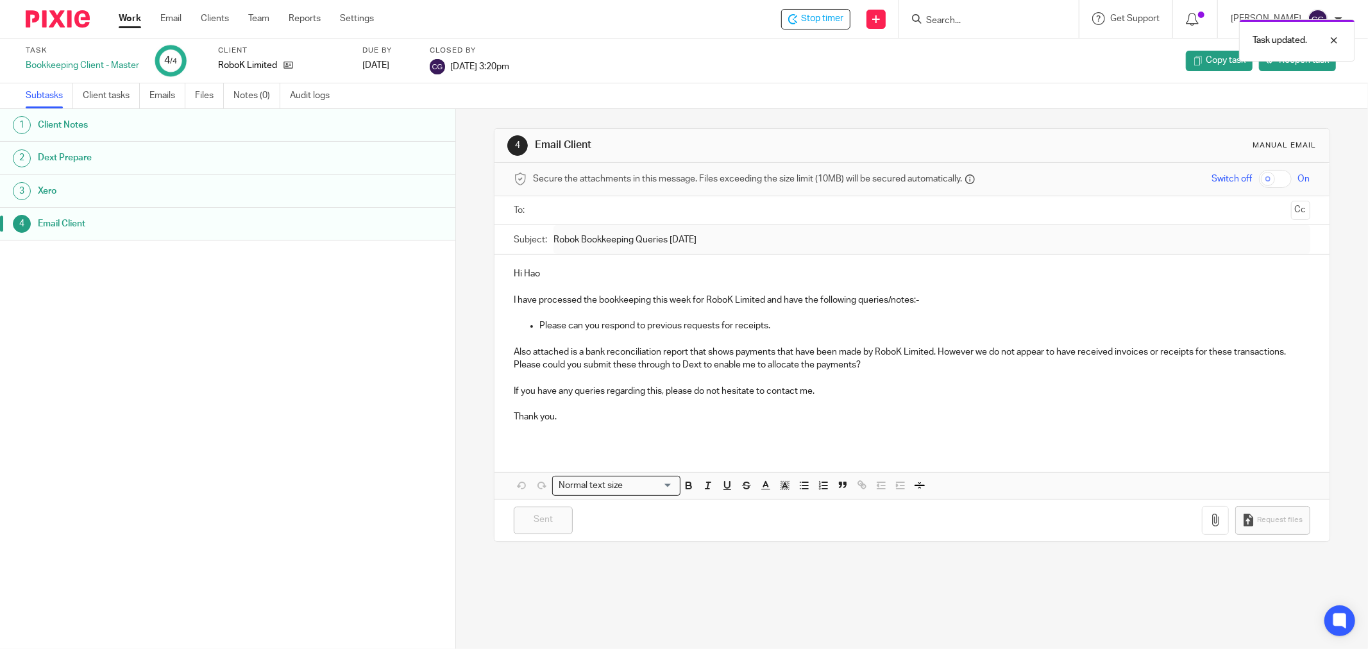
drag, startPoint x: 124, startPoint y: 13, endPoint x: 139, endPoint y: 3, distance: 17.5
click at [124, 13] on link "Work" at bounding box center [130, 18] width 22 height 13
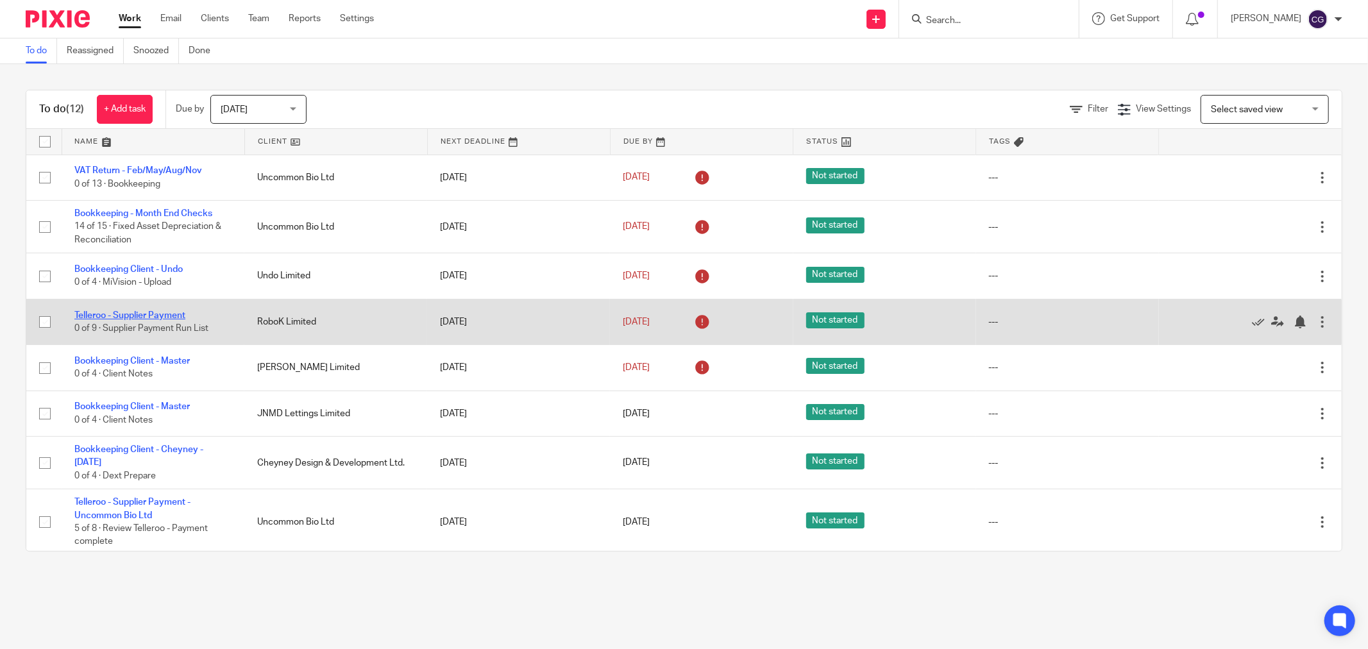
click at [165, 315] on link "Telleroo - Supplier Payment" at bounding box center [129, 315] width 111 height 9
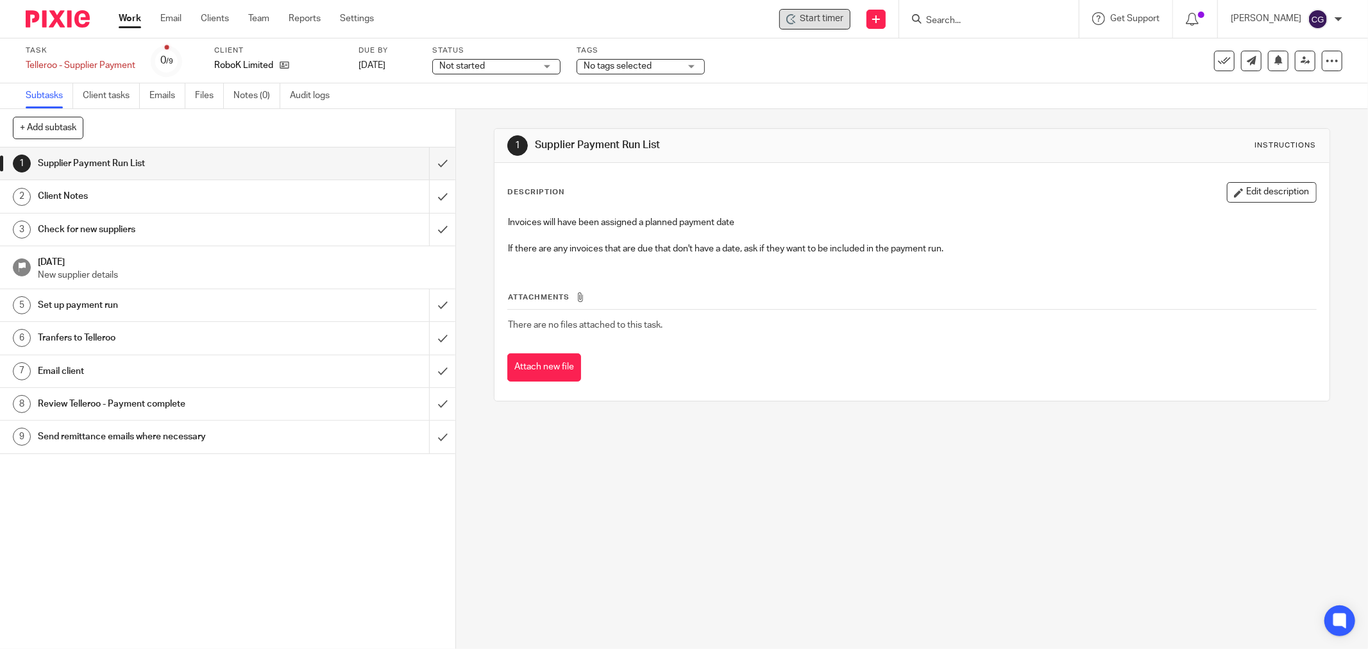
click at [831, 15] on span "Start timer" at bounding box center [822, 18] width 44 height 13
click at [819, 24] on span "Start timer" at bounding box center [822, 18] width 44 height 13
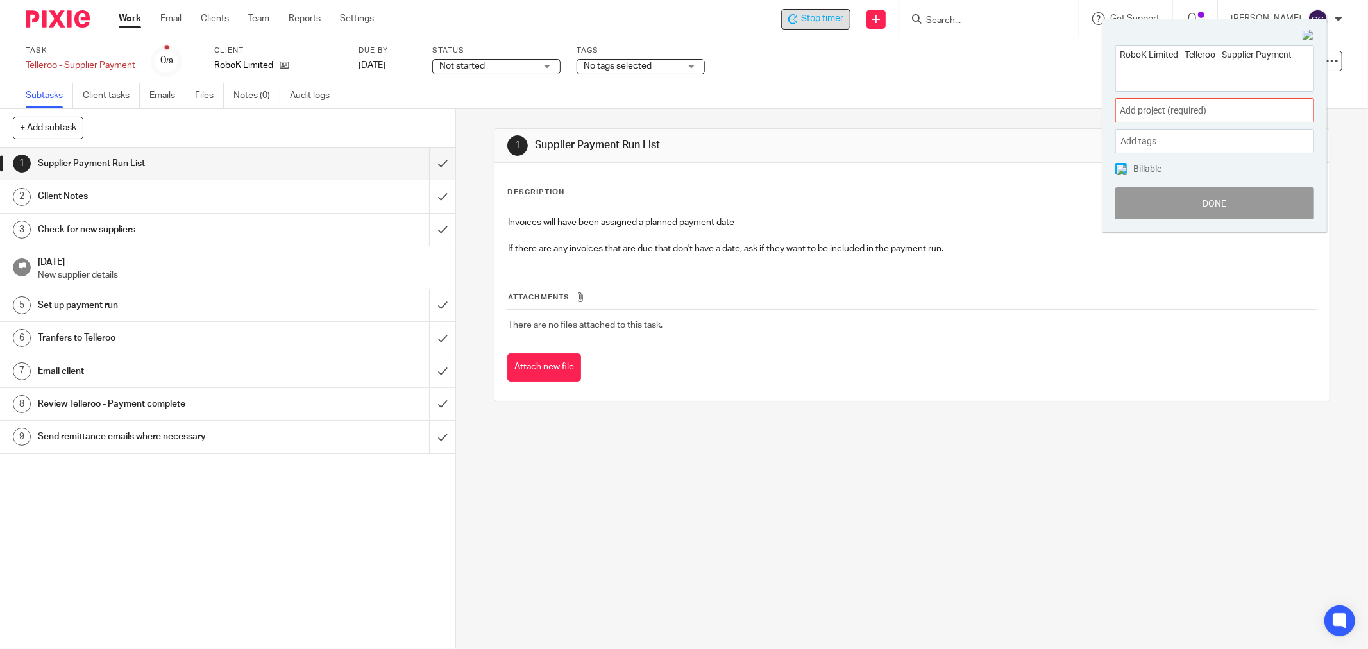
click at [1149, 111] on span "Add project (required) :" at bounding box center [1201, 110] width 162 height 13
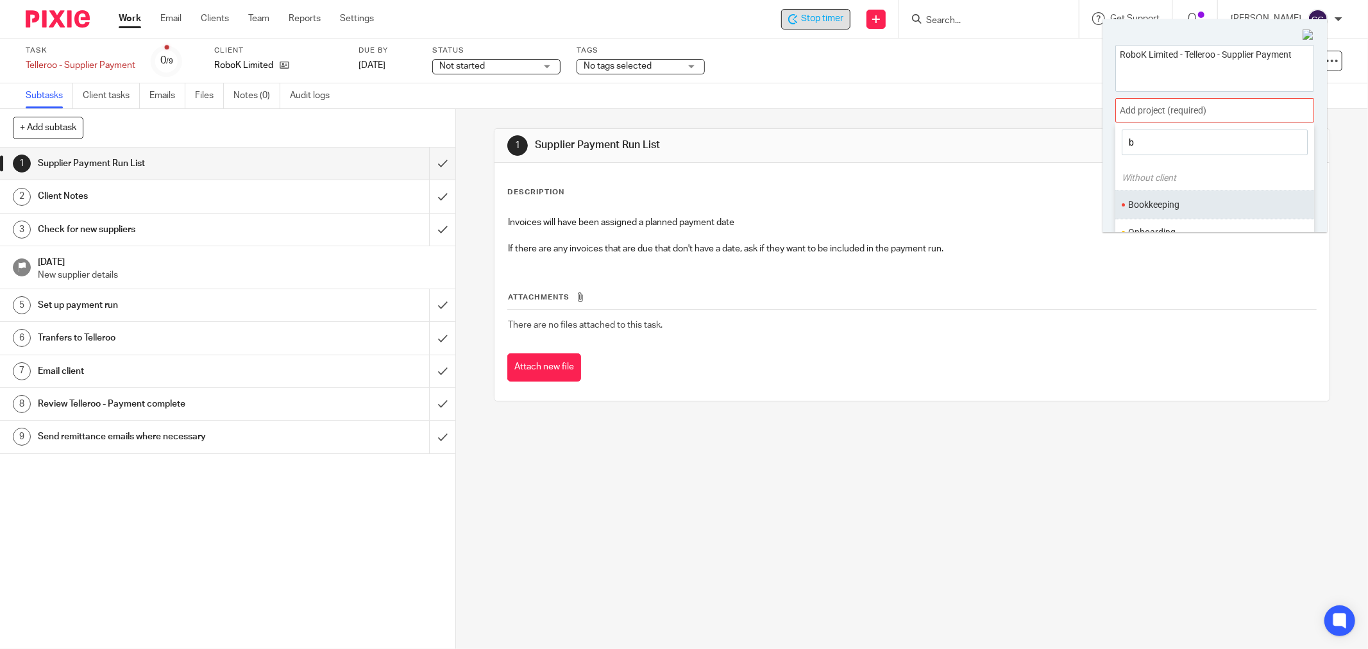
type input "b"
click at [1155, 205] on li "Bookkeeping" at bounding box center [1212, 204] width 167 height 13
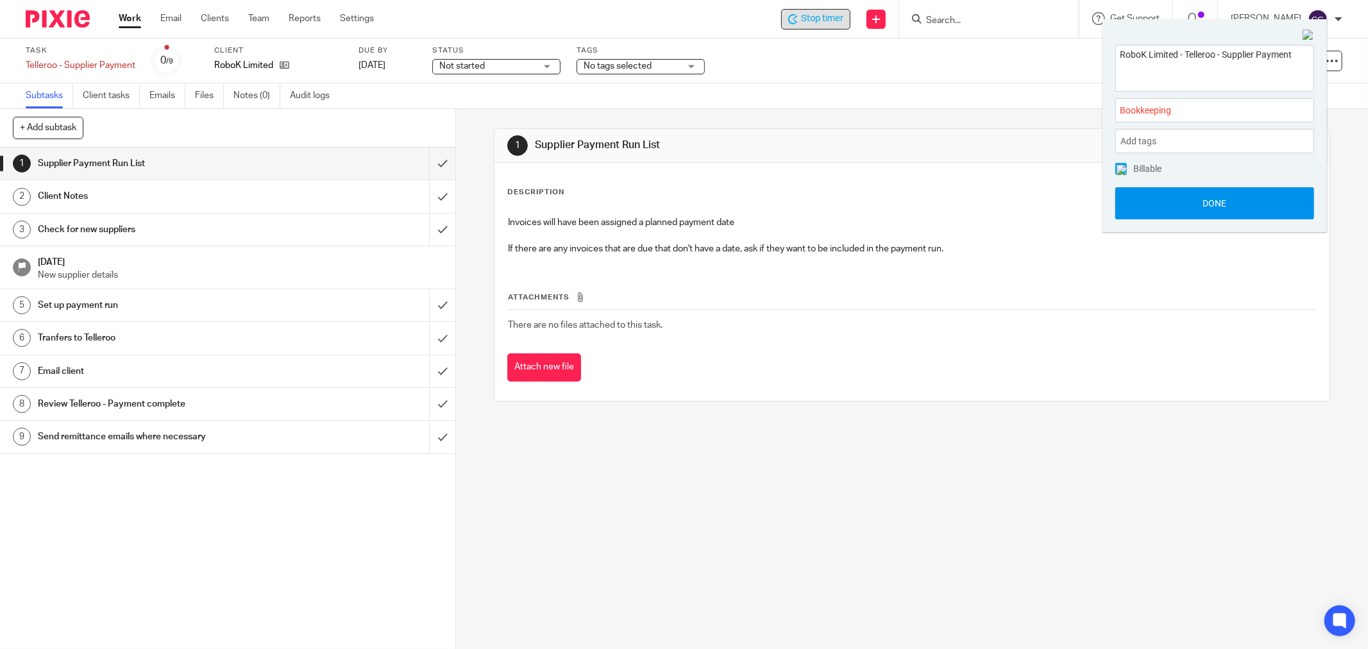
click at [1210, 201] on button "Done" at bounding box center [1215, 203] width 199 height 32
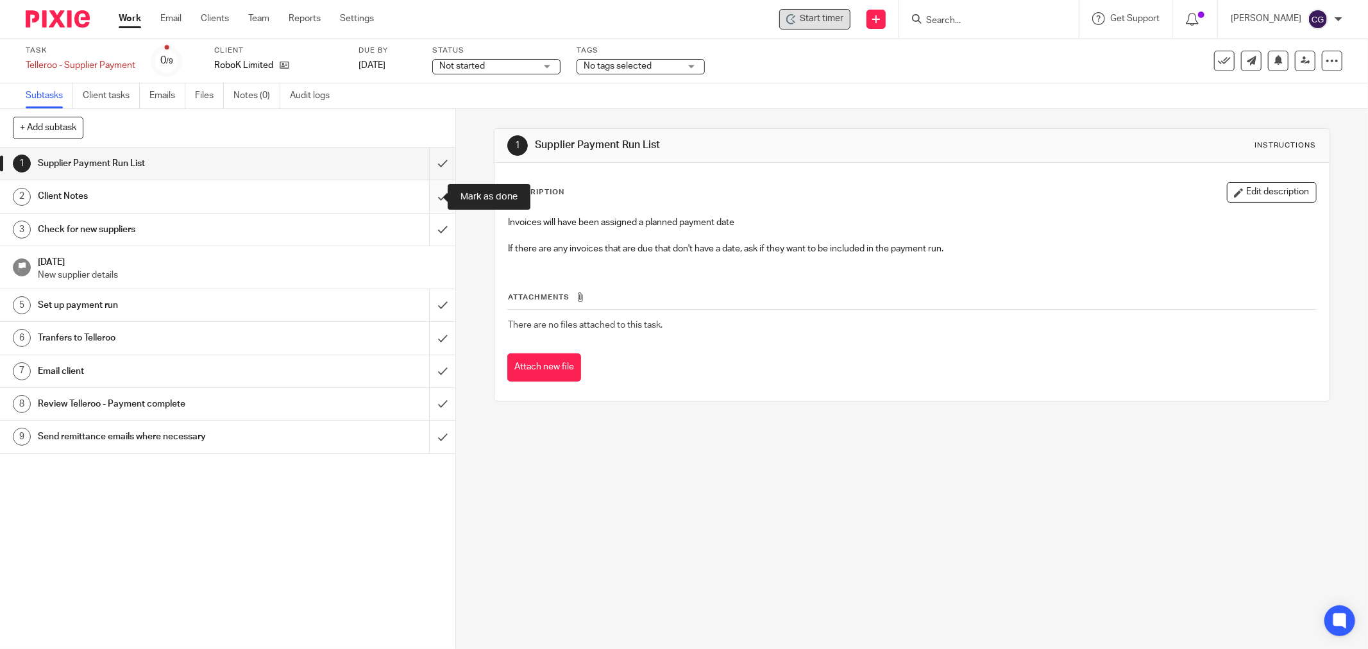
click at [430, 195] on input "submit" at bounding box center [228, 196] width 456 height 32
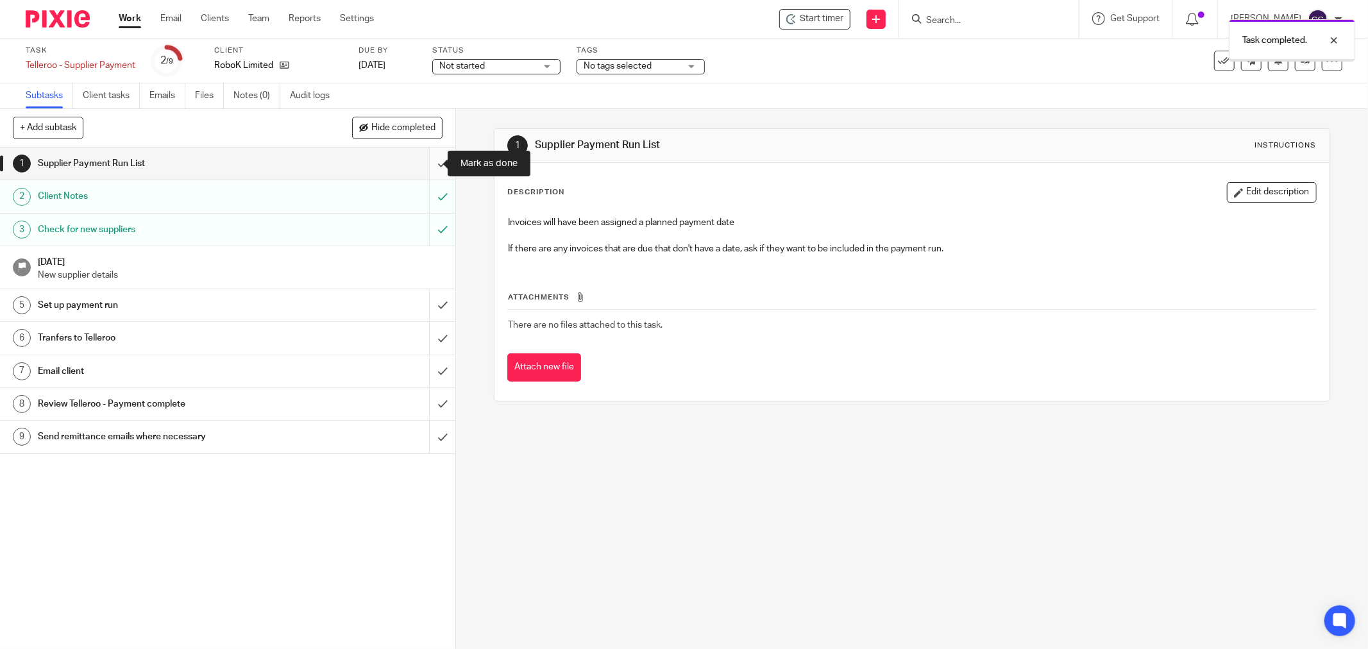
click at [433, 164] on input "submit" at bounding box center [228, 164] width 456 height 32
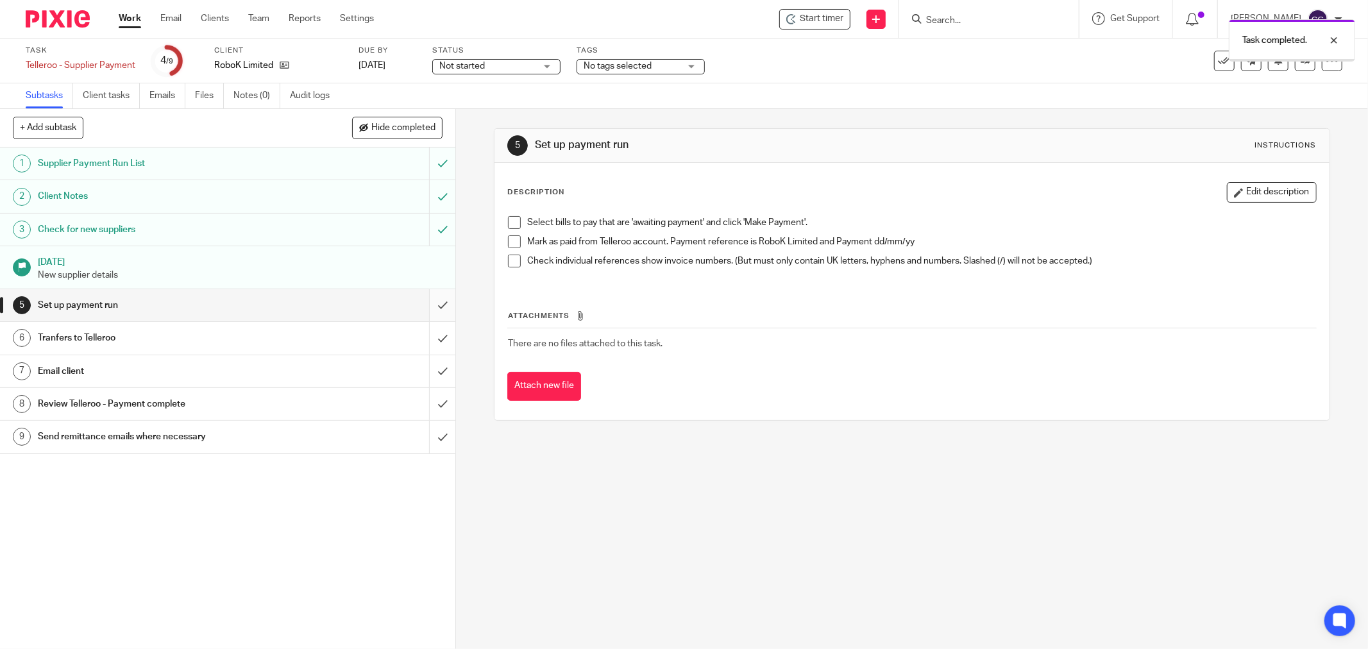
click at [430, 298] on input "submit" at bounding box center [228, 305] width 456 height 32
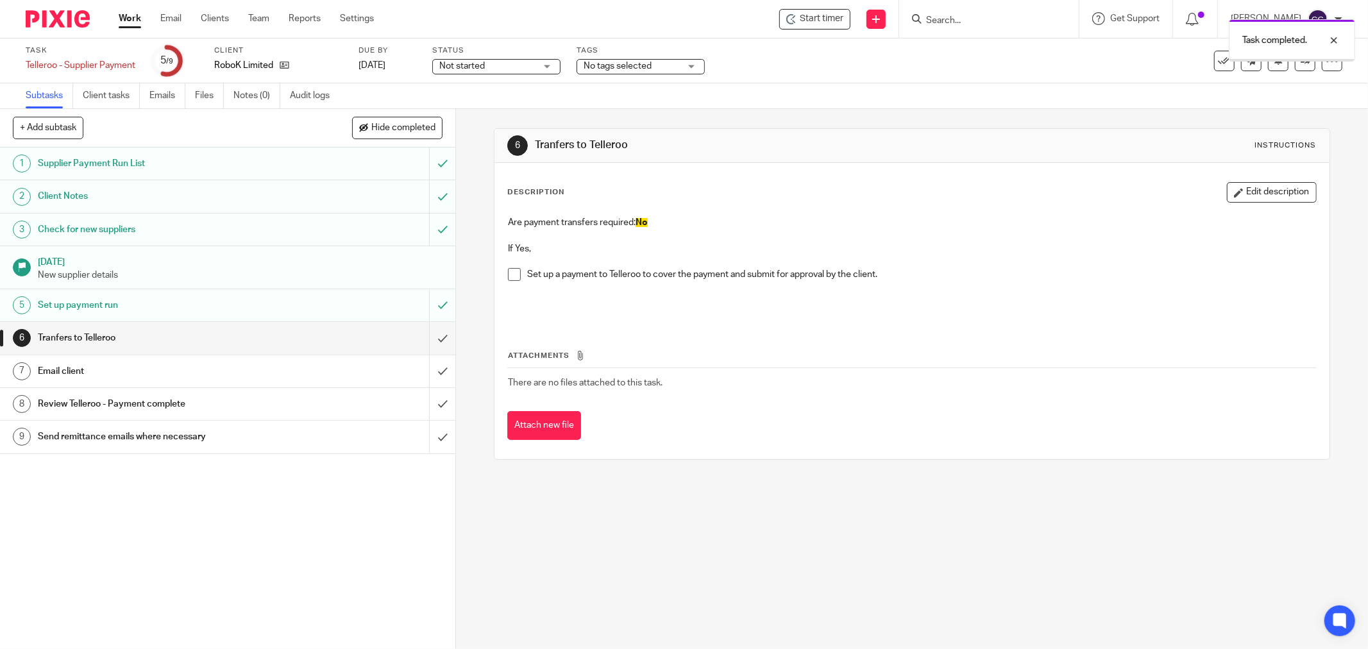
click at [427, 343] on input "submit" at bounding box center [228, 338] width 456 height 32
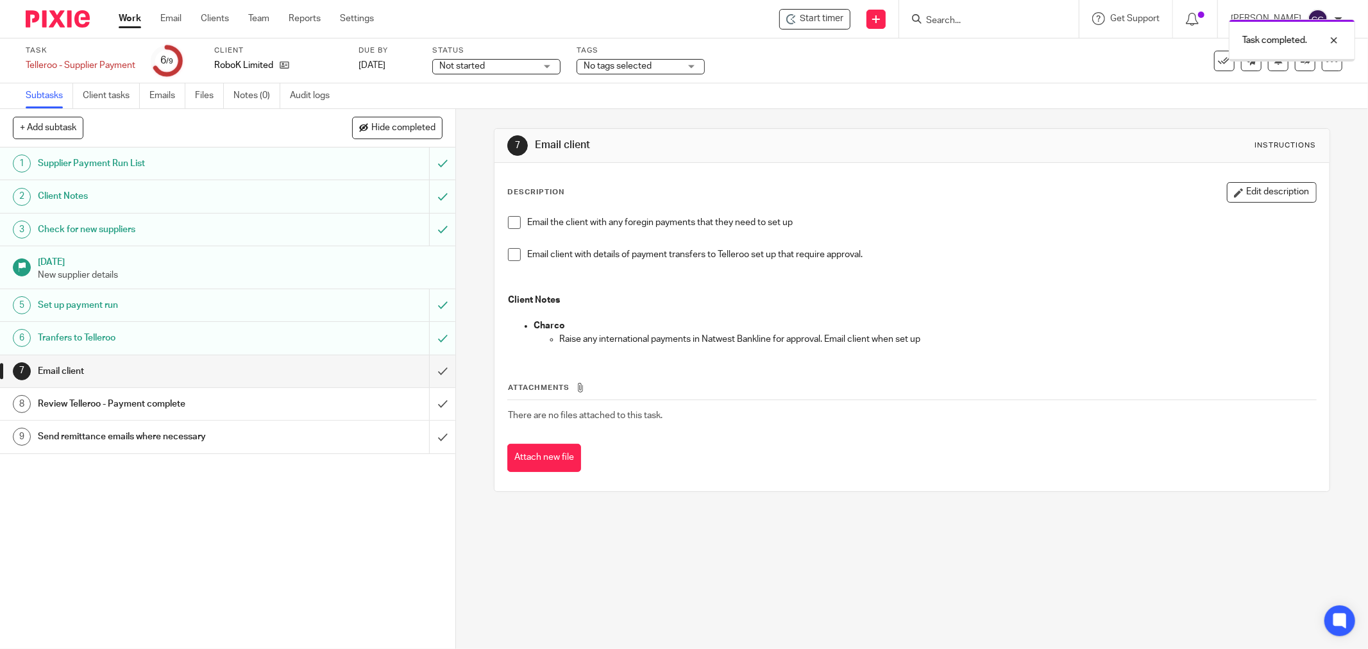
click at [422, 370] on input "submit" at bounding box center [228, 371] width 456 height 32
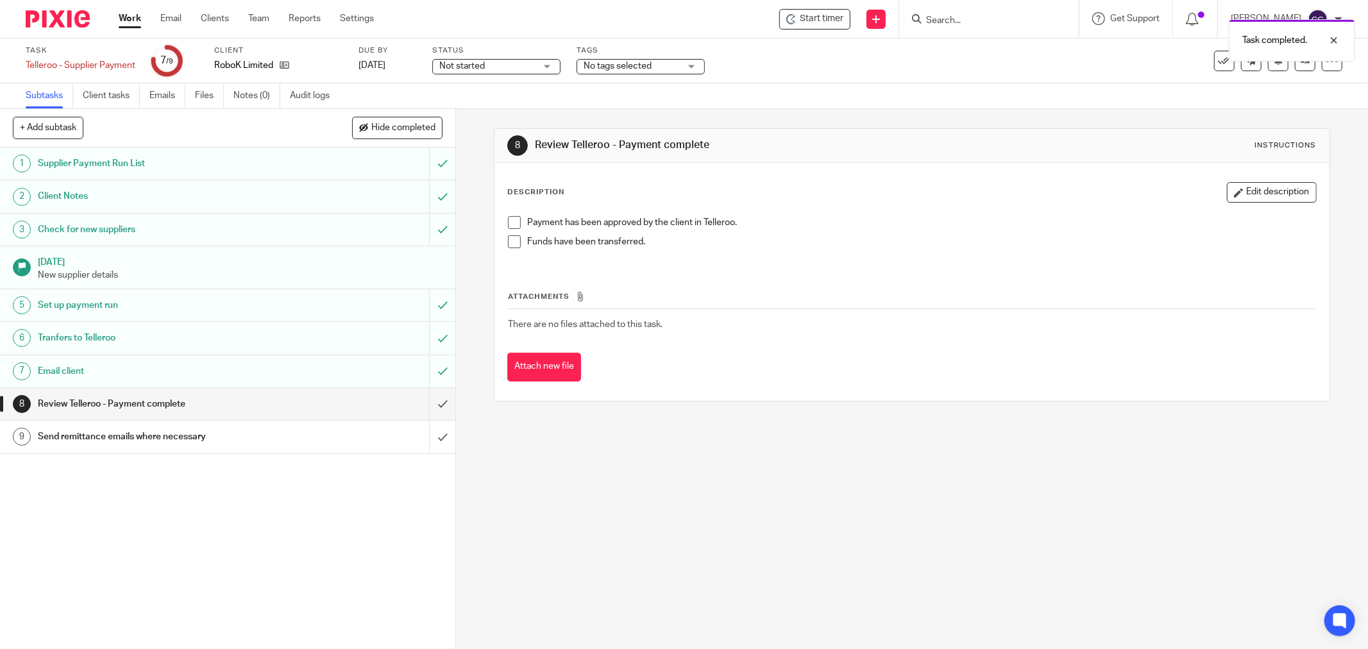
click at [129, 21] on link "Work" at bounding box center [130, 18] width 22 height 13
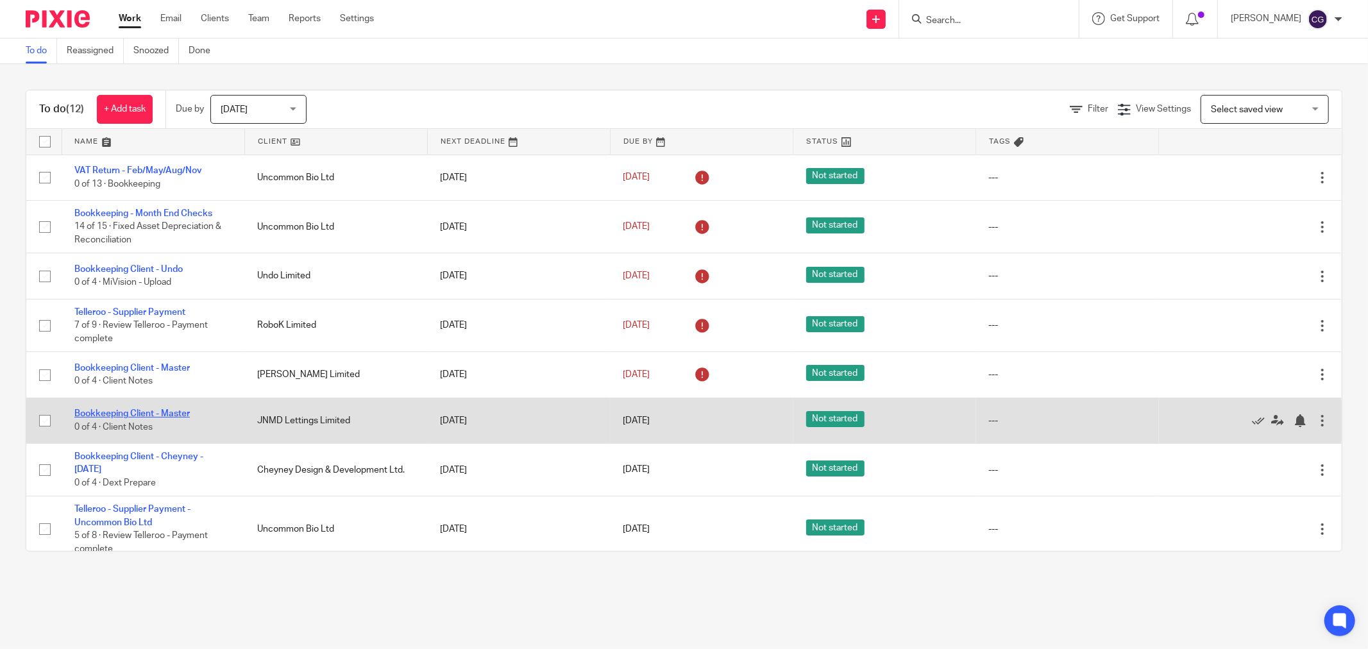
click at [137, 414] on link "Bookkeeping Client - Master" at bounding box center [131, 413] width 115 height 9
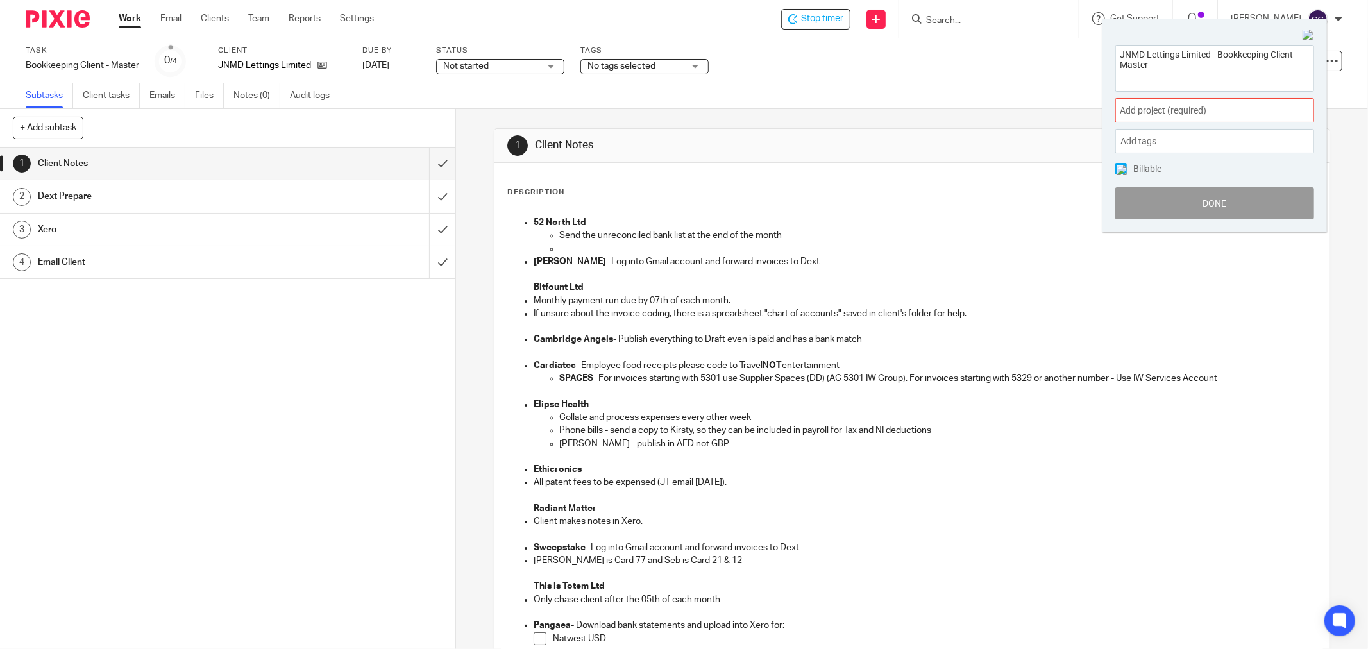
click at [1200, 114] on span "Add project (required) :" at bounding box center [1201, 110] width 162 height 13
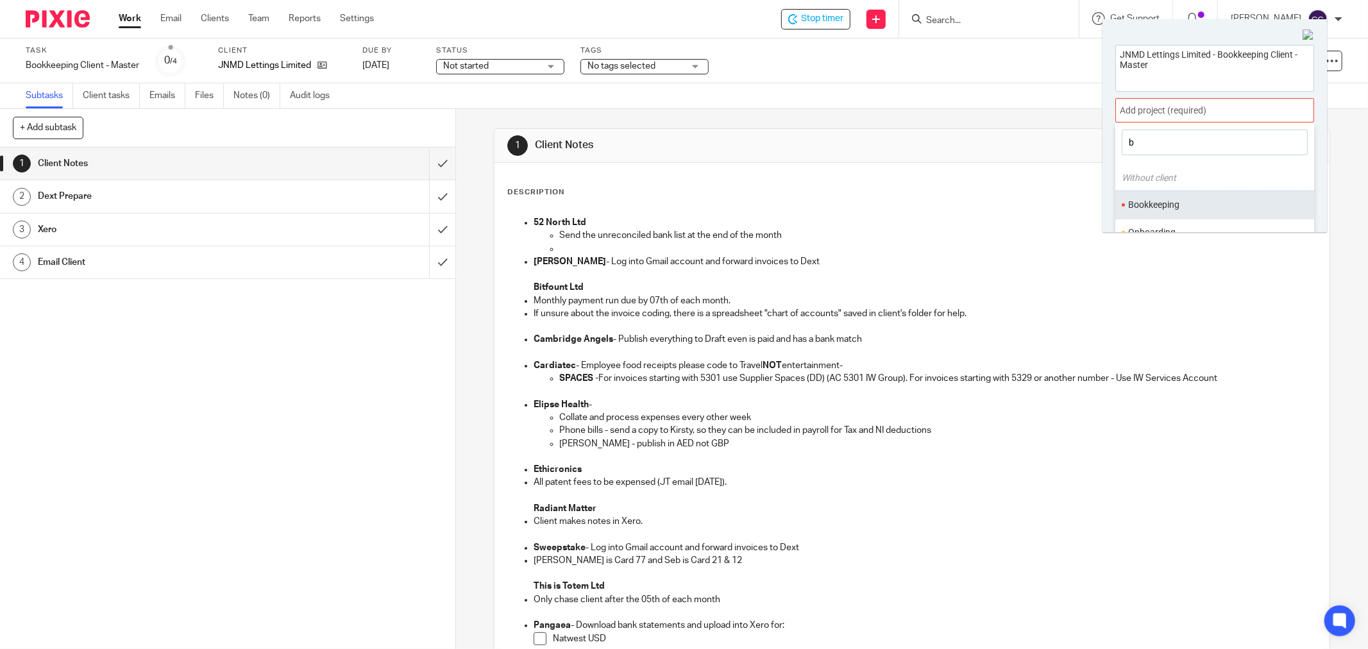
type input "b"
click at [1172, 207] on li "Bookkeeping" at bounding box center [1212, 204] width 167 height 13
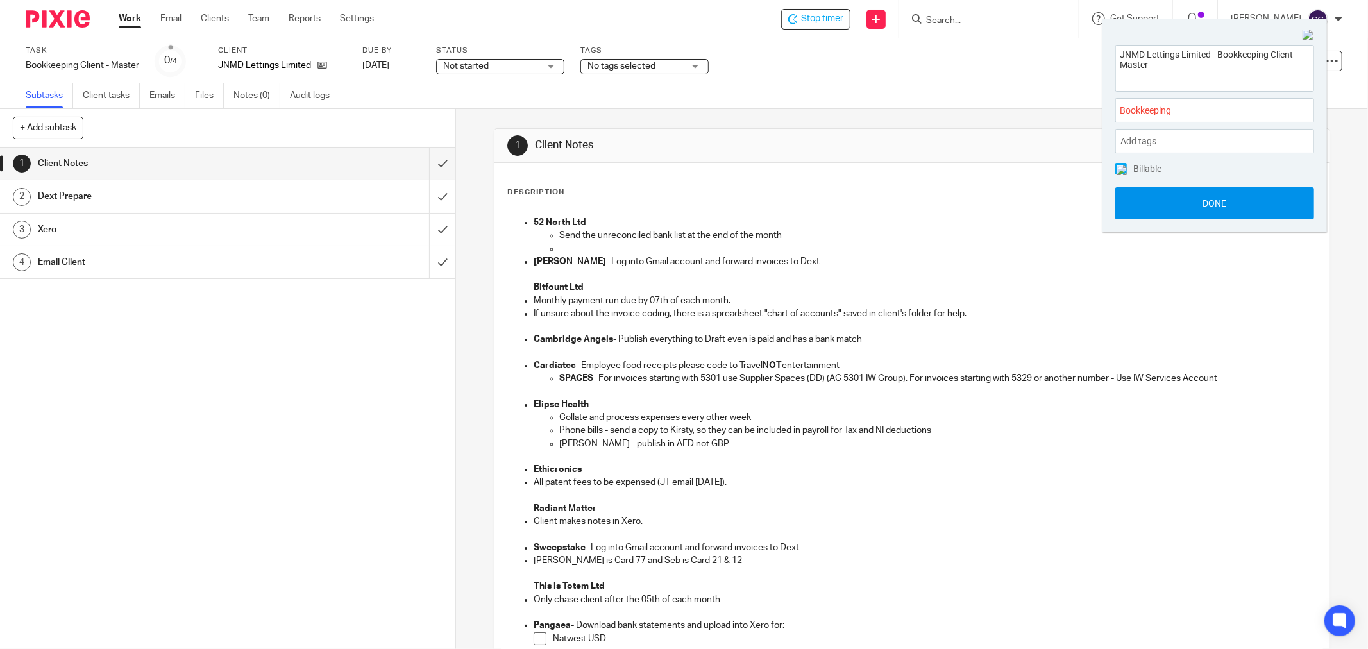
click at [1213, 200] on button "Done" at bounding box center [1215, 203] width 199 height 32
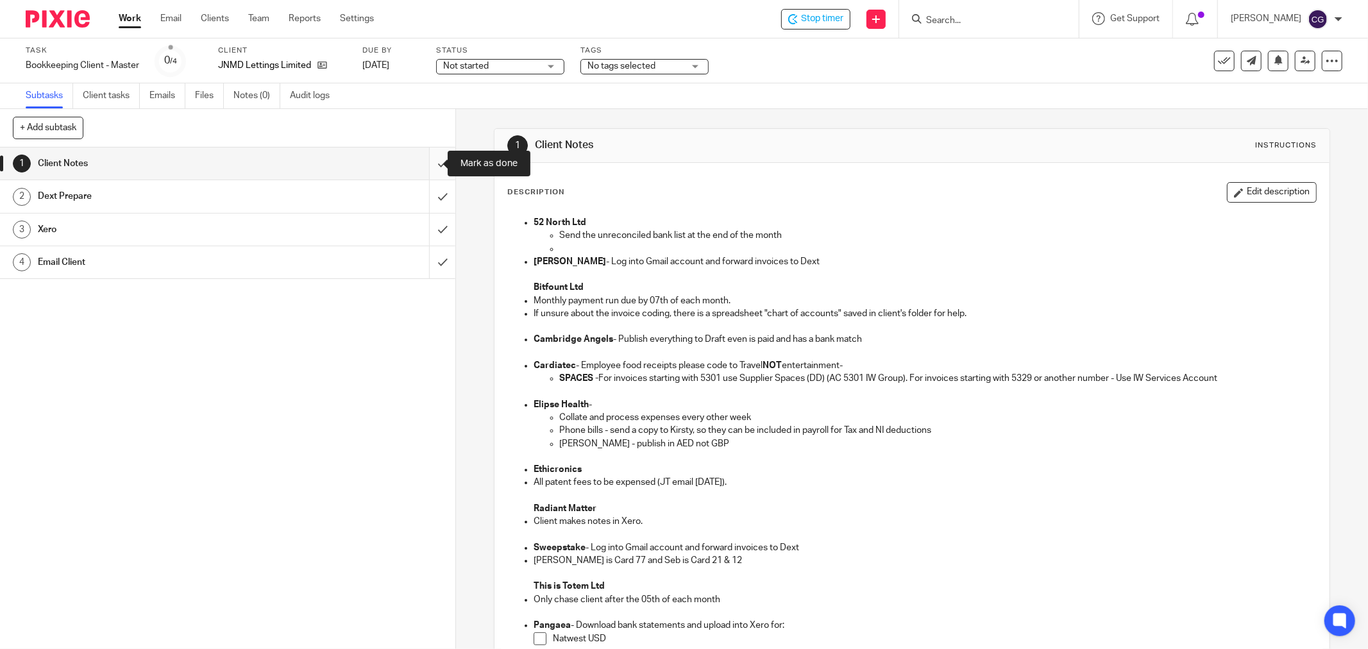
click at [429, 168] on input "submit" at bounding box center [228, 164] width 456 height 32
click at [429, 194] on input "submit" at bounding box center [228, 196] width 456 height 32
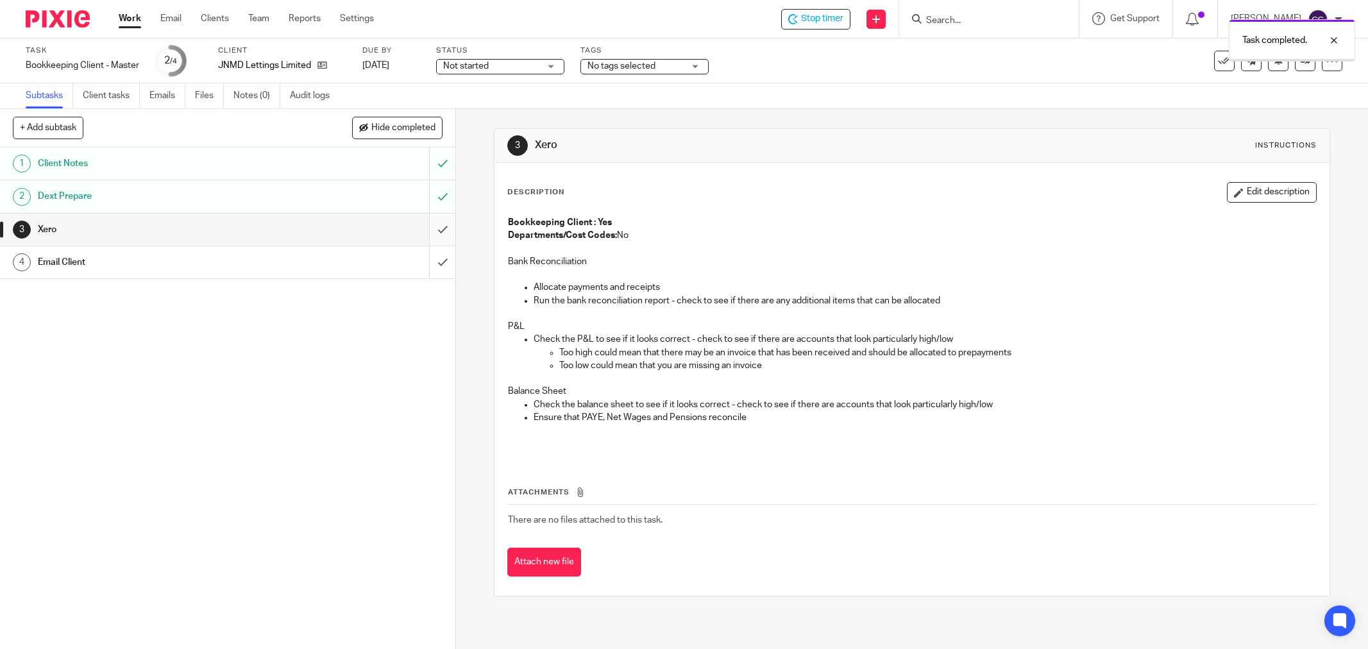
click at [436, 225] on input "submit" at bounding box center [228, 230] width 456 height 32
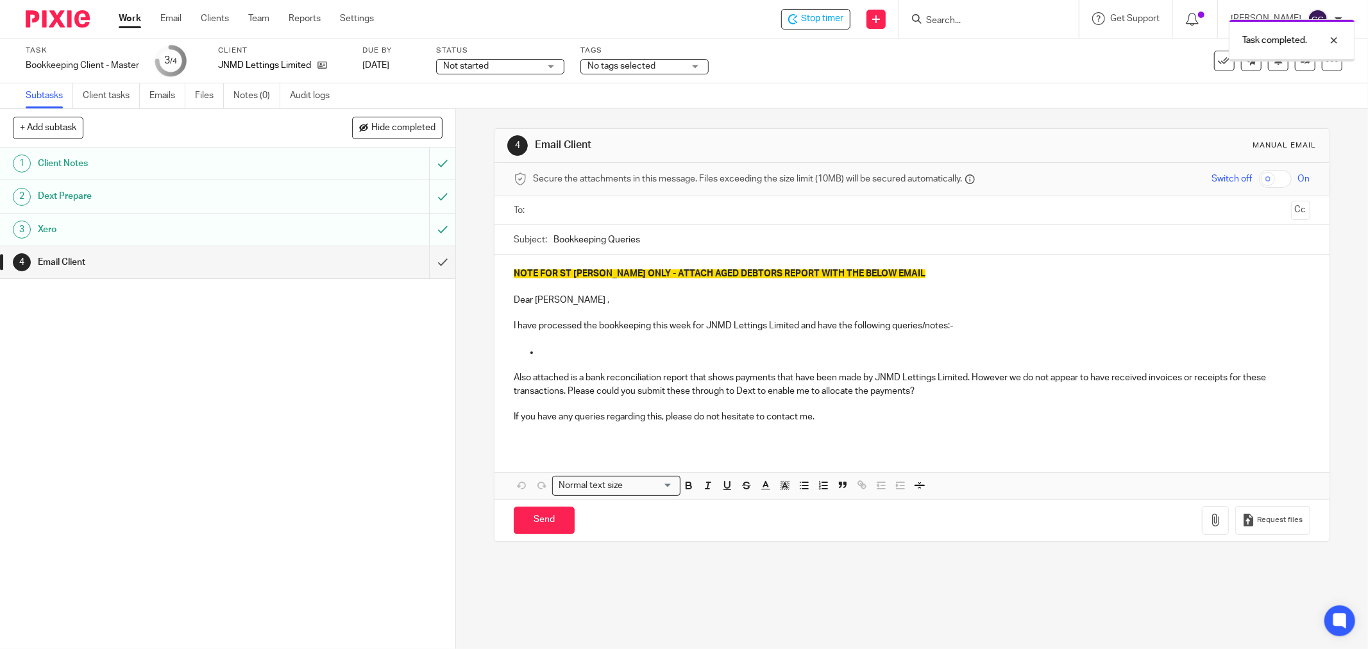
click at [434, 260] on input "submit" at bounding box center [228, 262] width 456 height 32
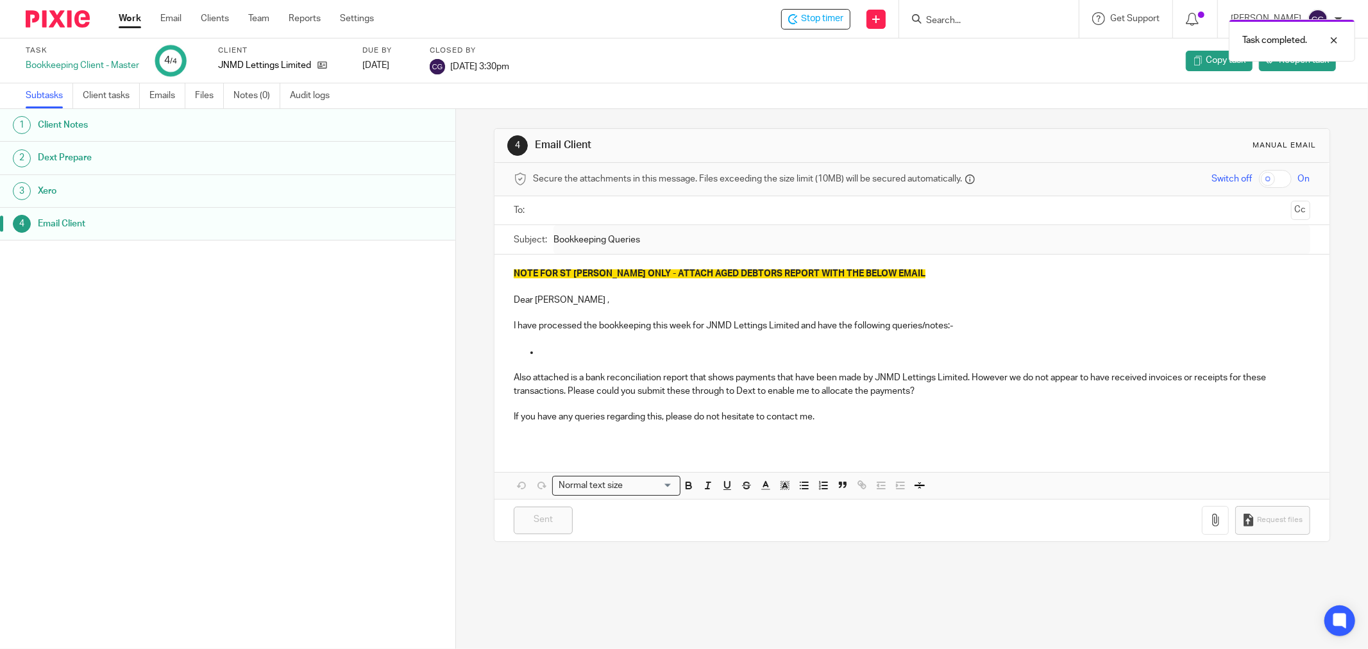
click at [841, 22] on div "Task completed." at bounding box center [1021, 37] width 672 height 49
click at [131, 19] on link "Work" at bounding box center [130, 18] width 22 height 13
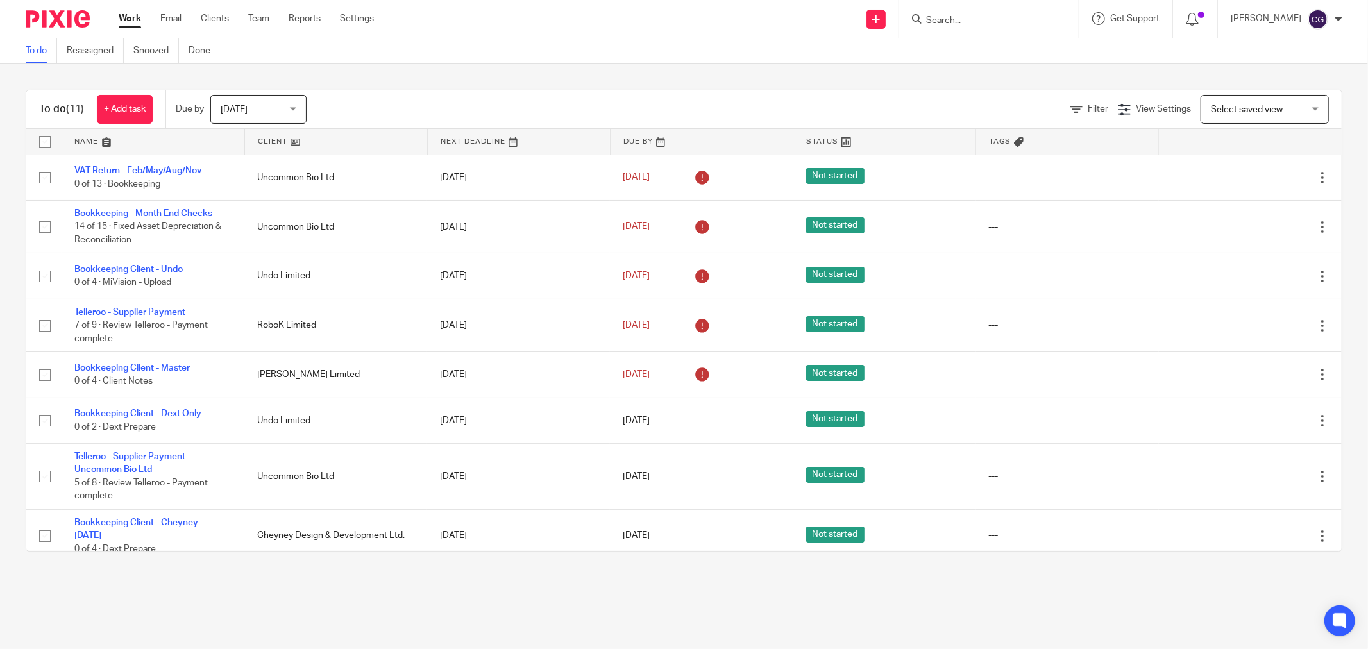
click at [283, 106] on span "[DATE]" at bounding box center [255, 109] width 68 height 27
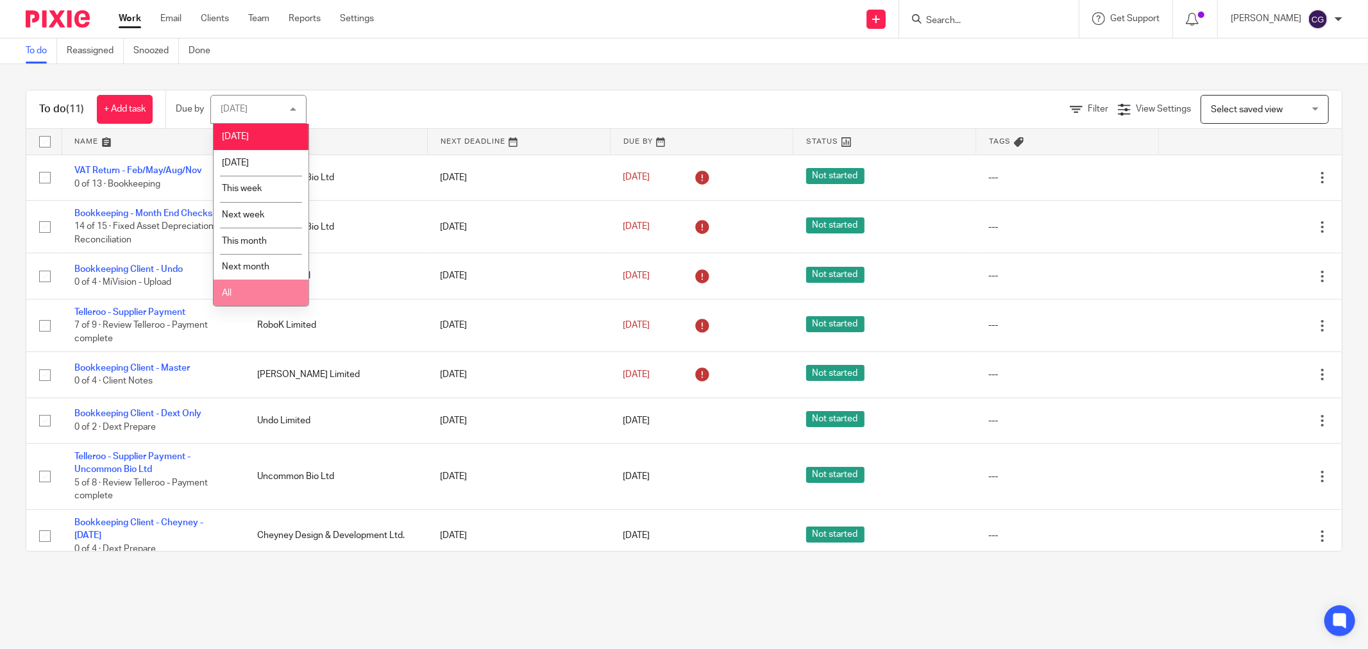
click at [244, 298] on li "All" at bounding box center [261, 293] width 95 height 26
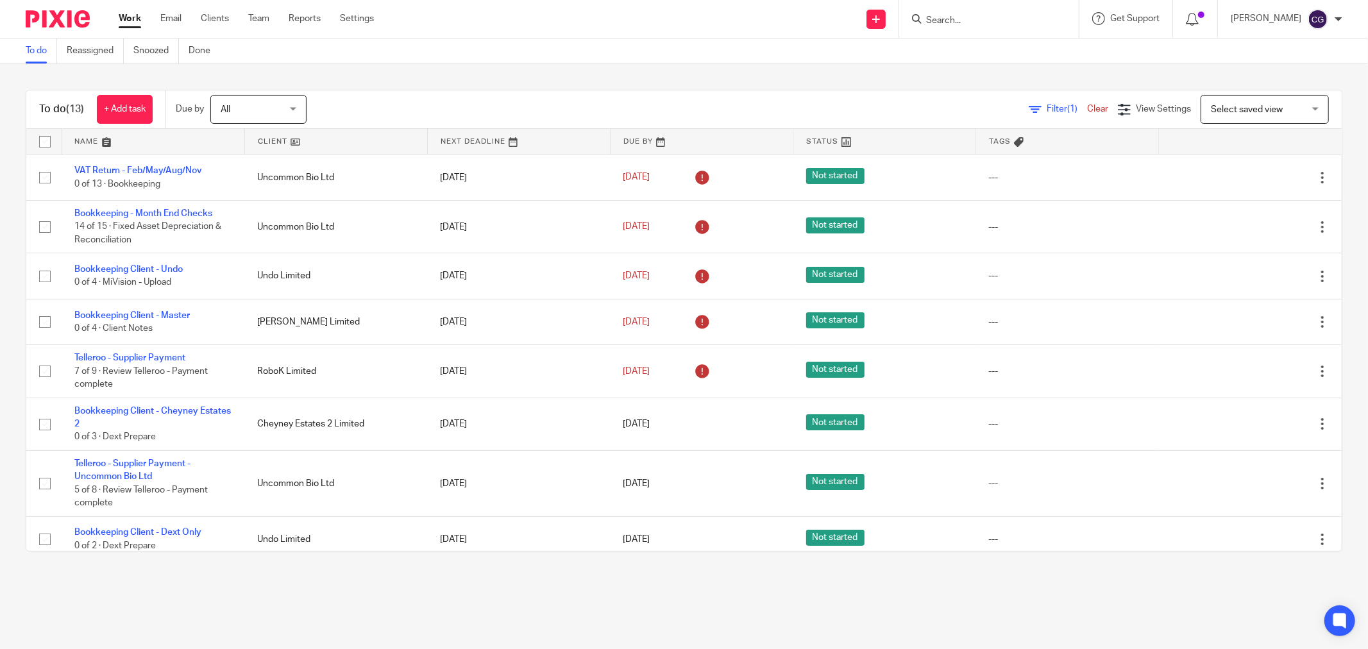
click at [269, 141] on link at bounding box center [336, 142] width 182 height 26
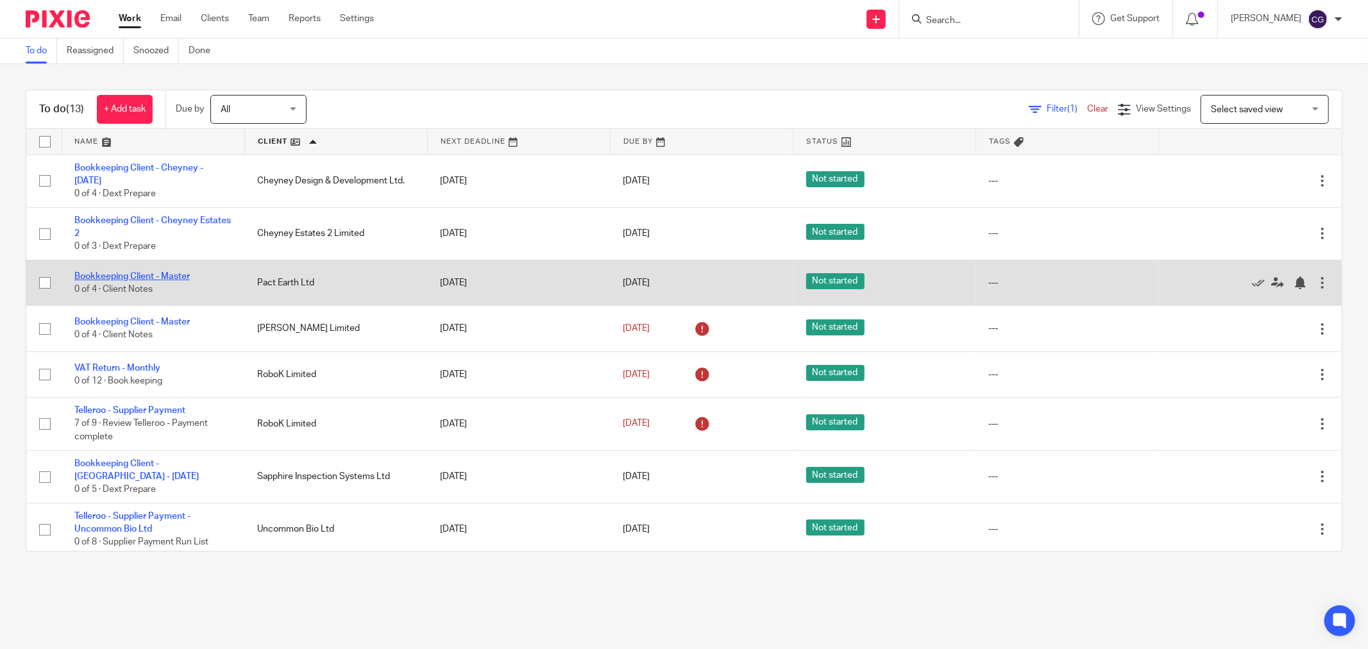
click at [144, 277] on link "Bookkeeping Client - Master" at bounding box center [131, 276] width 115 height 9
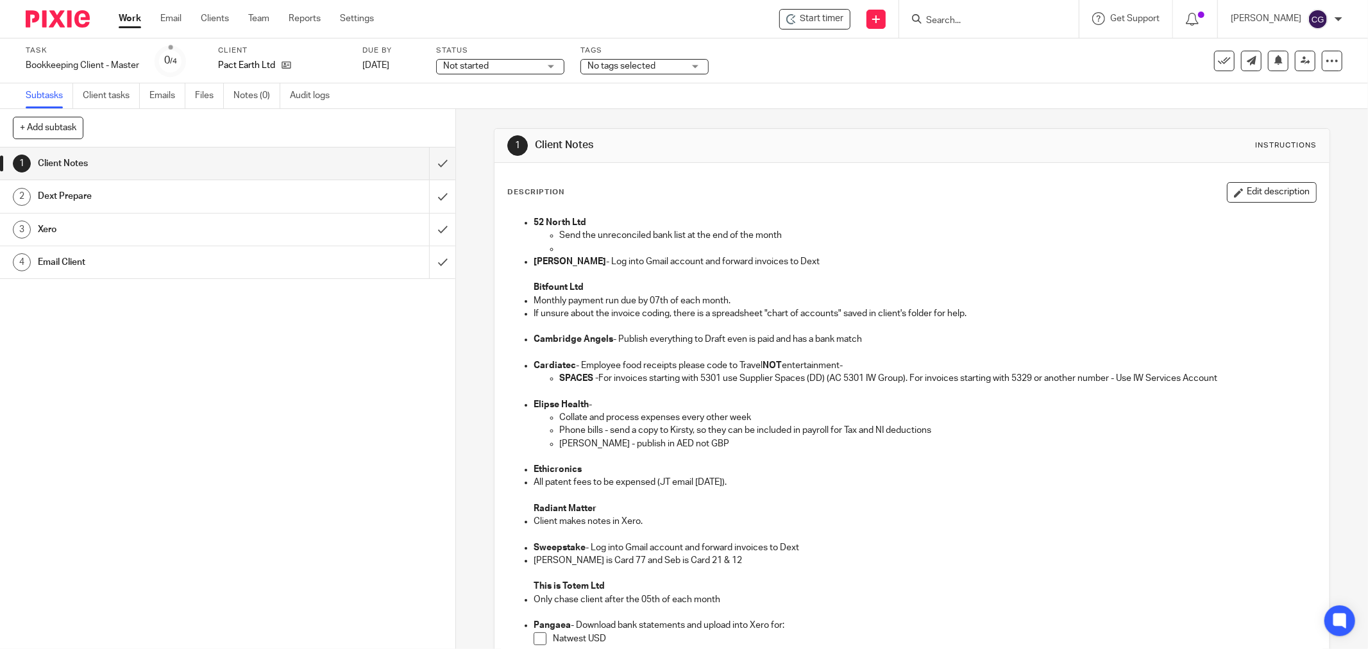
click at [271, 259] on h1 "Email Client" at bounding box center [164, 262] width 253 height 19
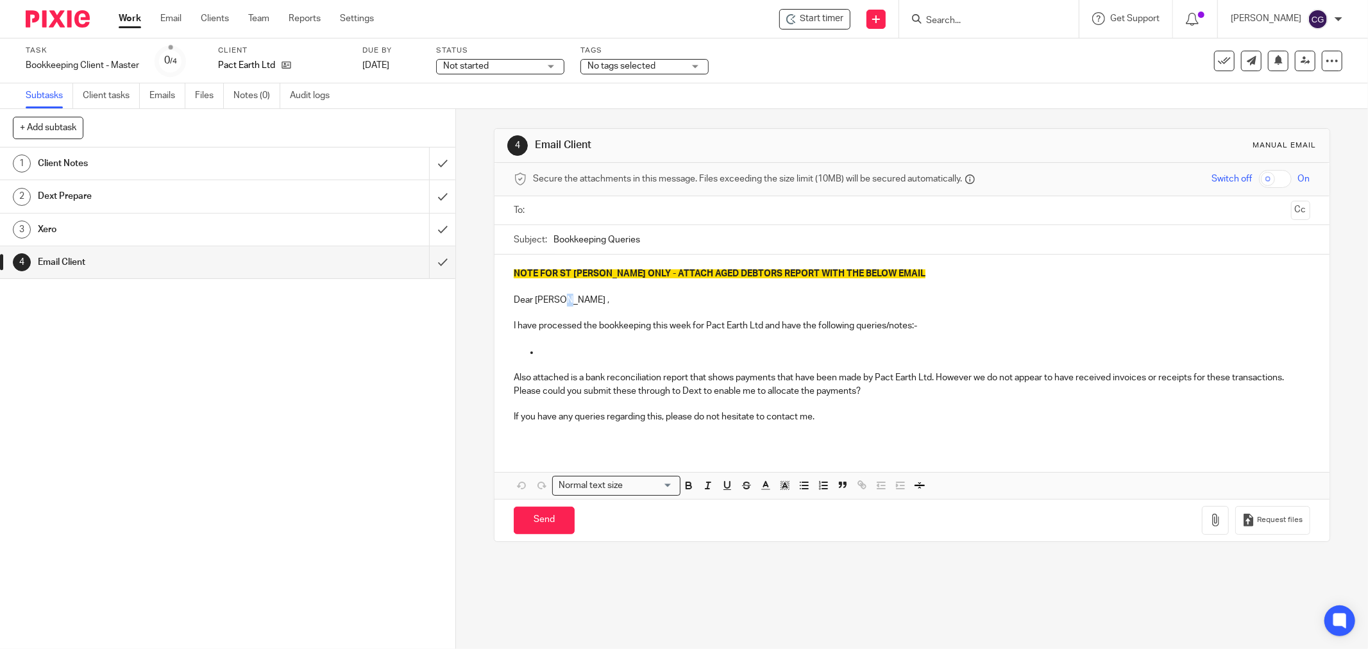
click at [554, 303] on p "Dear Niels ," at bounding box center [912, 300] width 797 height 13
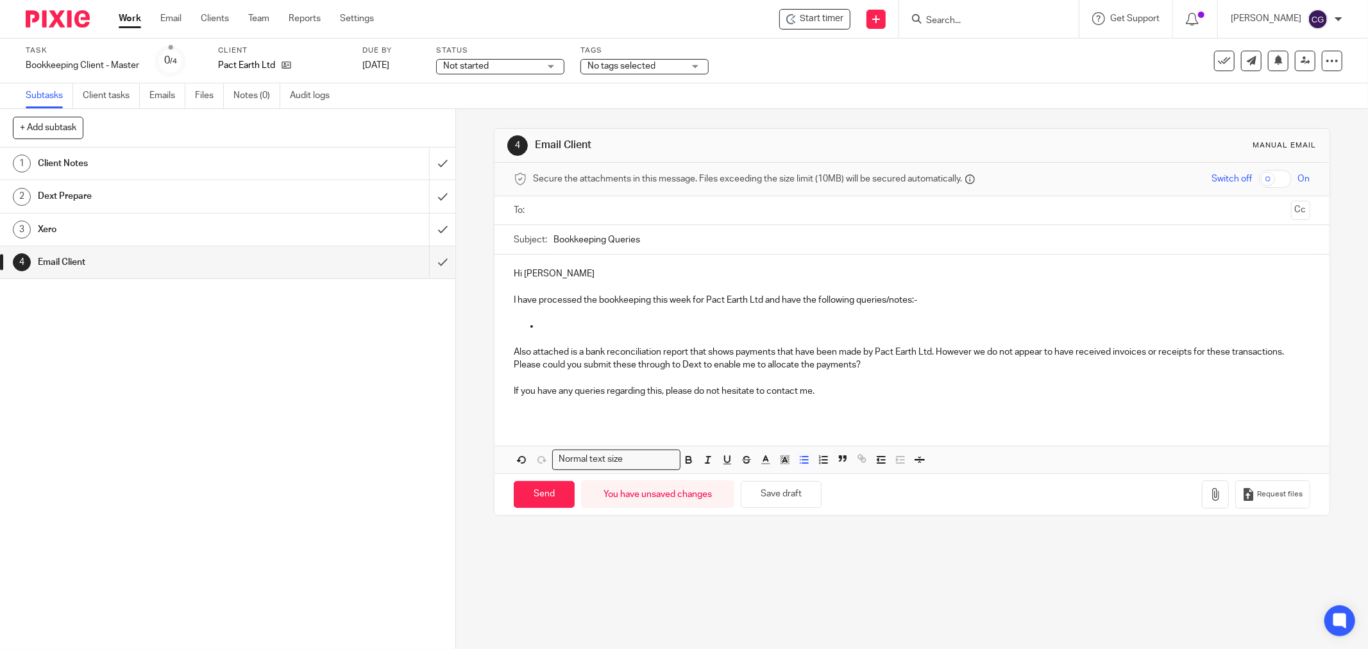
click at [549, 325] on p at bounding box center [925, 326] width 771 height 13
drag, startPoint x: 958, startPoint y: 328, endPoint x: 978, endPoint y: 329, distance: 20.6
click at [958, 328] on p "The HMRC portal are showing the 2024-25 P11D has not been paid. Will you be mak…" at bounding box center [925, 326] width 771 height 13
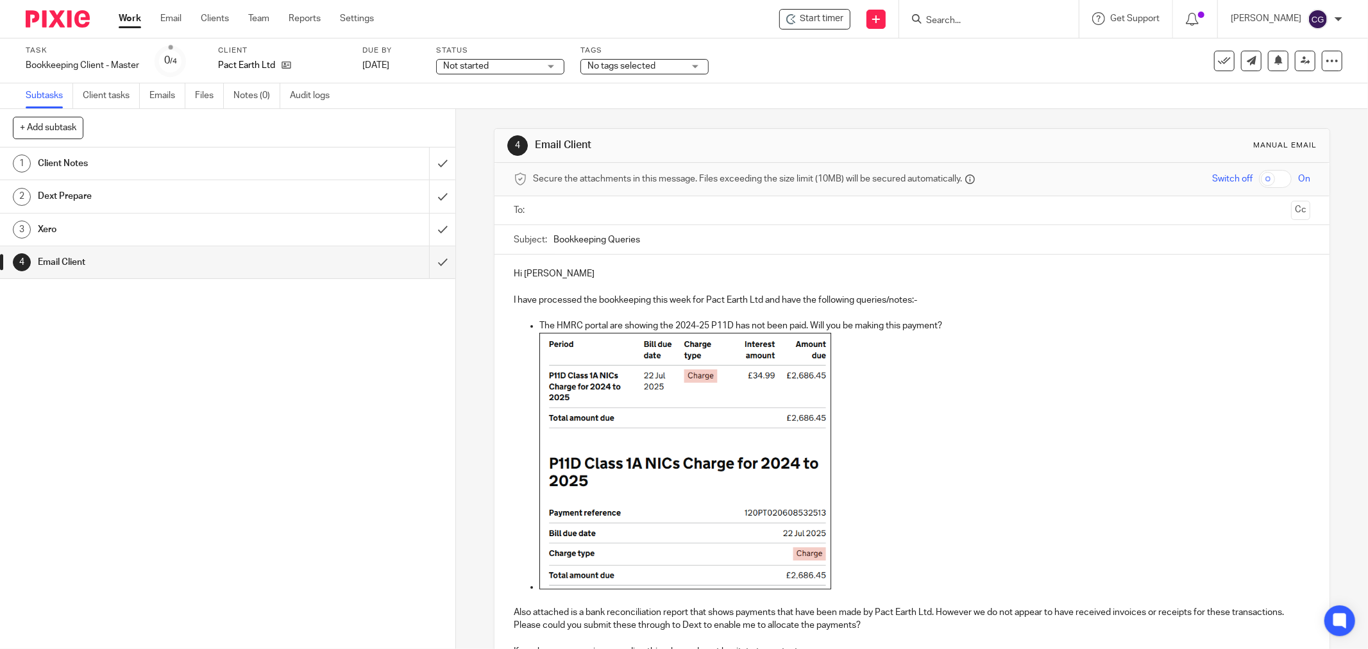
click at [763, 438] on img at bounding box center [686, 461] width 292 height 257
drag, startPoint x: 824, startPoint y: 583, endPoint x: 748, endPoint y: 510, distance: 105.3
click at [749, 516] on span at bounding box center [755, 522] width 13 height 13
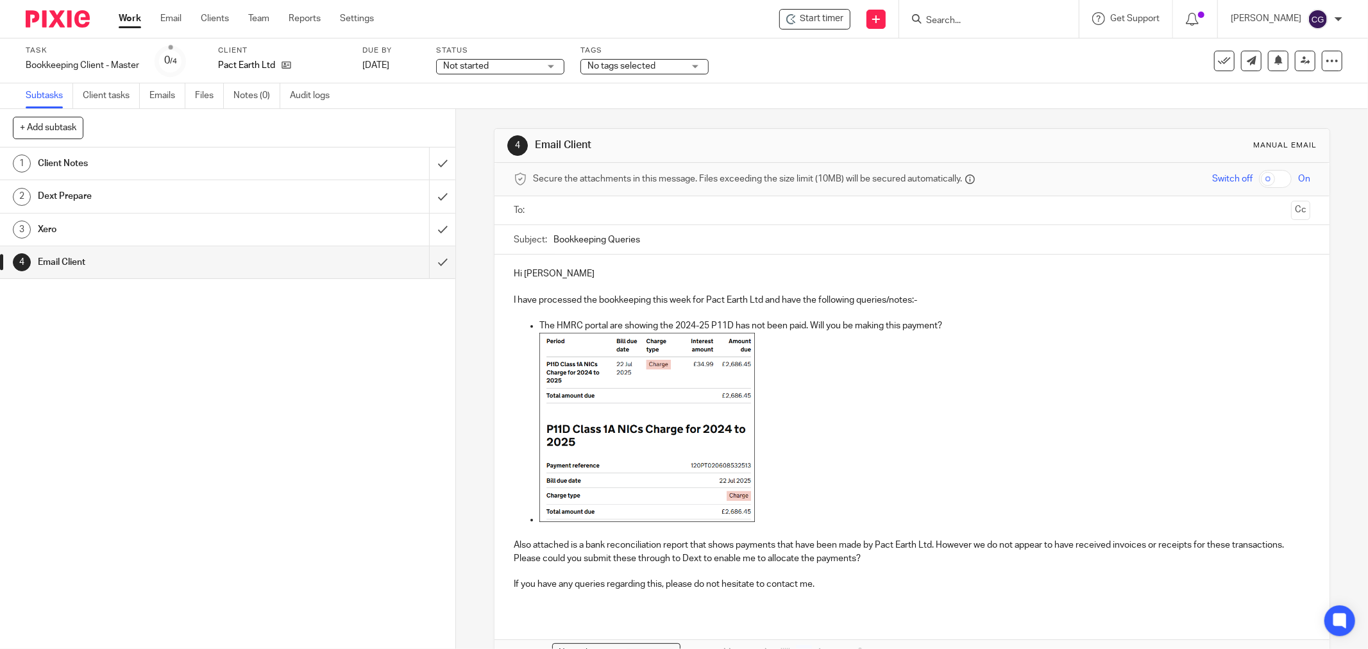
click at [764, 511] on p at bounding box center [925, 430] width 771 height 194
click at [759, 520] on p at bounding box center [925, 430] width 771 height 194
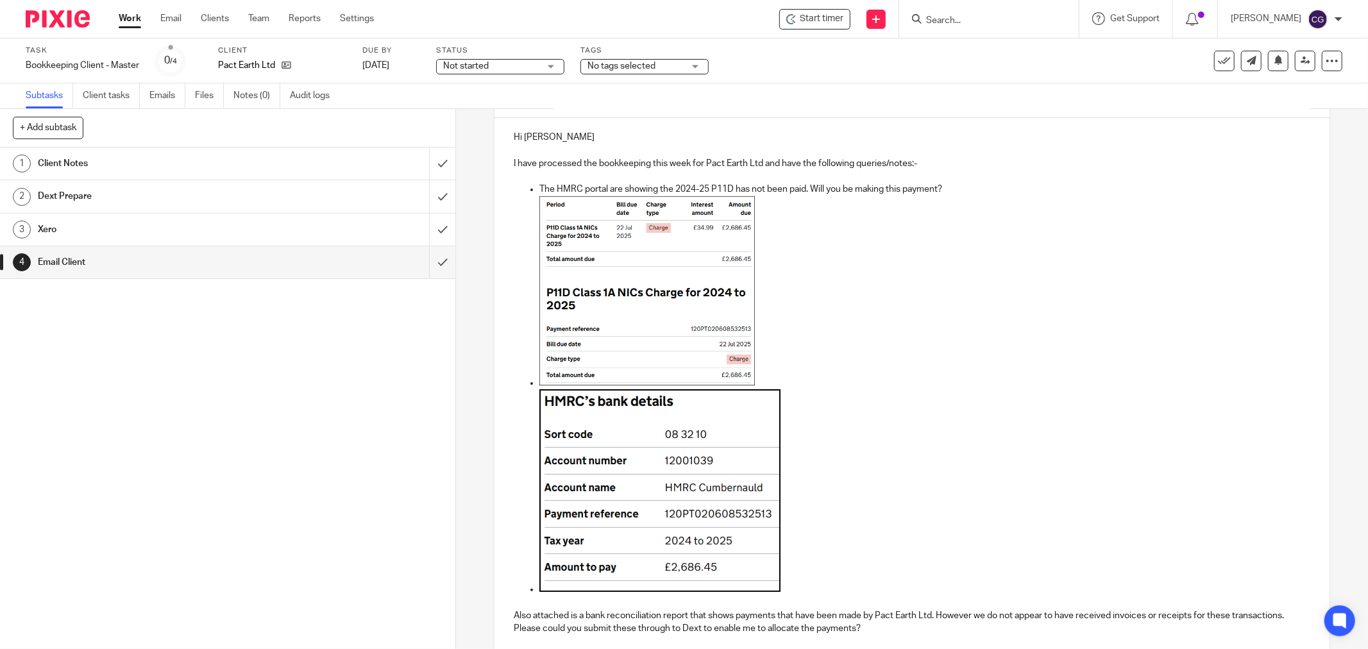
scroll to position [142, 0]
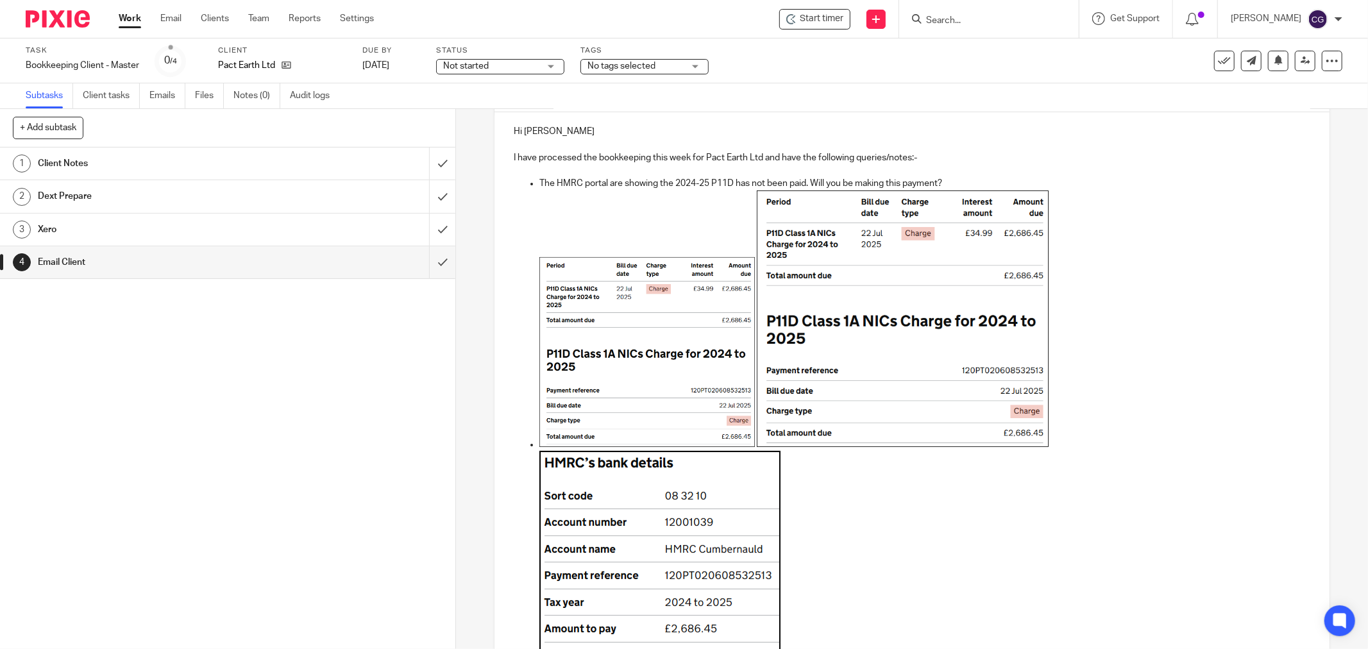
drag, startPoint x: 932, startPoint y: 363, endPoint x: 1076, endPoint y: 472, distance: 180.5
click at [932, 364] on img at bounding box center [903, 319] width 292 height 257
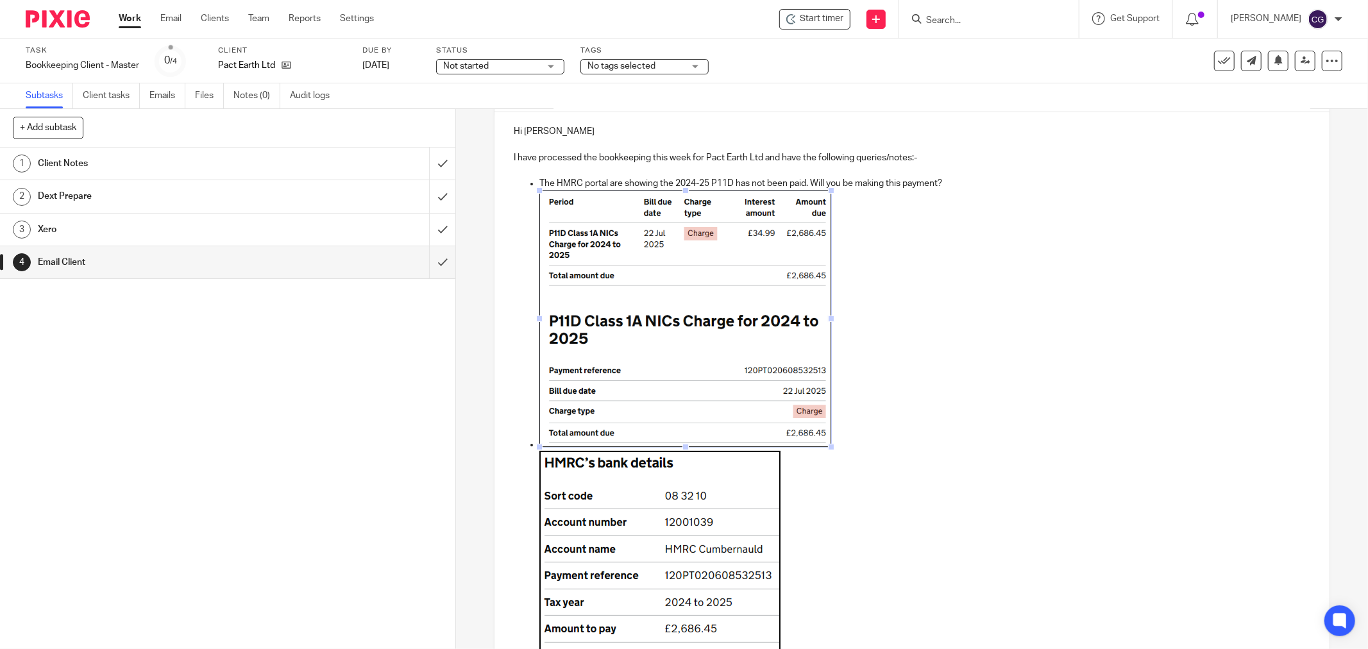
drag, startPoint x: 892, startPoint y: 460, endPoint x: 946, endPoint y: 477, distance: 57.0
click at [894, 460] on p at bounding box center [925, 554] width 771 height 207
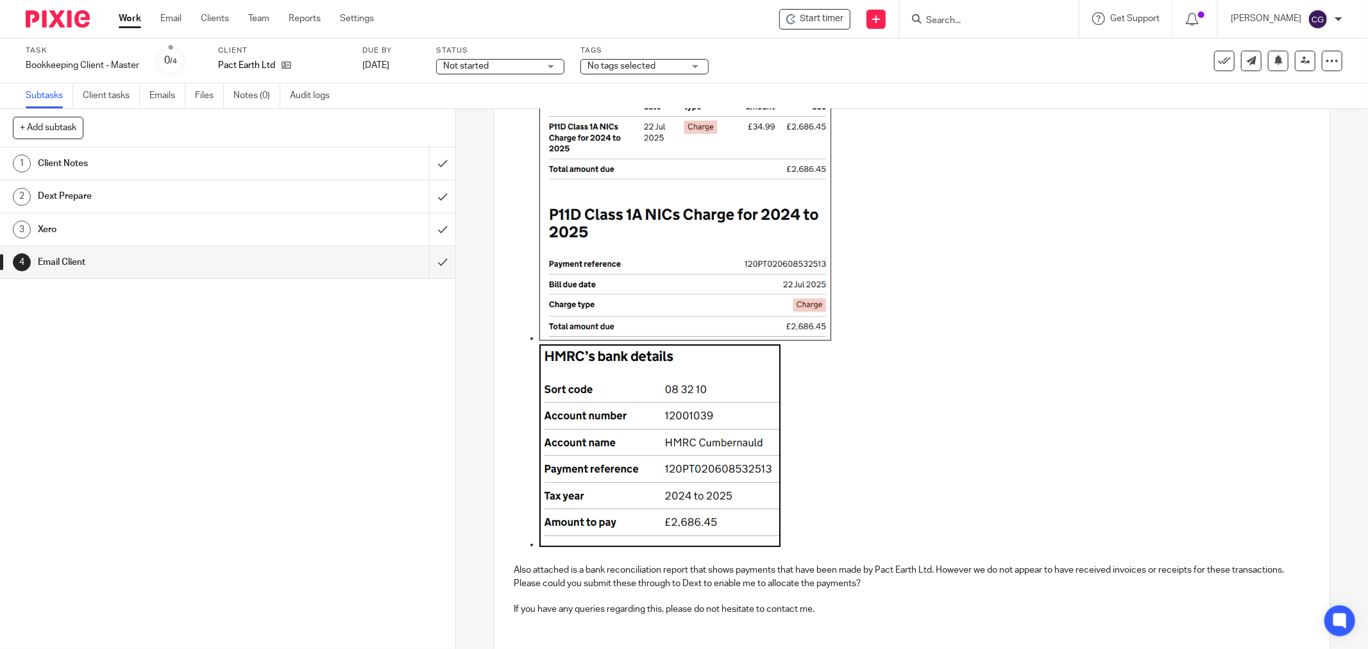
scroll to position [285, 0]
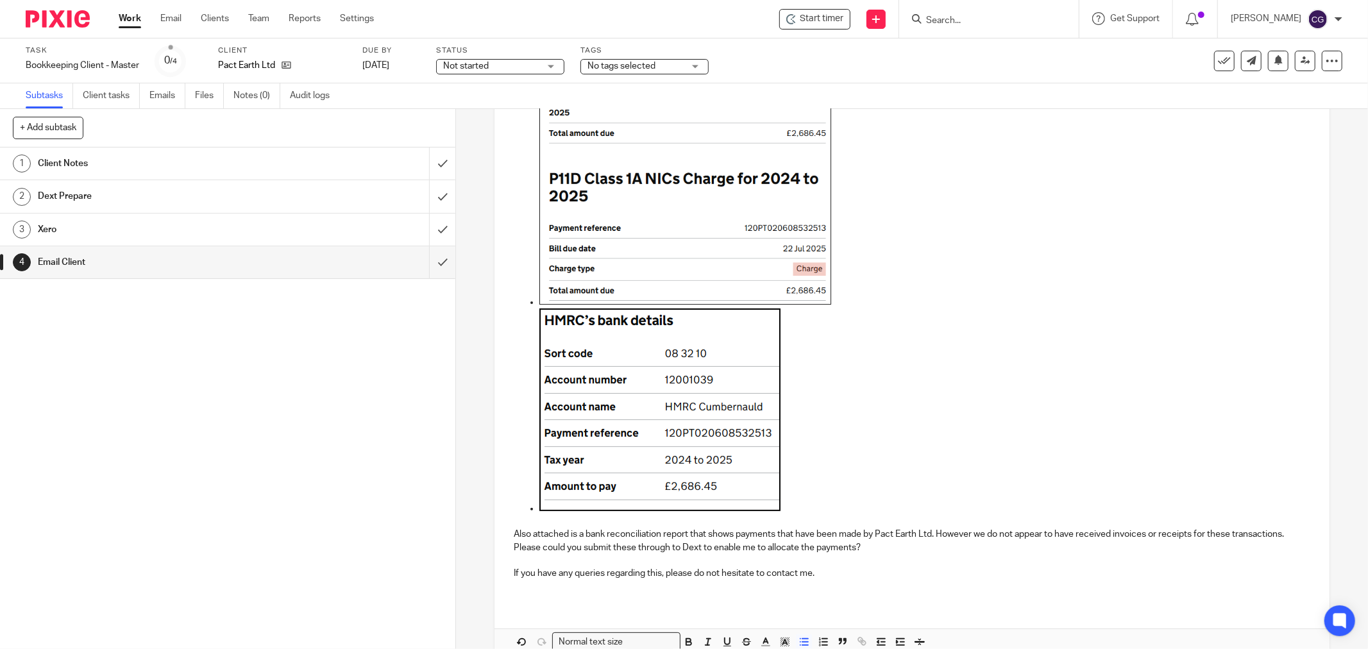
click at [798, 293] on img at bounding box center [686, 176] width 292 height 257
drag, startPoint x: 828, startPoint y: 305, endPoint x: 812, endPoint y: 330, distance: 30.6
click at [812, 330] on ul "The HMRC portal are showing the 2024-25 P11D has not been paid. Will you be mak…" at bounding box center [912, 275] width 797 height 481
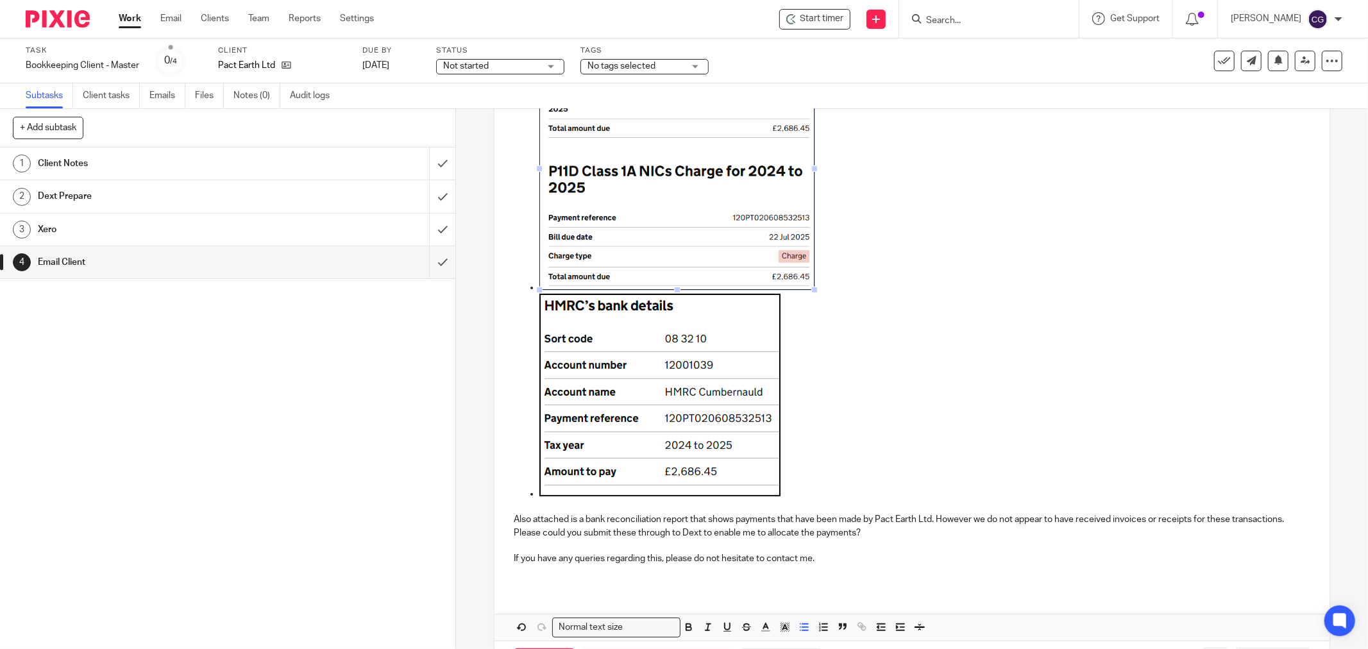
scroll to position [271, 0]
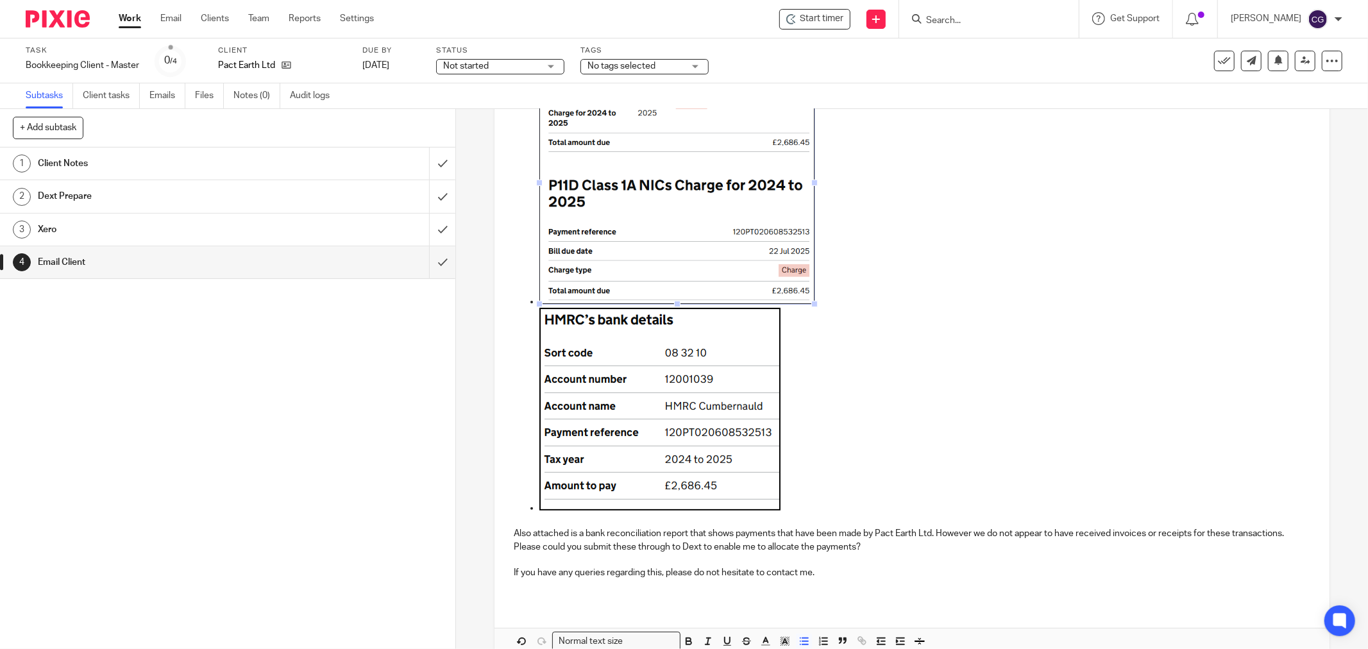
drag, startPoint x: 857, startPoint y: 377, endPoint x: 880, endPoint y: 377, distance: 23.1
click at [860, 377] on p at bounding box center [925, 411] width 771 height 207
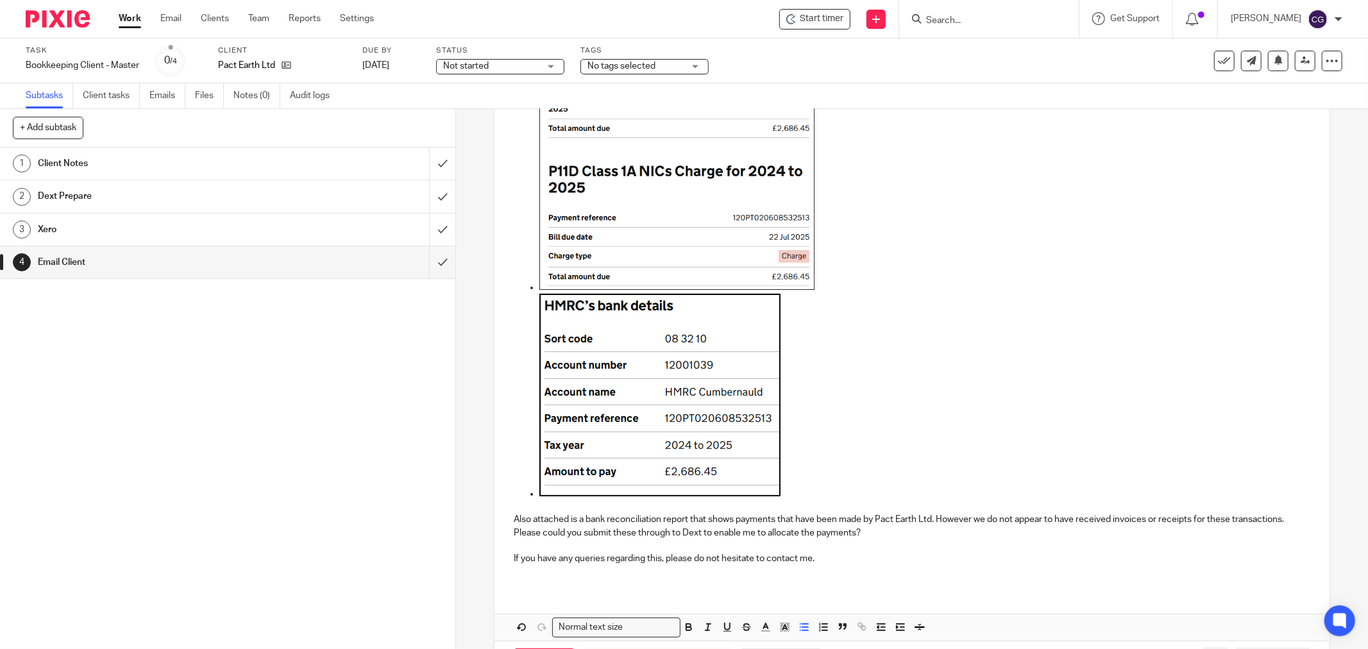
scroll to position [338, 0]
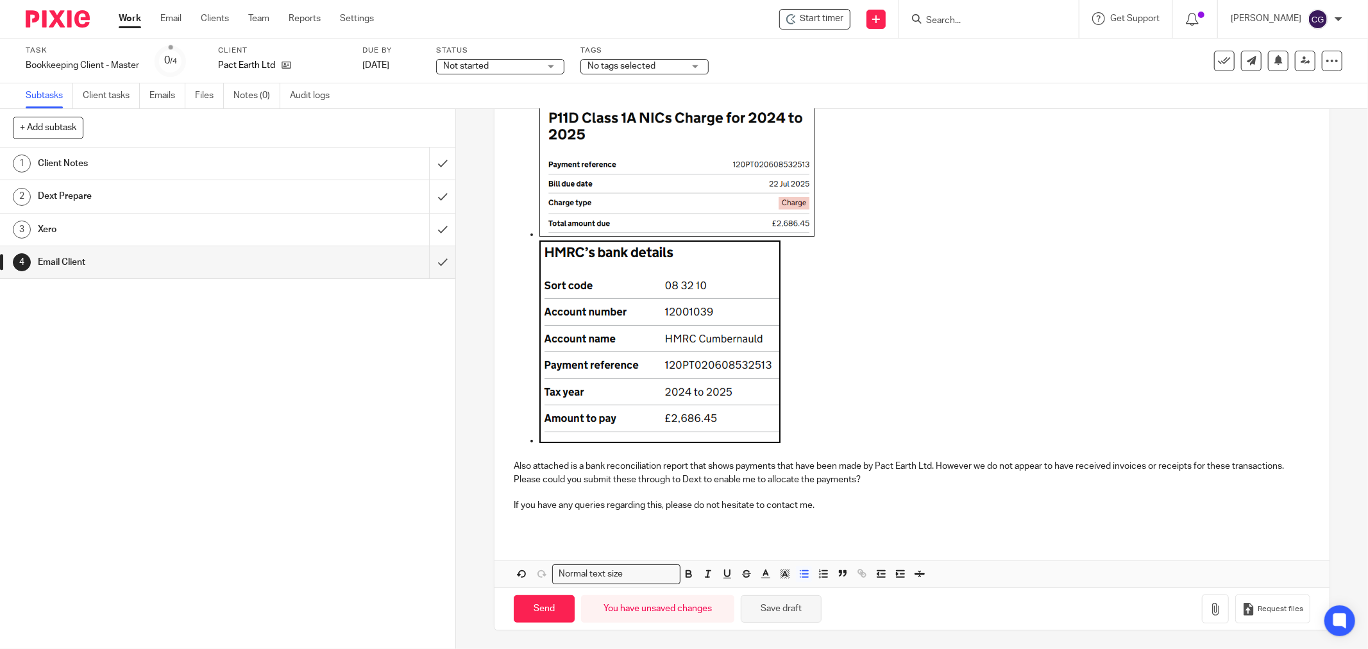
drag, startPoint x: 781, startPoint y: 615, endPoint x: 905, endPoint y: 604, distance: 124.9
click at [781, 615] on button "Save draft" at bounding box center [781, 609] width 81 height 28
click at [540, 228] on img at bounding box center [677, 116] width 275 height 242
click at [533, 230] on span at bounding box center [539, 236] width 13 height 13
click at [531, 234] on ul "The HMRC portal are showing the 2024-25 P11D has not been paid. Will you be mak…" at bounding box center [912, 214] width 797 height 466
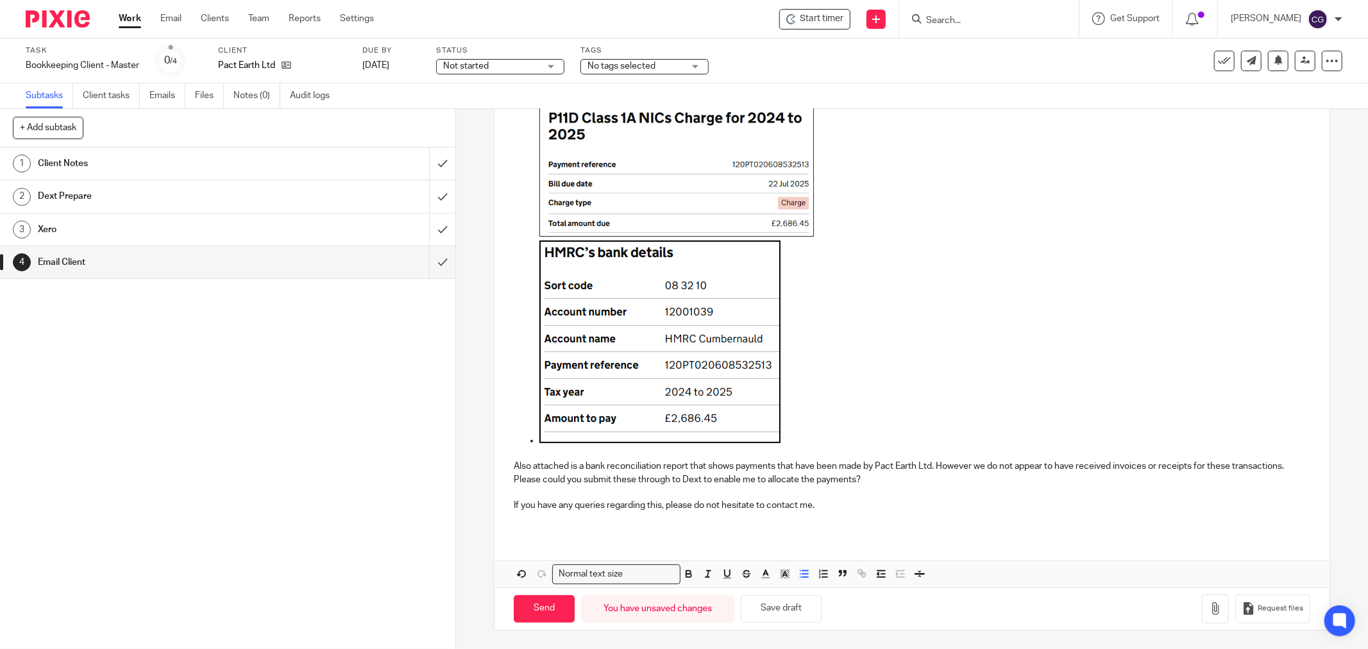
click at [531, 443] on ul "The HMRC portal are showing the 2024-25 P11D has not been paid. Will you be mak…" at bounding box center [912, 214] width 797 height 466
click at [788, 438] on p at bounding box center [925, 344] width 771 height 207
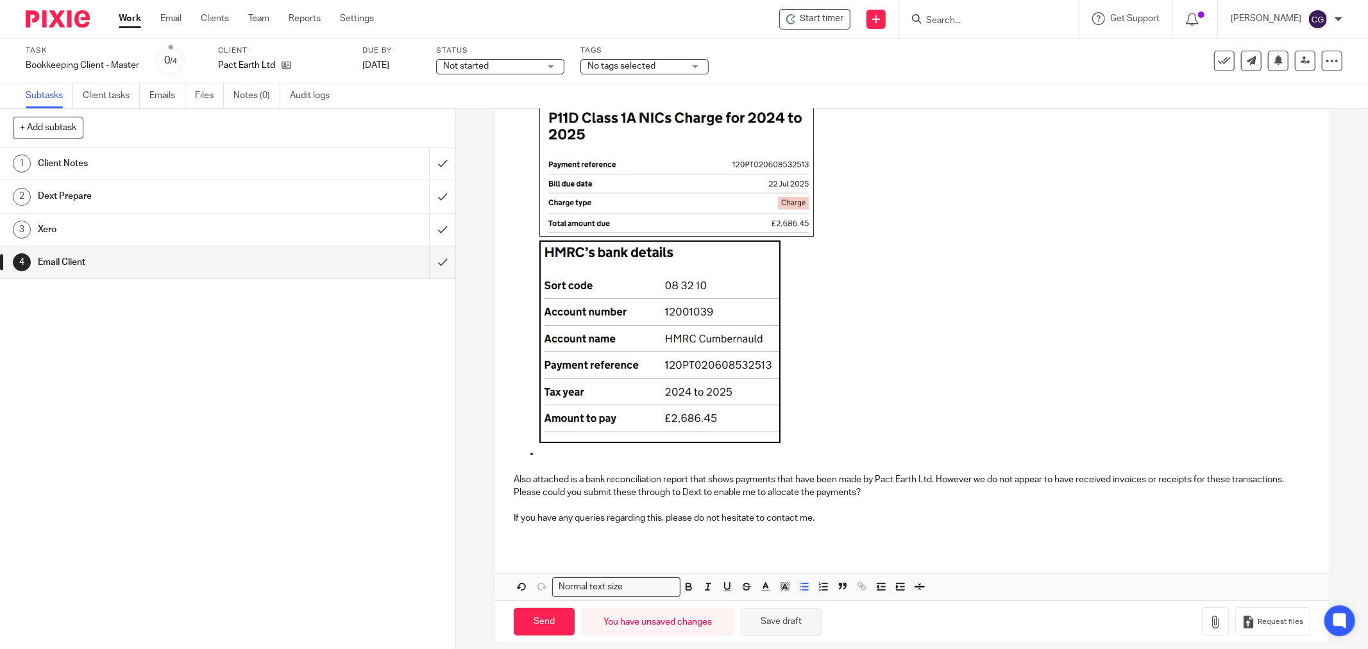
click at [791, 618] on button "Save draft" at bounding box center [781, 622] width 81 height 28
click at [425, 160] on input "submit" at bounding box center [228, 164] width 456 height 32
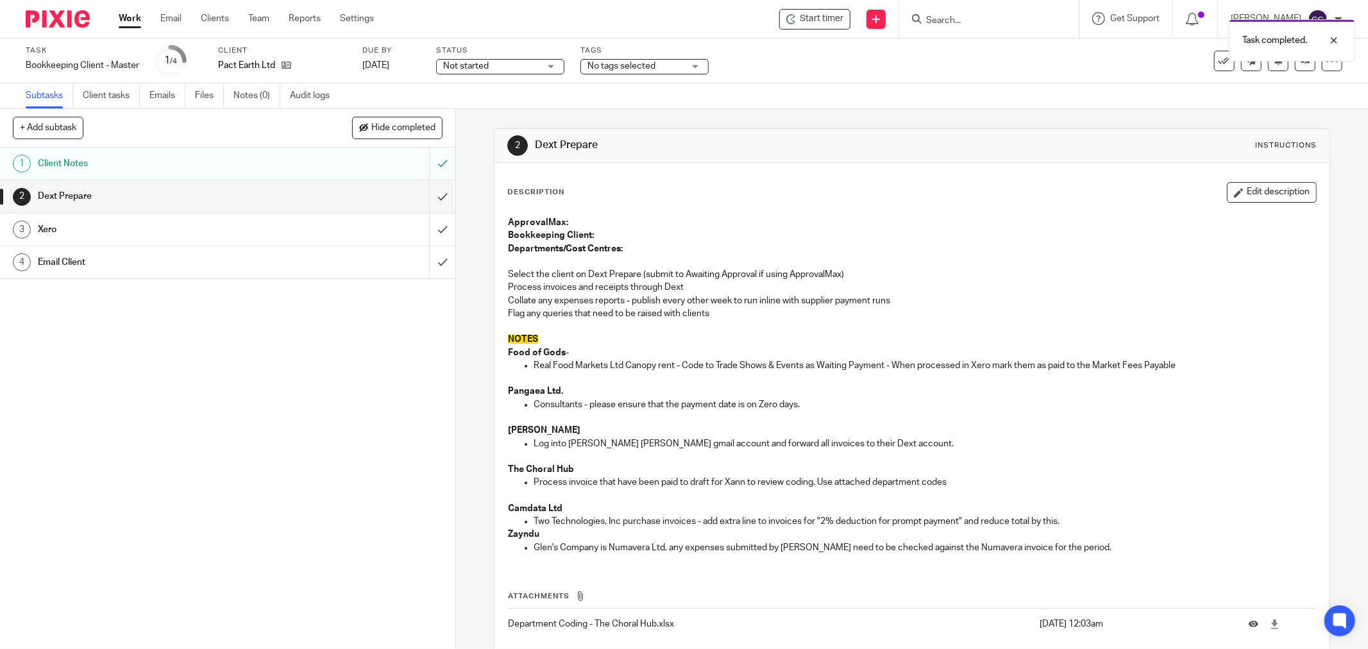
drag, startPoint x: 318, startPoint y: 273, endPoint x: 467, endPoint y: 287, distance: 149.5
click at [318, 272] on link "4 Email Client" at bounding box center [214, 262] width 429 height 32
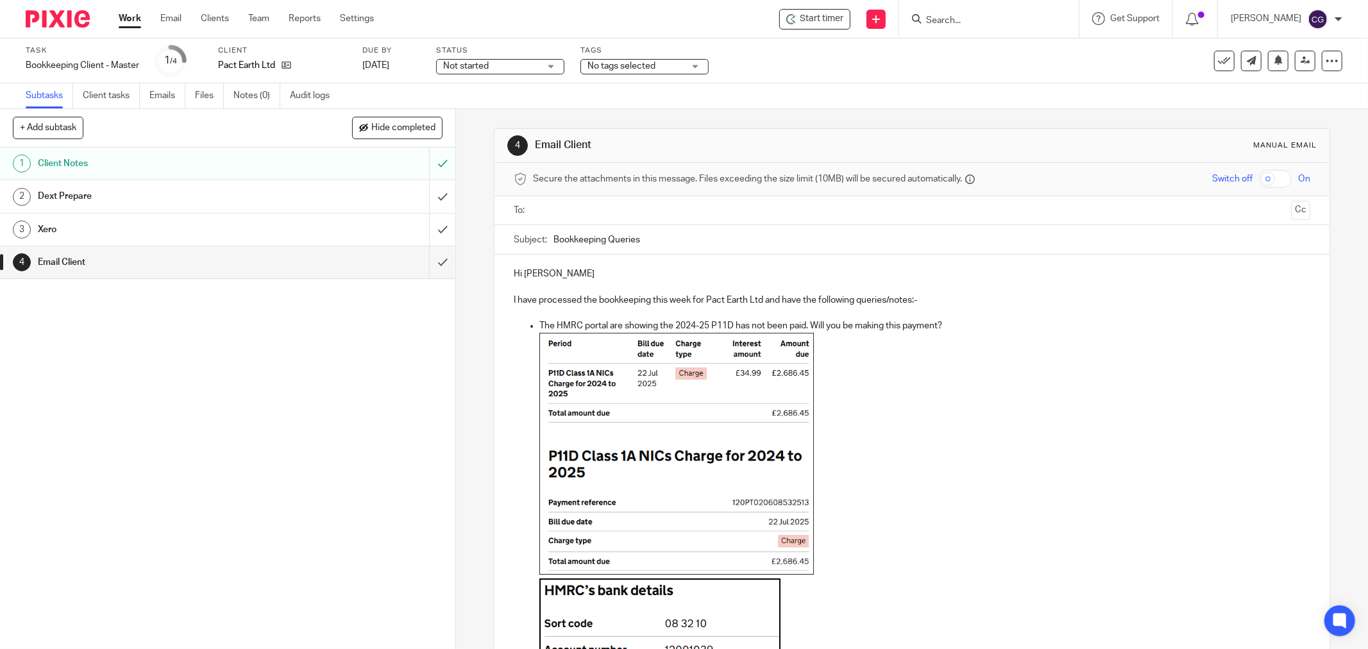
click at [126, 19] on link "Work" at bounding box center [130, 18] width 22 height 13
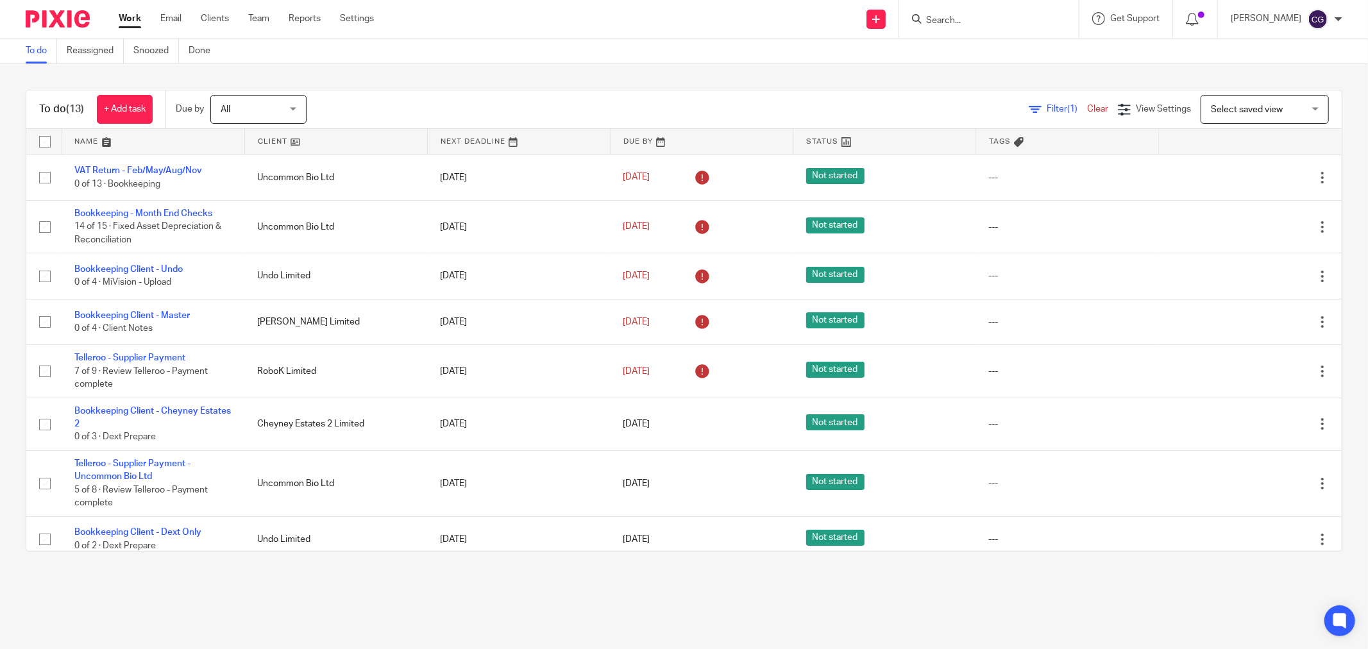
click at [296, 111] on div "All All" at bounding box center [258, 109] width 96 height 29
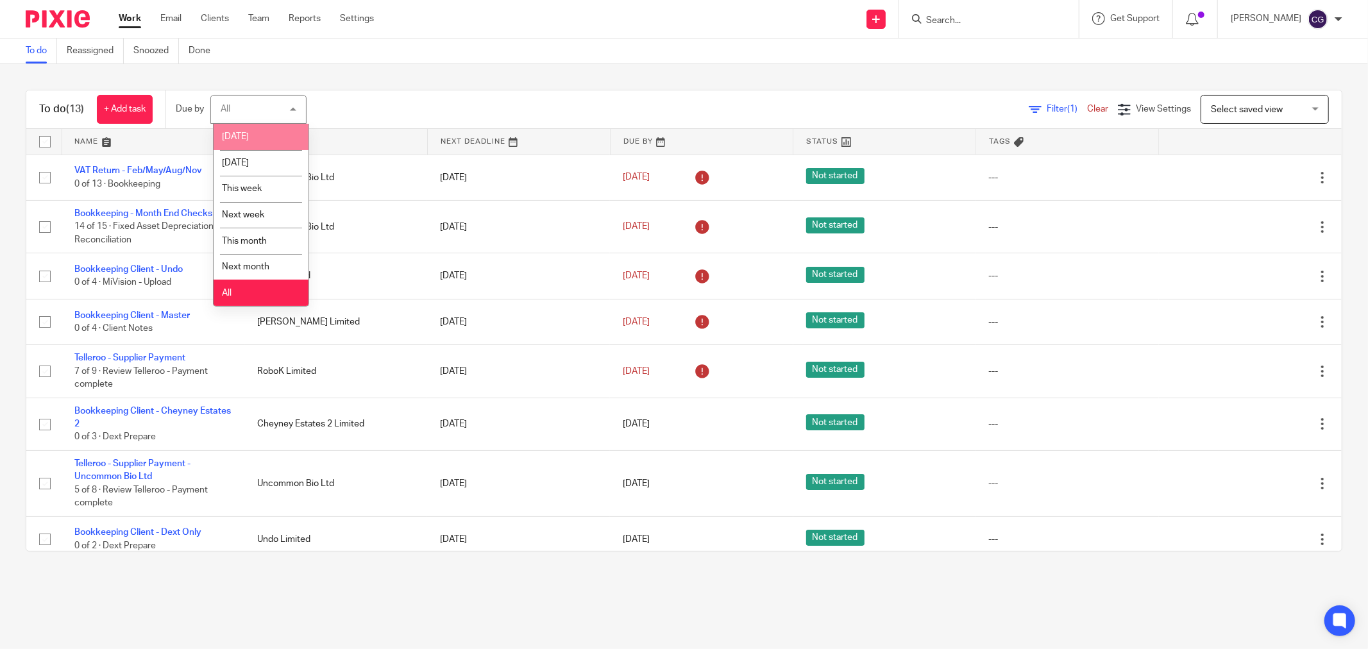
click at [230, 141] on li "[DATE]" at bounding box center [261, 137] width 95 height 26
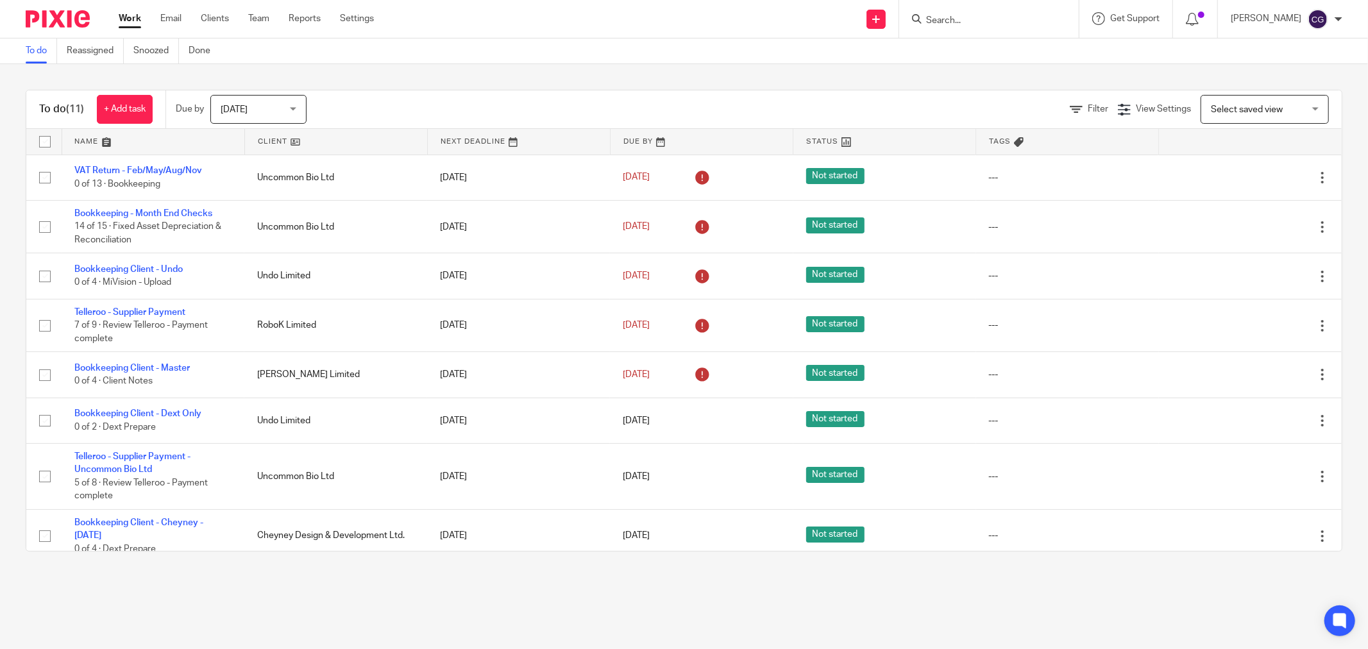
click at [85, 143] on link at bounding box center [153, 142] width 182 height 26
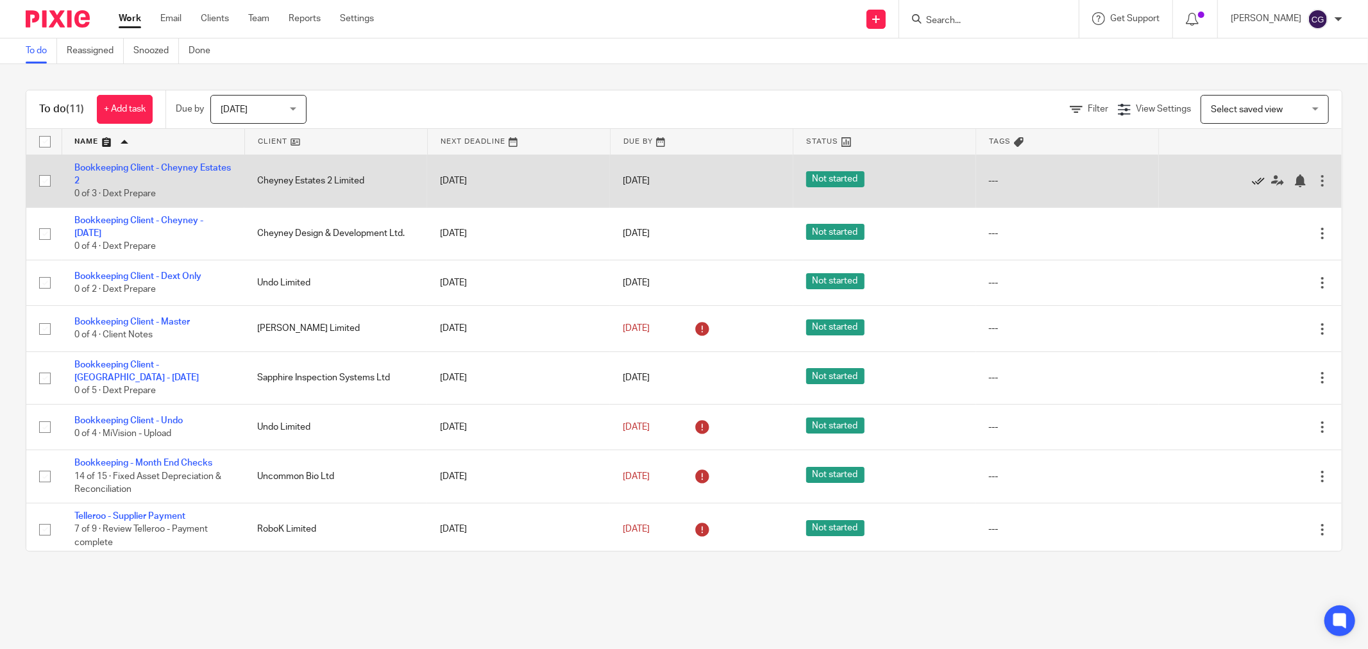
click at [1252, 180] on icon at bounding box center [1258, 181] width 13 height 13
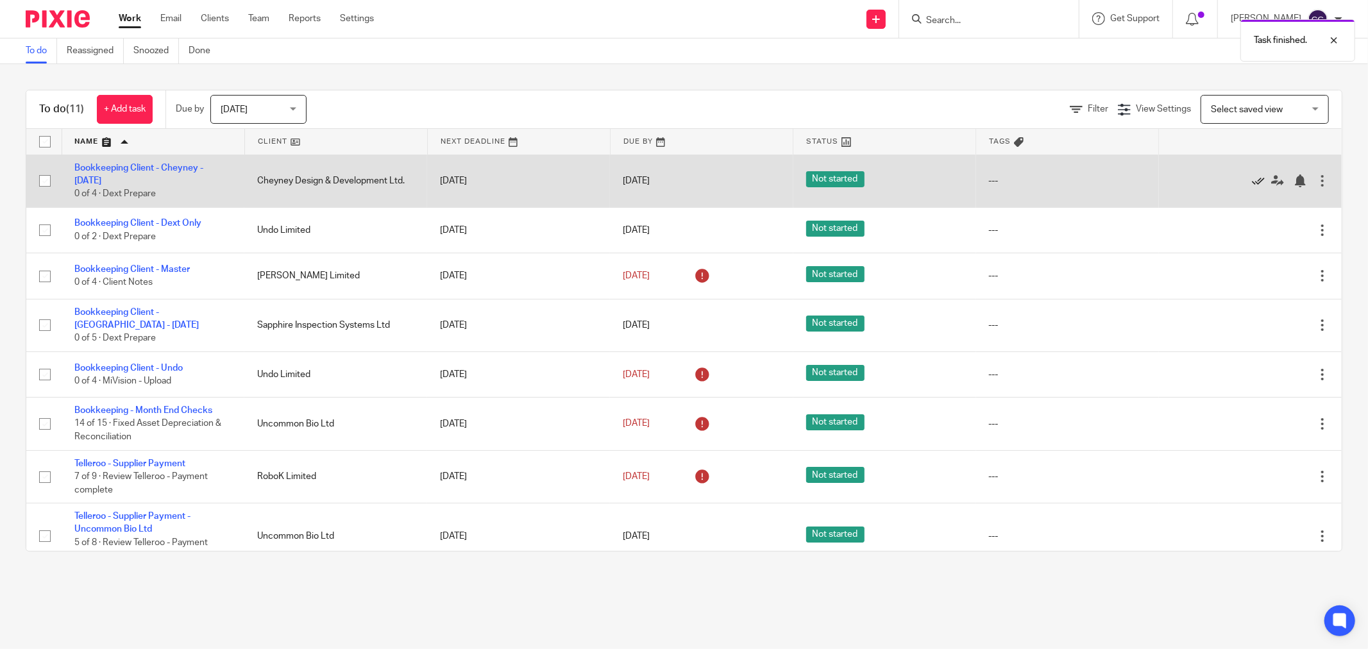
click at [1252, 182] on icon at bounding box center [1258, 181] width 13 height 13
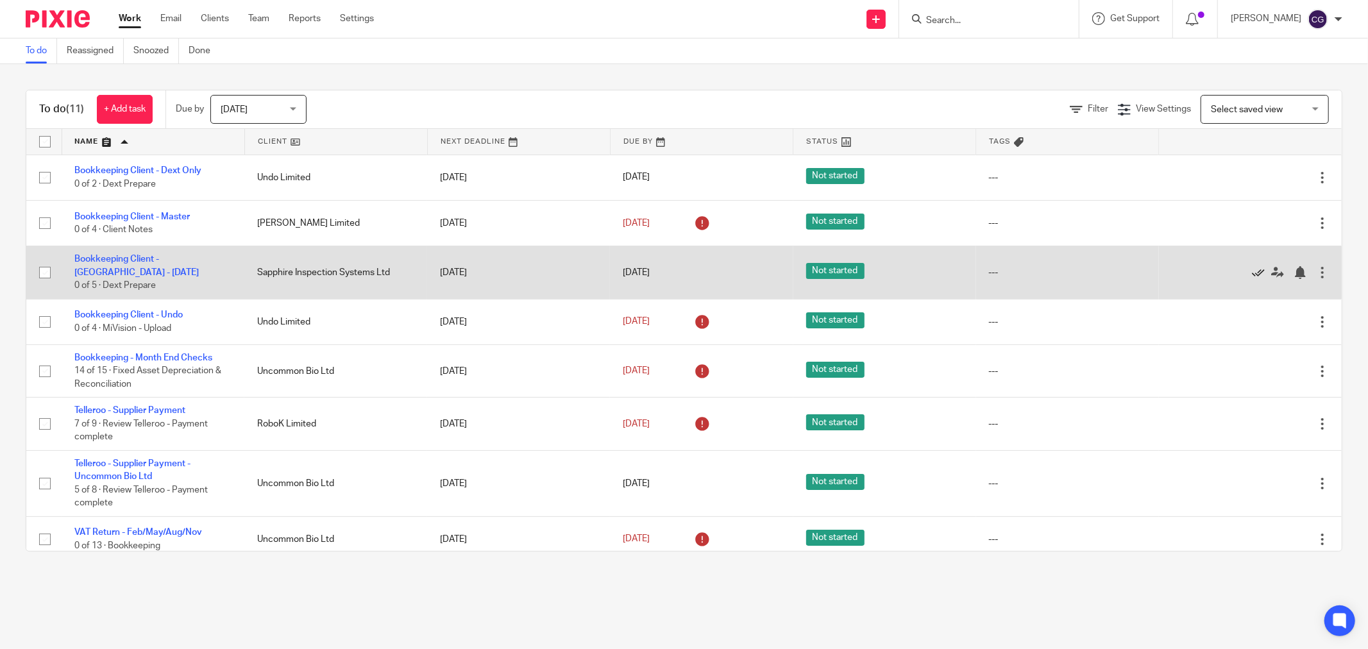
click at [1252, 273] on icon at bounding box center [1258, 272] width 13 height 13
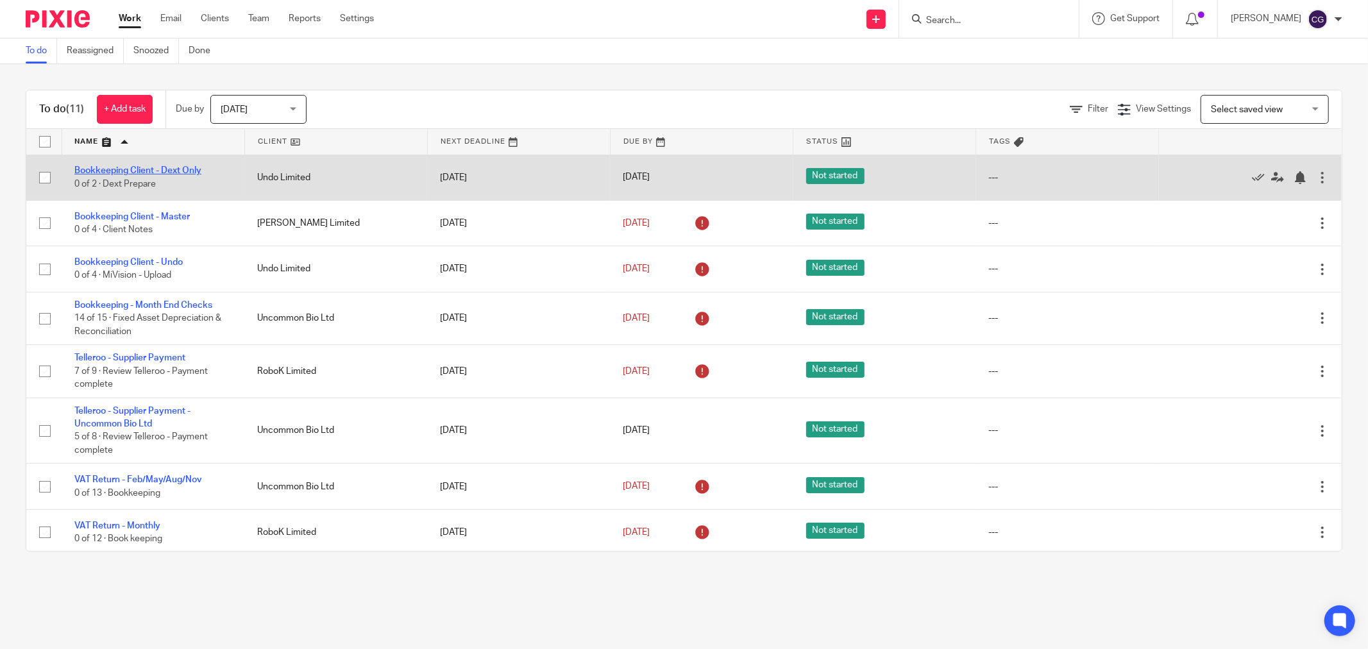
click at [155, 171] on link "Bookkeeping Client - Dext Only" at bounding box center [137, 170] width 127 height 9
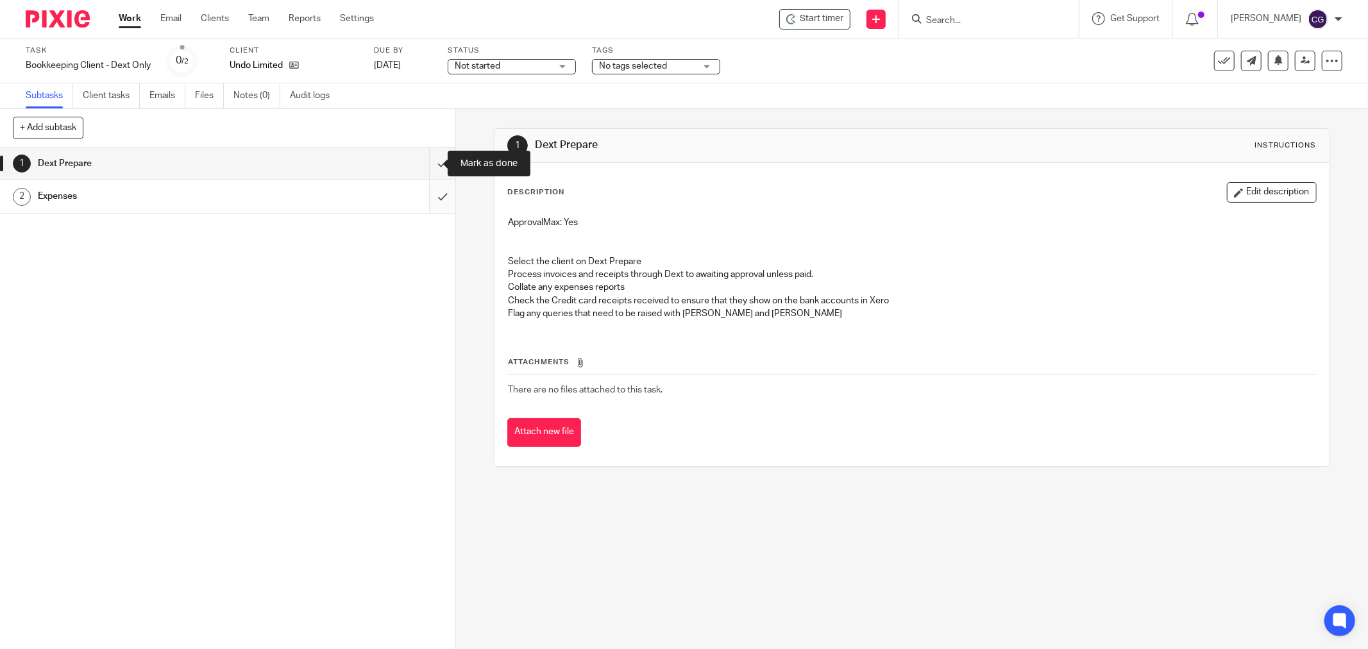
drag, startPoint x: 423, startPoint y: 158, endPoint x: 429, endPoint y: 189, distance: 31.2
click at [424, 158] on input "submit" at bounding box center [228, 164] width 456 height 32
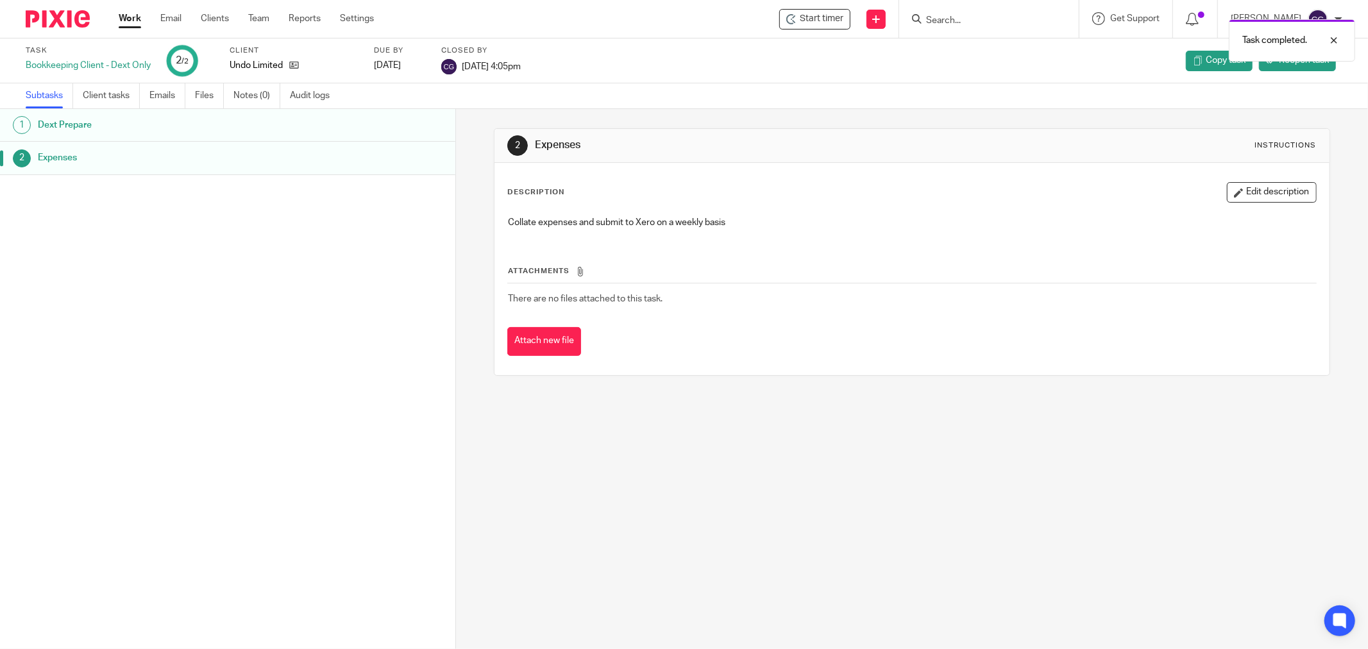
click at [823, 15] on div "Task completed." at bounding box center [1021, 37] width 672 height 49
click at [820, 20] on span "Start timer" at bounding box center [822, 18] width 44 height 13
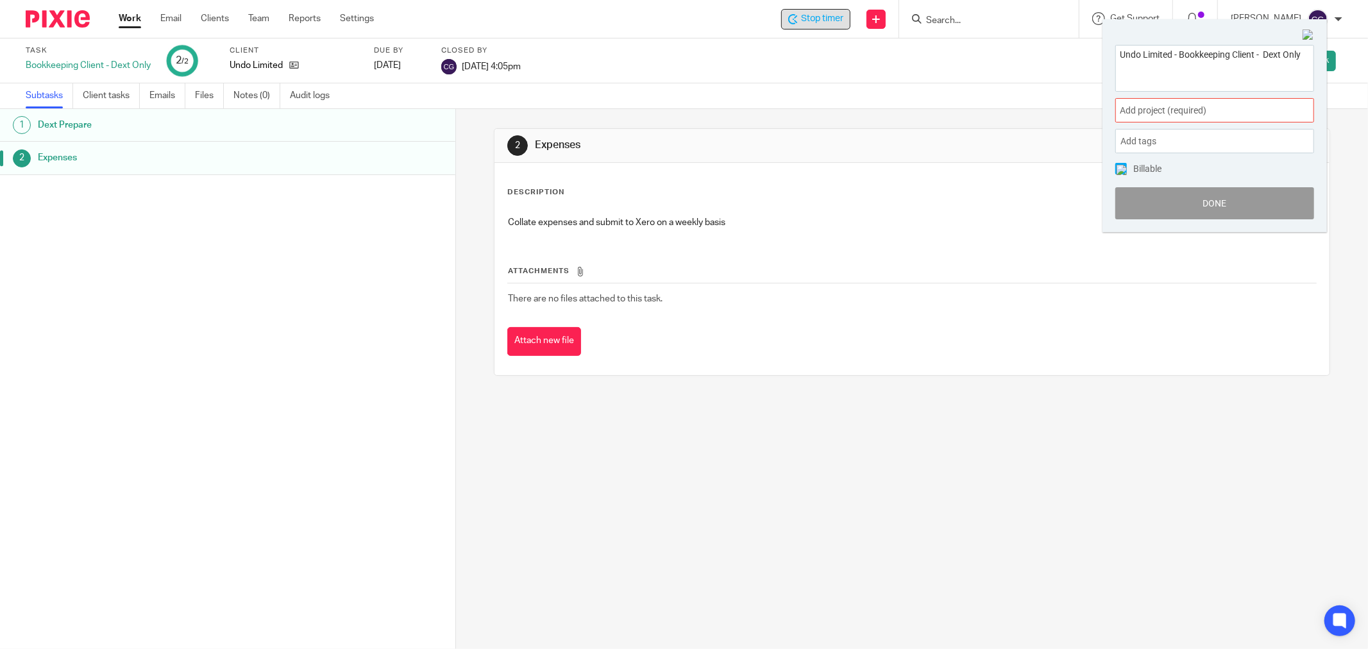
click at [1243, 106] on span "Add project (required) :" at bounding box center [1201, 110] width 162 height 13
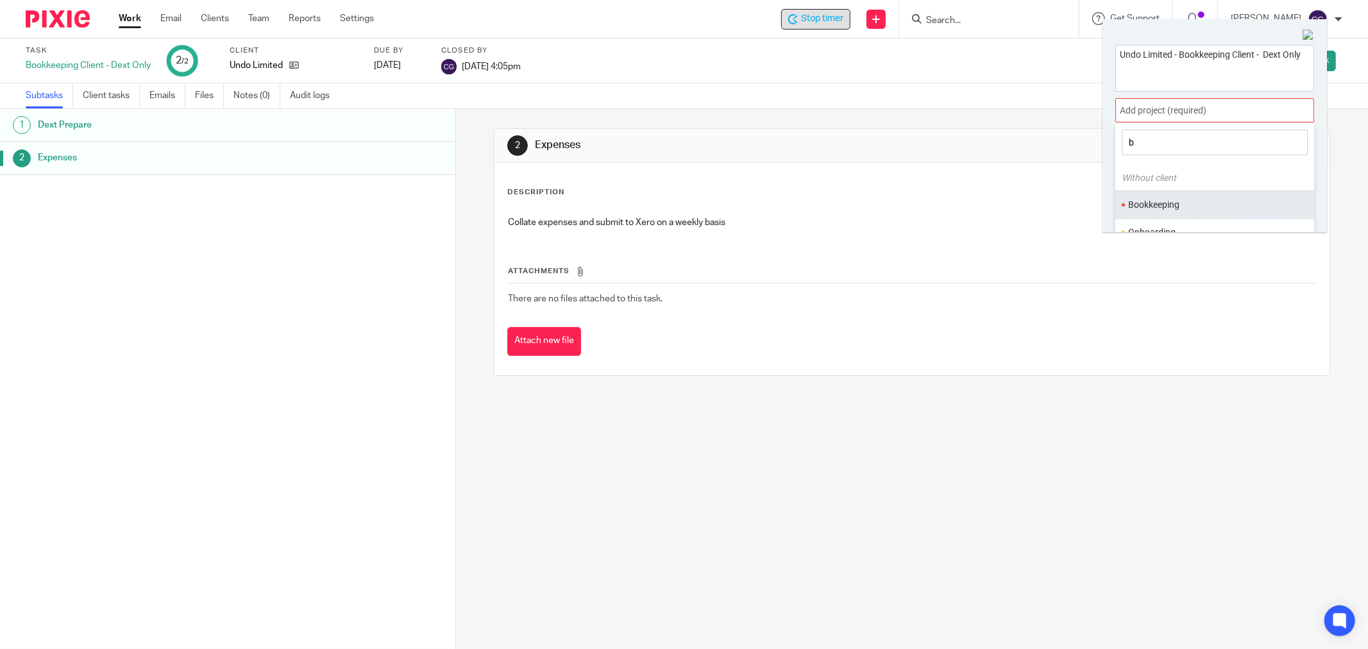
type input "b"
click at [1170, 207] on li "Bookkeeping" at bounding box center [1212, 204] width 167 height 13
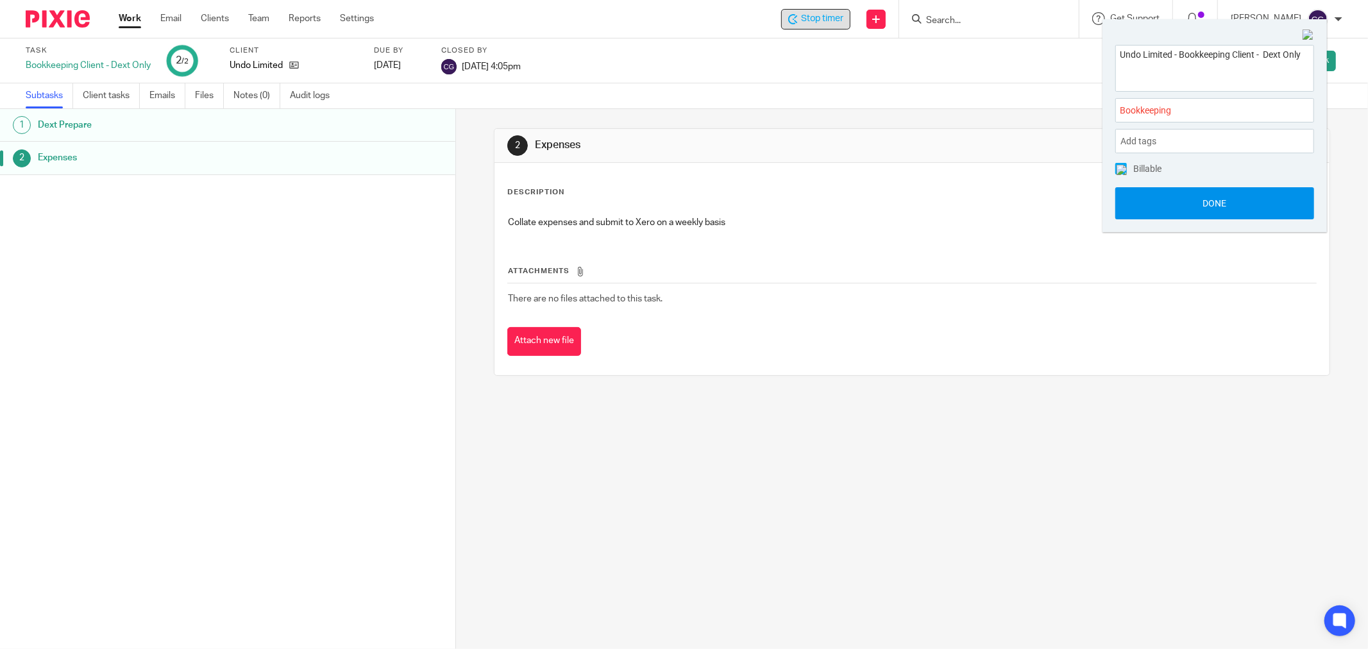
click at [1229, 201] on button "Done" at bounding box center [1215, 203] width 199 height 32
